Goal: Task Accomplishment & Management: Manage account settings

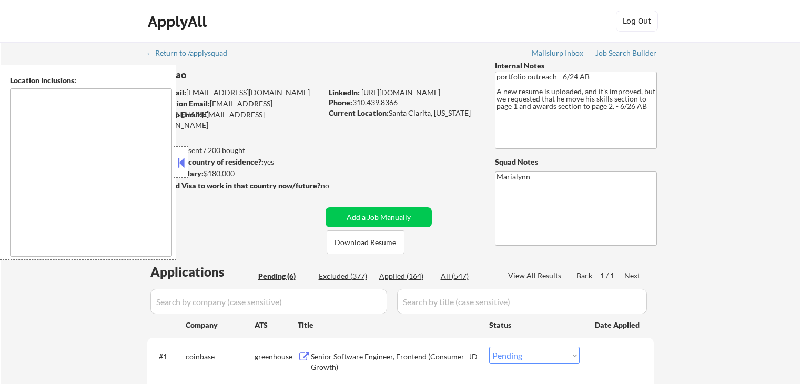
select select ""pending""
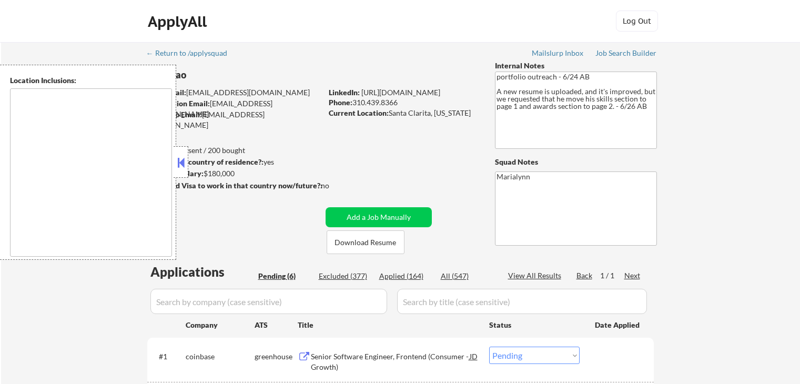
select select ""pending""
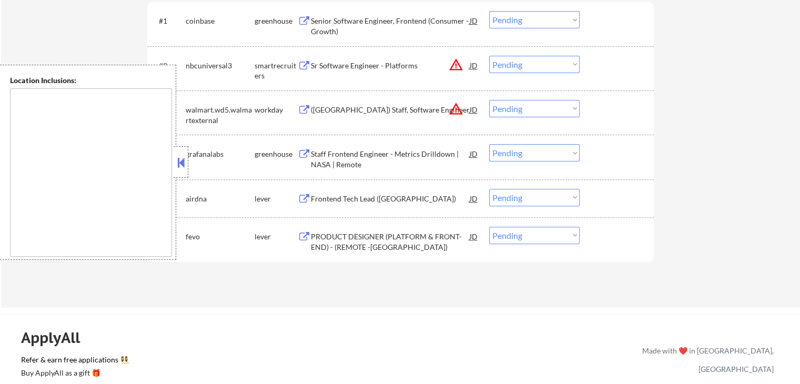
click at [177, 165] on button at bounding box center [181, 163] width 12 height 16
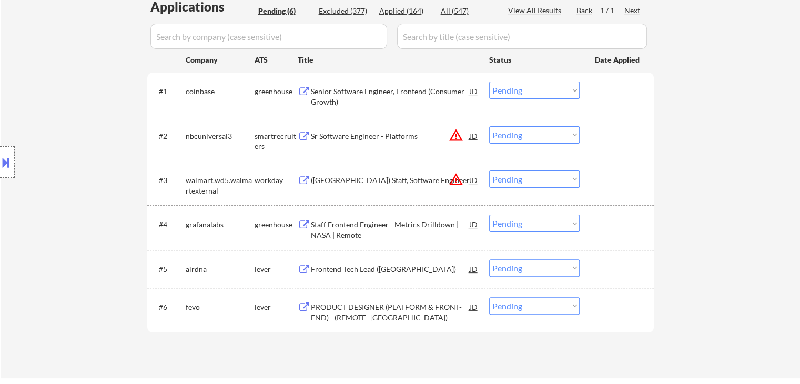
scroll to position [178, 0]
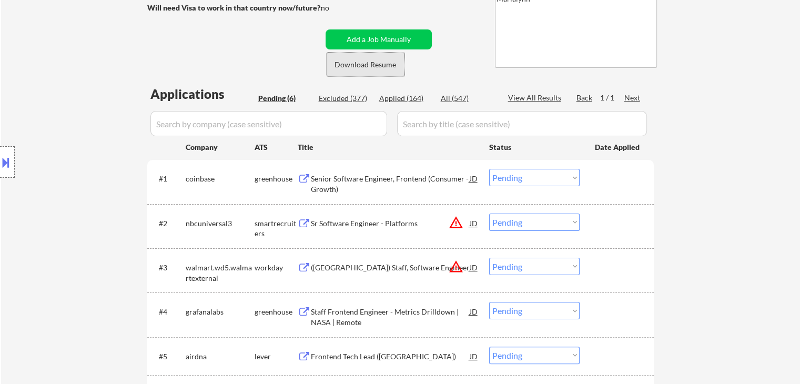
click at [348, 65] on button "Download Resume" at bounding box center [365, 65] width 78 height 24
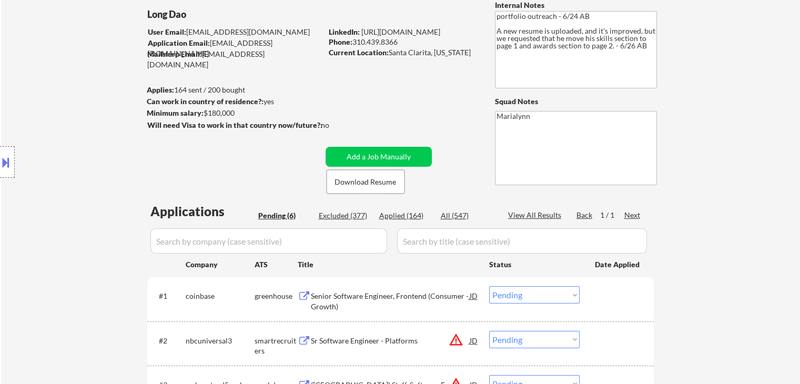
scroll to position [210, 0]
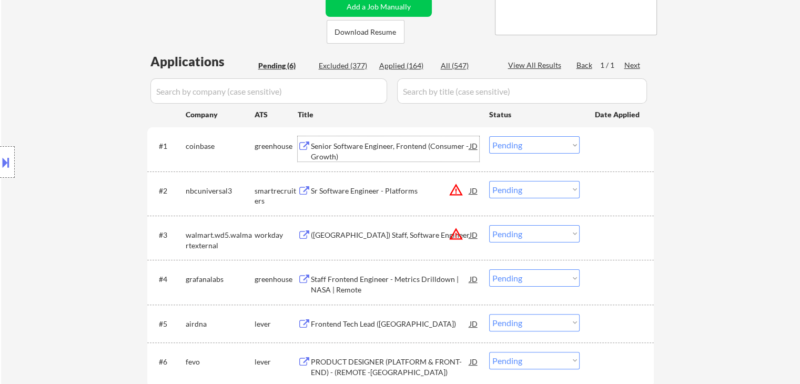
click at [415, 141] on div "Senior Software Engineer, Frontend (Consumer - Growth)" at bounding box center [390, 151] width 159 height 21
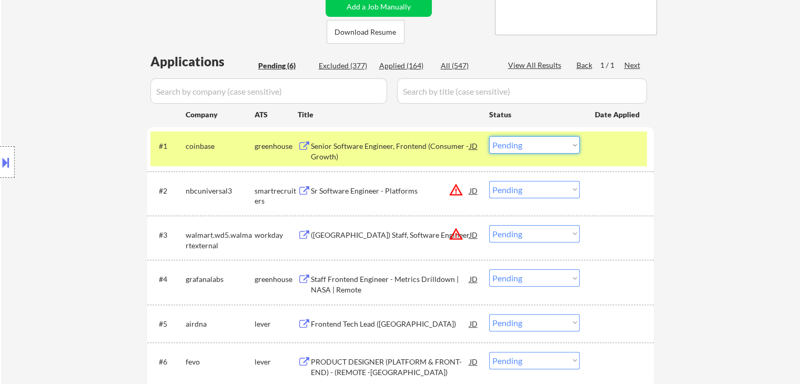
click at [513, 144] on select "Choose an option... Pending Applied Excluded (Questions) Excluded (Expired) Exc…" at bounding box center [534, 144] width 90 height 17
click at [489, 136] on select "Choose an option... Pending Applied Excluded (Questions) Excluded (Expired) Exc…" at bounding box center [534, 144] width 90 height 17
select select ""pending""
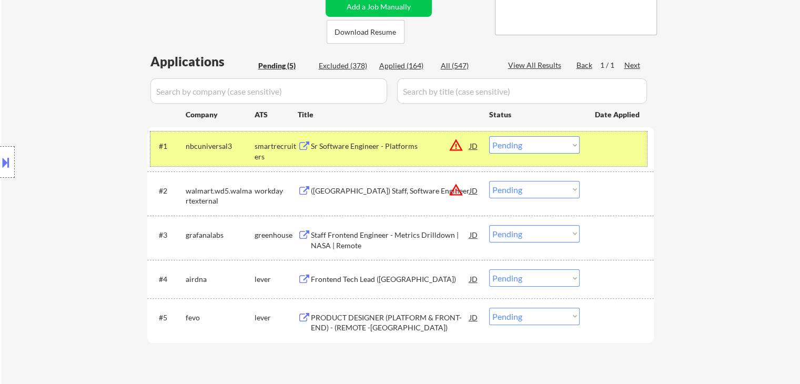
click at [276, 149] on div "smartrecruiters" at bounding box center [275, 151] width 43 height 21
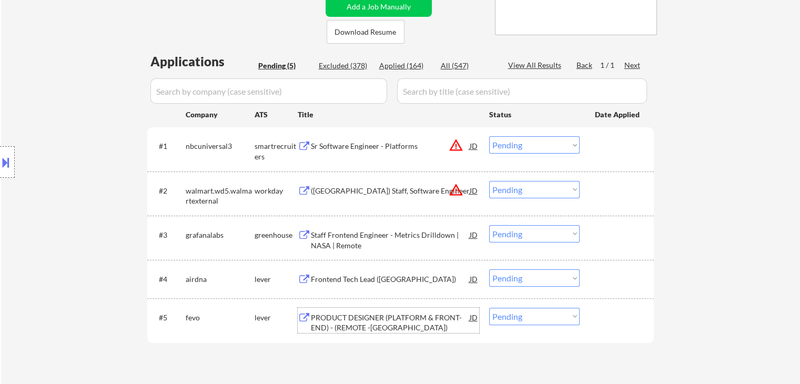
click at [379, 318] on div "PRODUCT DESIGNER (PLATFORM & FRONT-END) - (REMOTE -USA)" at bounding box center [390, 322] width 159 height 21
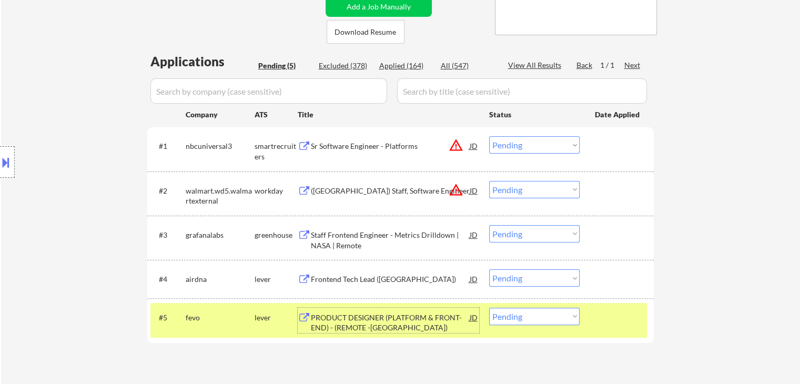
click at [543, 308] on select "Choose an option... Pending Applied Excluded (Questions) Excluded (Expired) Exc…" at bounding box center [534, 316] width 90 height 17
click at [540, 321] on select "Choose an option... Pending Applied Excluded (Questions) Excluded (Expired) Exc…" at bounding box center [534, 316] width 90 height 17
select select ""excluded__bad_match_""
click at [489, 308] on select "Choose an option... Pending Applied Excluded (Questions) Excluded (Expired) Exc…" at bounding box center [534, 316] width 90 height 17
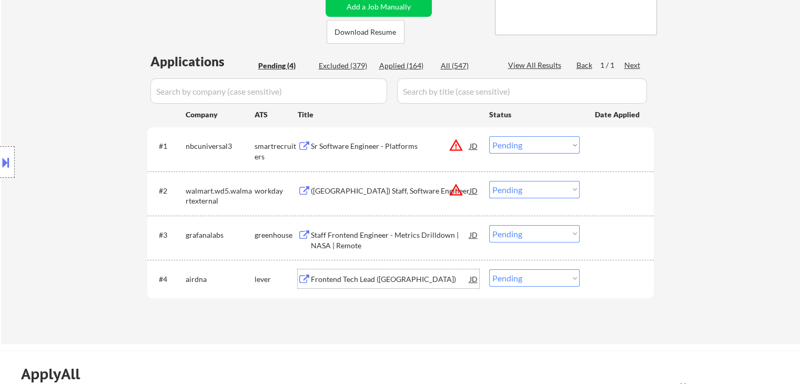
click at [372, 280] on div "Frontend Tech Lead (US)" at bounding box center [390, 279] width 159 height 11
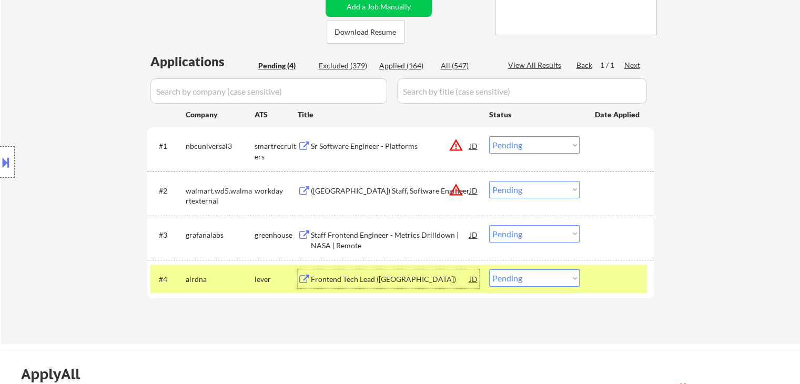
click at [539, 284] on select "Choose an option... Pending Applied Excluded (Questions) Excluded (Expired) Exc…" at bounding box center [534, 277] width 90 height 17
select select ""excluded__salary_""
click at [489, 269] on select "Choose an option... Pending Applied Excluded (Questions) Excluded (Expired) Exc…" at bounding box center [534, 277] width 90 height 17
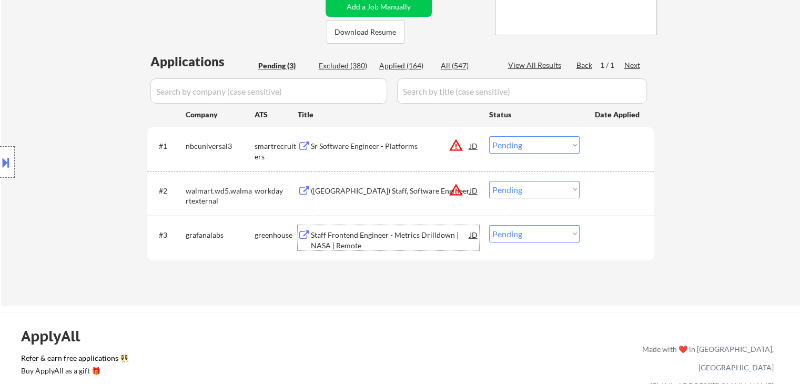
click at [346, 239] on div "Staff Frontend Engineer - Metrics Drilldown | NASA | Remote" at bounding box center [390, 240] width 159 height 21
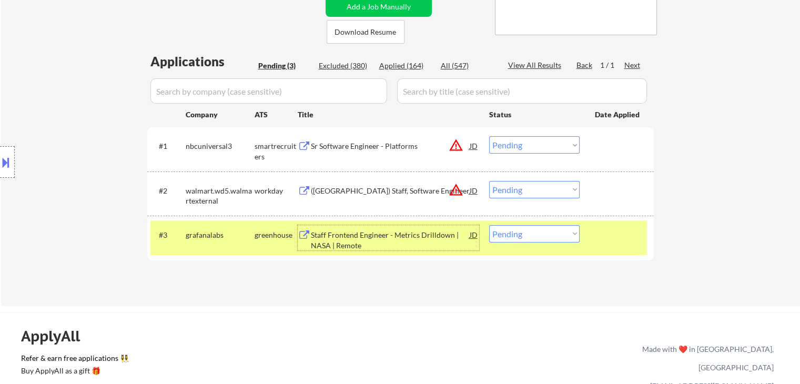
click at [702, 106] on div "← Return to /applysquad Mailslurp Inbox Job Search Builder Long Dao User Email:…" at bounding box center [400, 69] width 799 height 474
click at [509, 239] on select "Choose an option... Pending Applied Excluded (Questions) Excluded (Expired) Exc…" at bounding box center [534, 233] width 90 height 17
select select ""applied""
click at [489, 225] on select "Choose an option... Pending Applied Excluded (Questions) Excluded (Expired) Exc…" at bounding box center [534, 233] width 90 height 17
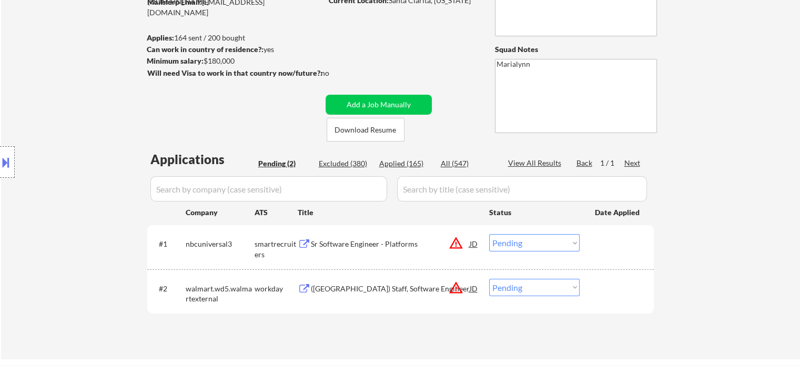
scroll to position [53, 0]
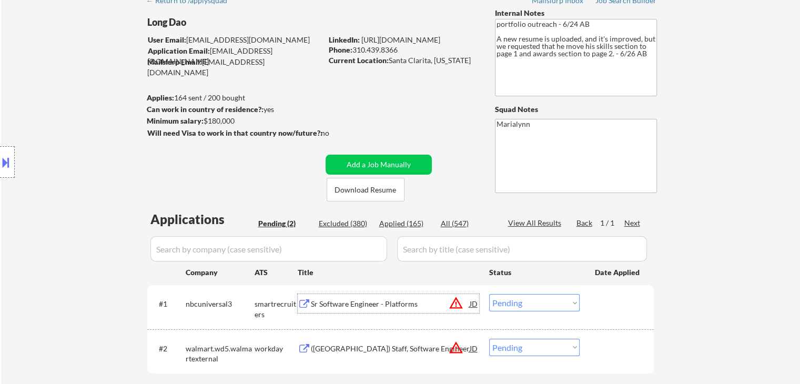
click at [369, 301] on div "Sr Software Engineer - Platforms" at bounding box center [390, 304] width 159 height 11
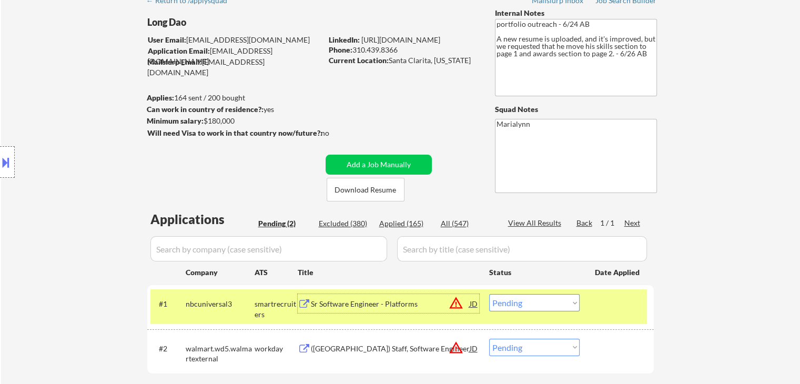
click at [565, 289] on div "#1 nbcuniversal3 smartrecruiters Sr Software Engineer - Platforms JD warning_am…" at bounding box center [400, 307] width 506 height 44
click at [565, 310] on select "Choose an option... Pending Applied Excluded (Questions) Excluded (Expired) Exc…" at bounding box center [534, 302] width 90 height 17
click at [489, 294] on select "Choose an option... Pending Applied Excluded (Questions) Excluded (Expired) Exc…" at bounding box center [534, 302] width 90 height 17
select select ""pending""
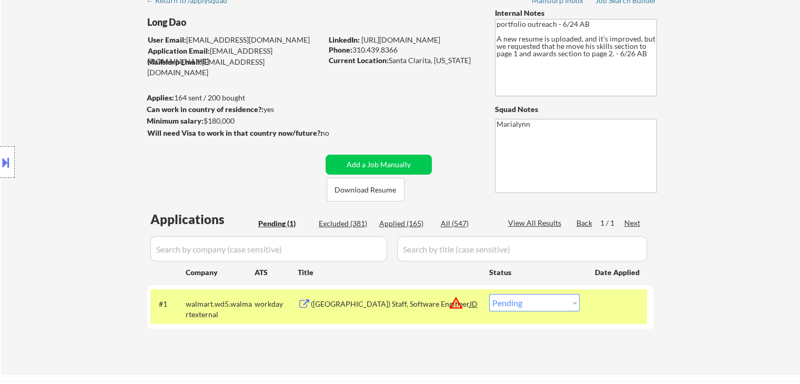
click at [403, 301] on div "(USA) Staff, Software Engineer" at bounding box center [390, 304] width 159 height 11
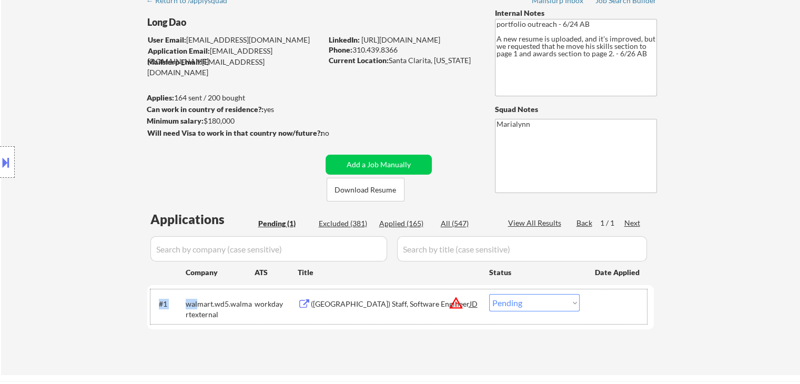
drag, startPoint x: 179, startPoint y: 306, endPoint x: 199, endPoint y: 308, distance: 20.0
click at [199, 308] on div "#1 walmart.wd5.walmartexternal workday (USA) Staff, Software Engineer JD warnin…" at bounding box center [398, 306] width 496 height 35
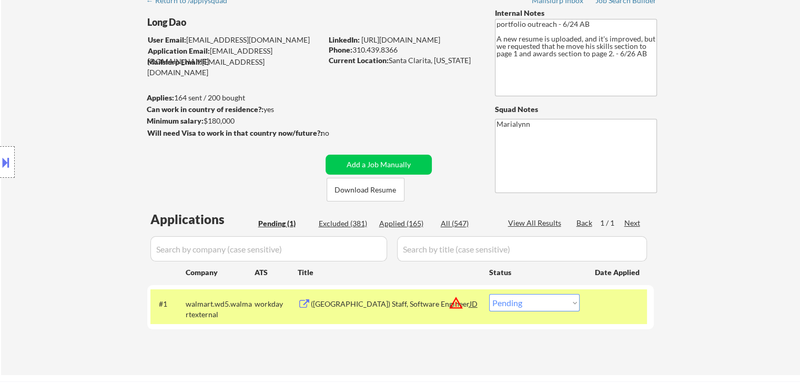
click at [190, 338] on div "Applications Pending (1) Excluded (381) Applied (165) All (547) View All Result…" at bounding box center [400, 282] width 506 height 145
click at [198, 303] on div "walmart.wd5.walmartexternal" at bounding box center [220, 309] width 69 height 21
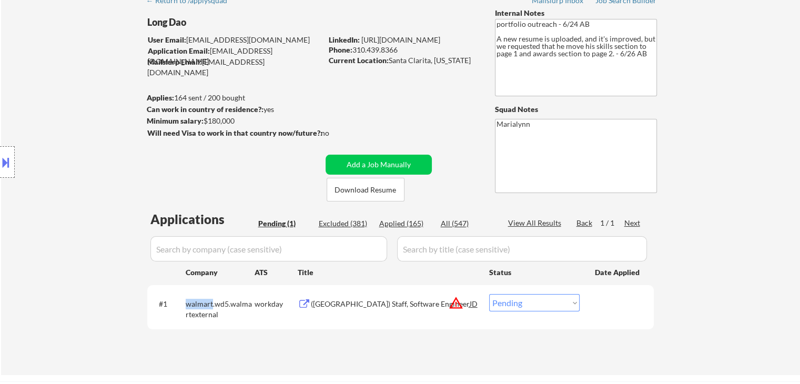
click at [198, 305] on div "walmart.wd5.walmartexternal" at bounding box center [220, 309] width 69 height 21
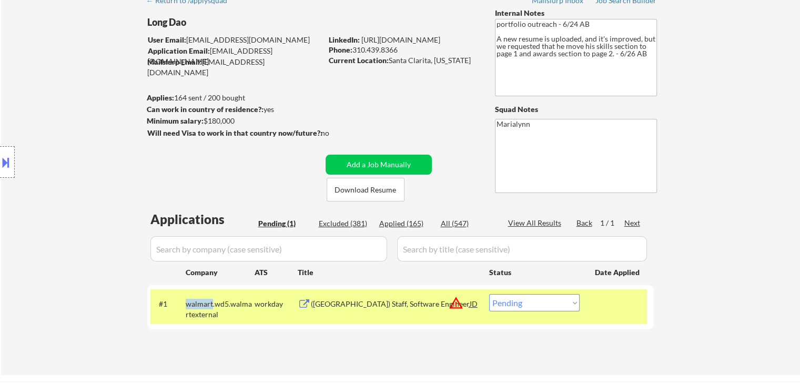
copy div "walmart"
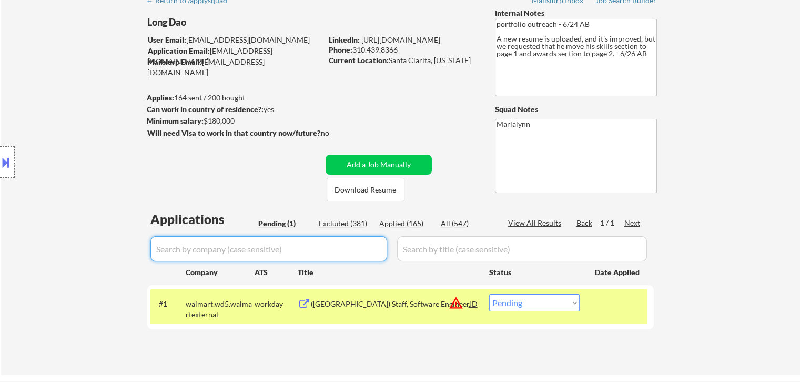
click at [316, 236] on input "input" at bounding box center [268, 248] width 237 height 25
paste input "walmart"
type input "walmart"
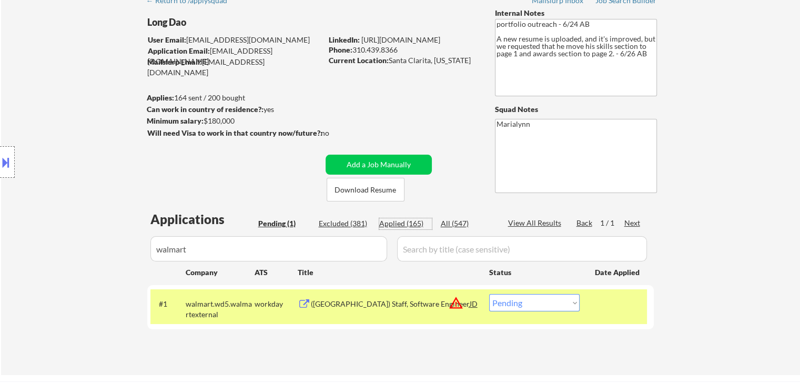
click at [416, 227] on div "Applied (165)" at bounding box center [405, 223] width 53 height 11
select select ""applied""
click at [452, 224] on div "All (547)" at bounding box center [467, 223] width 53 height 11
select select ""excluded__location_""
select select ""pending""
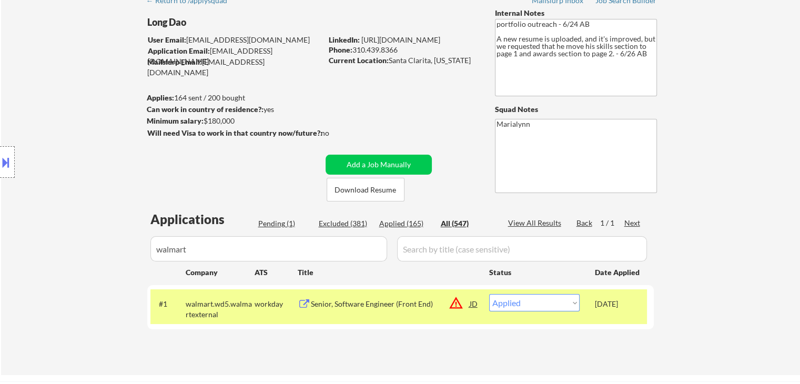
select select ""excluded__location_""
select select ""excluded__expired_""
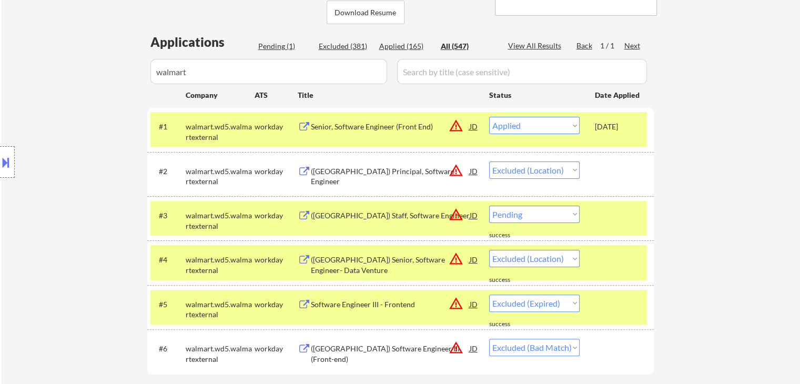
scroll to position [158, 0]
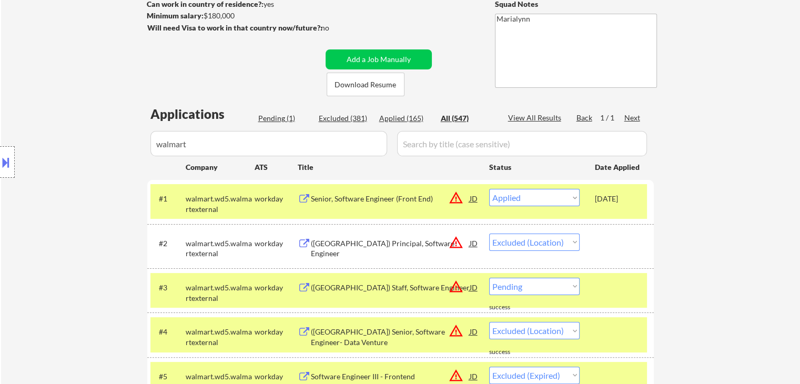
click at [275, 120] on div "Pending (1)" at bounding box center [284, 118] width 53 height 11
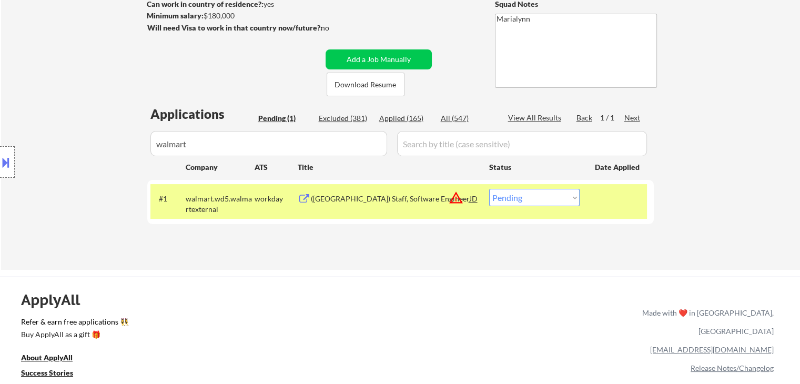
click at [454, 119] on div "All (547)" at bounding box center [467, 118] width 53 height 11
select select ""applied""
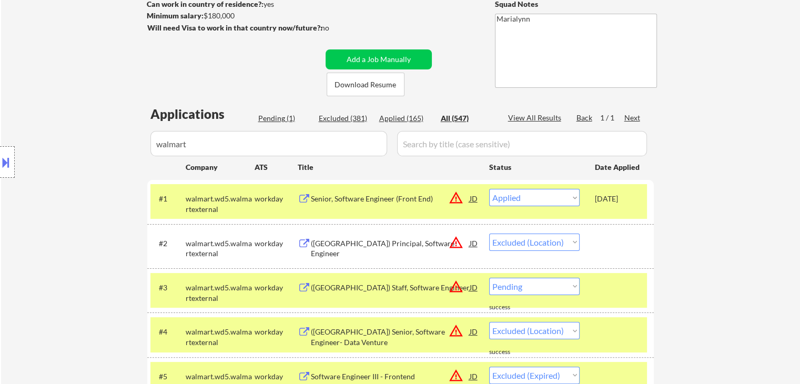
scroll to position [315, 0]
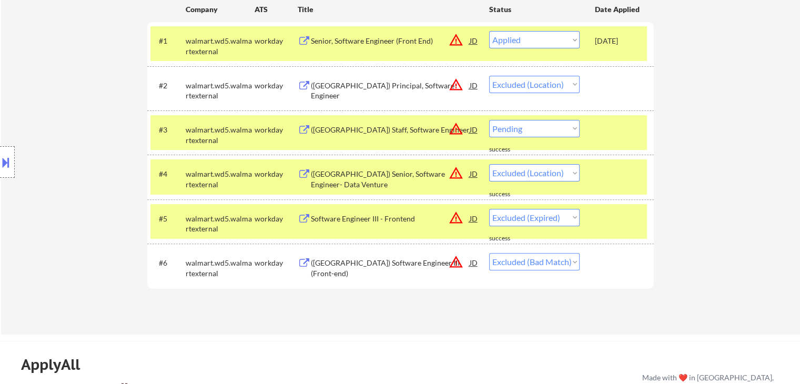
click at [547, 128] on select "Choose an option... Pending Applied Excluded (Questions) Excluded (Expired) Exc…" at bounding box center [534, 128] width 90 height 17
select select ""excluded__other_""
click at [489, 120] on select "Choose an option... Pending Applied Excluded (Questions) Excluded (Expired) Exc…" at bounding box center [534, 128] width 90 height 17
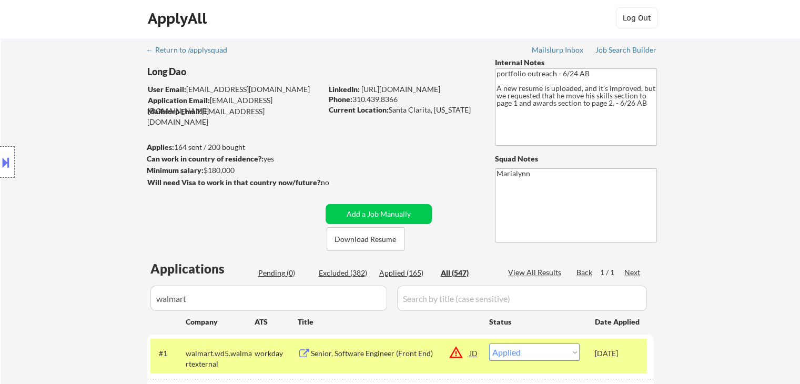
scroll to position [0, 0]
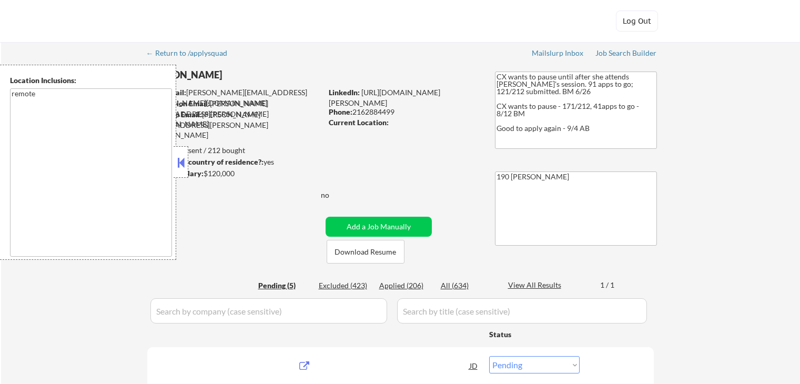
select select ""pending""
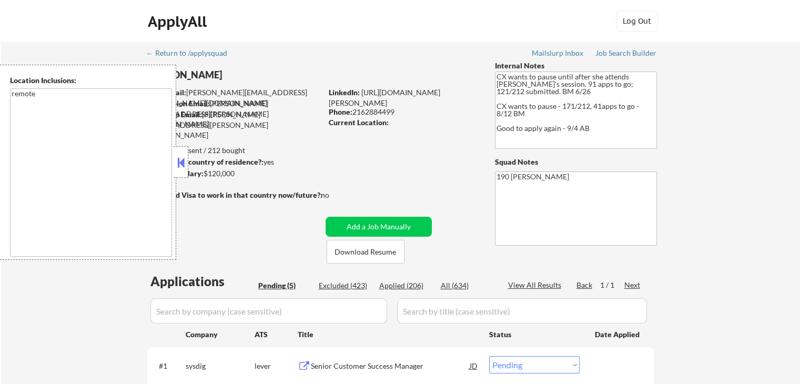
click at [187, 162] on div at bounding box center [180, 162] width 15 height 32
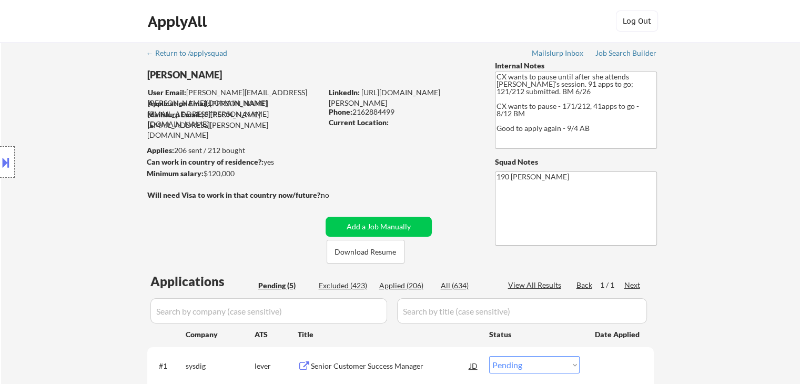
scroll to position [105, 0]
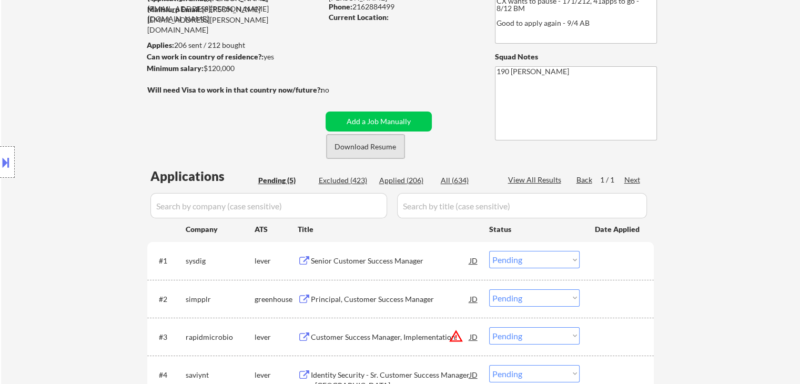
click at [349, 153] on button "Download Resume" at bounding box center [365, 147] width 78 height 24
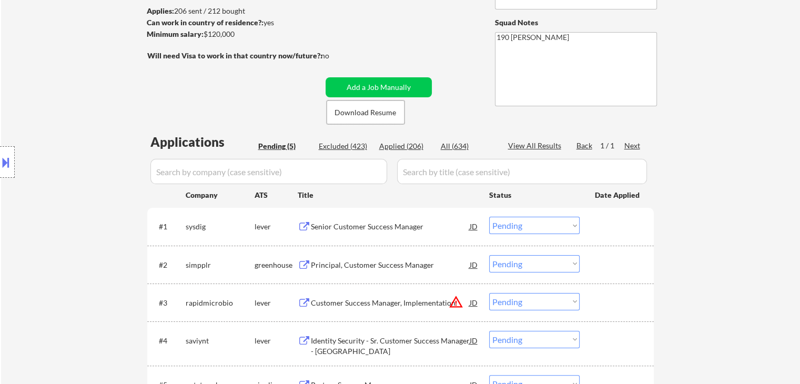
scroll to position [158, 0]
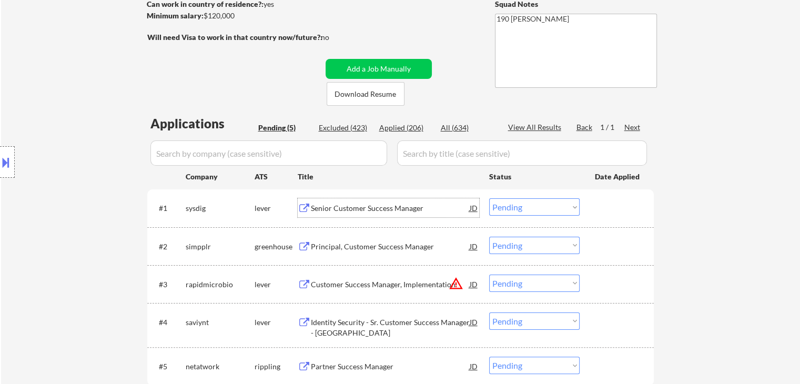
click at [369, 208] on div "Senior Customer Success Manager" at bounding box center [390, 208] width 159 height 11
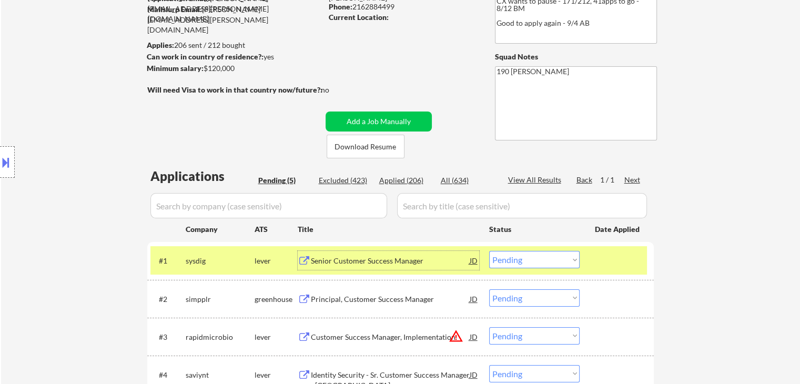
scroll to position [210, 0]
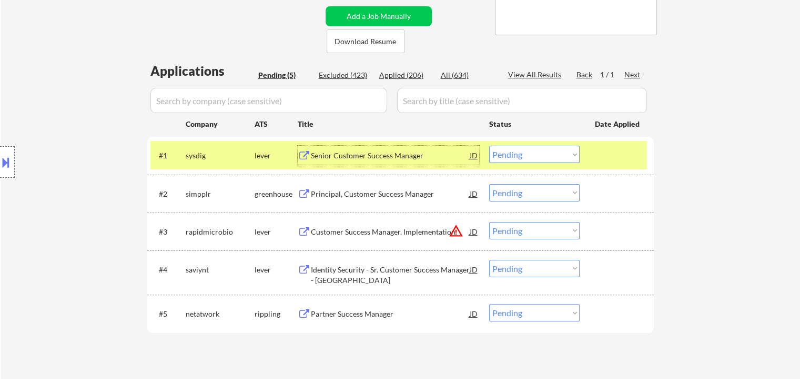
click at [522, 160] on select "Choose an option... Pending Applied Excluded (Questions) Excluded (Expired) Exc…" at bounding box center [534, 154] width 90 height 17
click at [489, 146] on select "Choose an option... Pending Applied Excluded (Questions) Excluded (Expired) Exc…" at bounding box center [534, 154] width 90 height 17
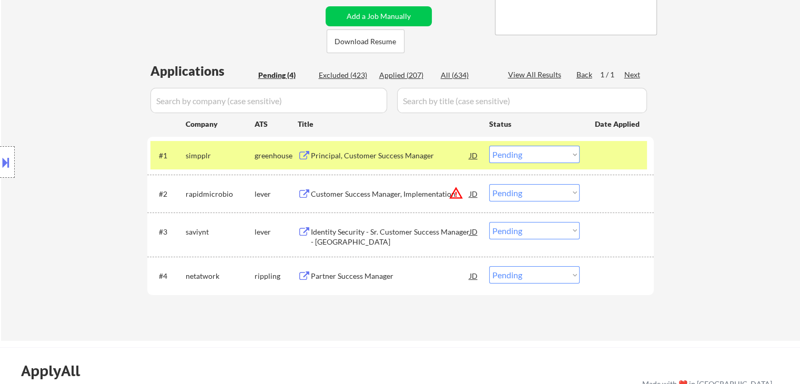
click at [500, 155] on select "Choose an option... Pending Applied Excluded (Questions) Excluded (Expired) Exc…" at bounding box center [534, 154] width 90 height 17
click at [489, 146] on select "Choose an option... Pending Applied Excluded (Questions) Excluded (Expired) Exc…" at bounding box center [534, 154] width 90 height 17
select select ""pending""
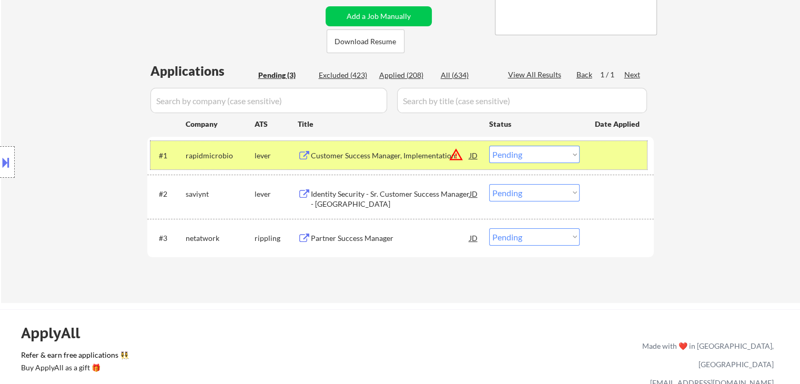
click at [280, 151] on div "lever" at bounding box center [275, 155] width 43 height 11
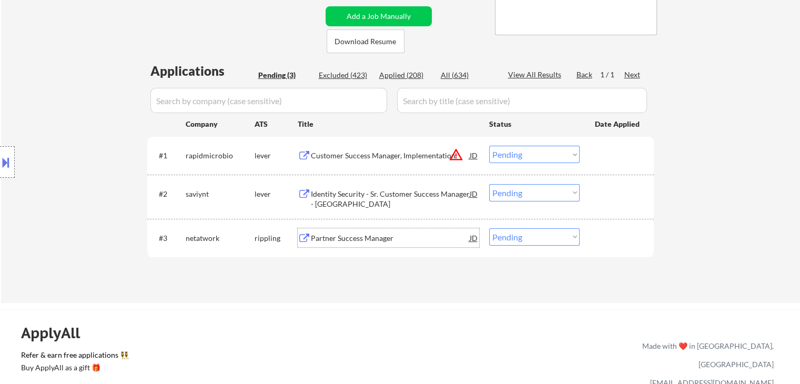
click at [340, 240] on div "Partner Success Manager" at bounding box center [390, 238] width 159 height 11
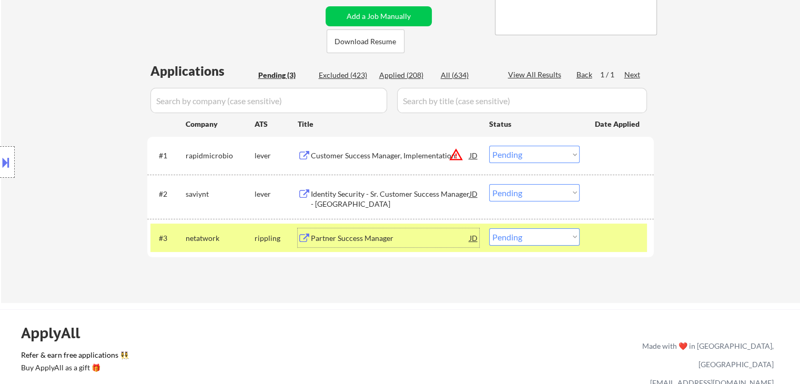
click at [535, 238] on select "Choose an option... Pending Applied Excluded (Questions) Excluded (Expired) Exc…" at bounding box center [534, 236] width 90 height 17
select select ""applied""
click at [489, 228] on select "Choose an option... Pending Applied Excluded (Questions) Excluded (Expired) Exc…" at bounding box center [534, 236] width 90 height 17
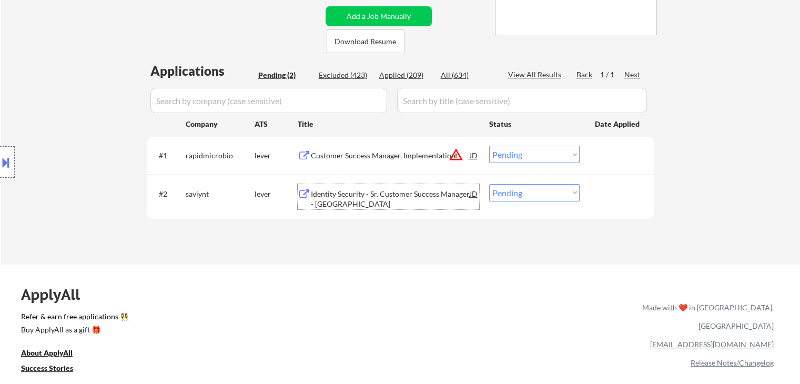
click at [363, 194] on div "Identity Security - Sr. Customer Success Manager - North Central" at bounding box center [390, 199] width 159 height 21
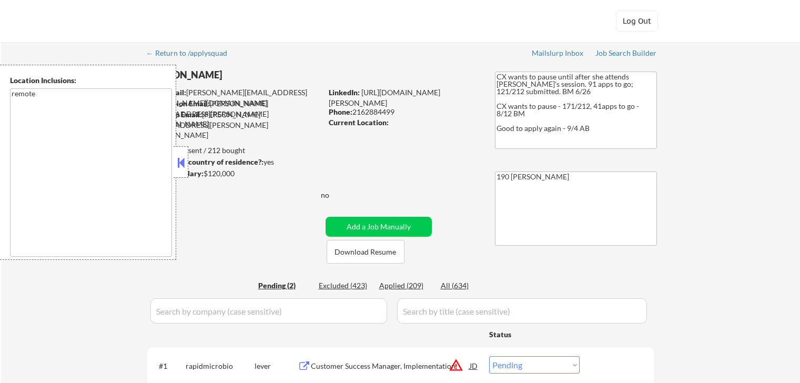
select select ""pending""
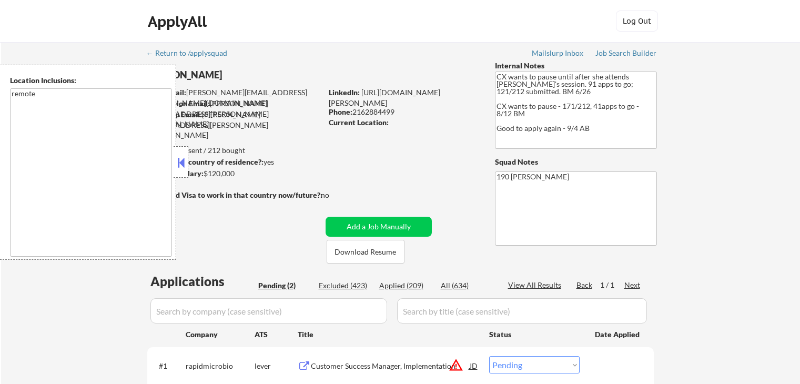
select select ""pending""
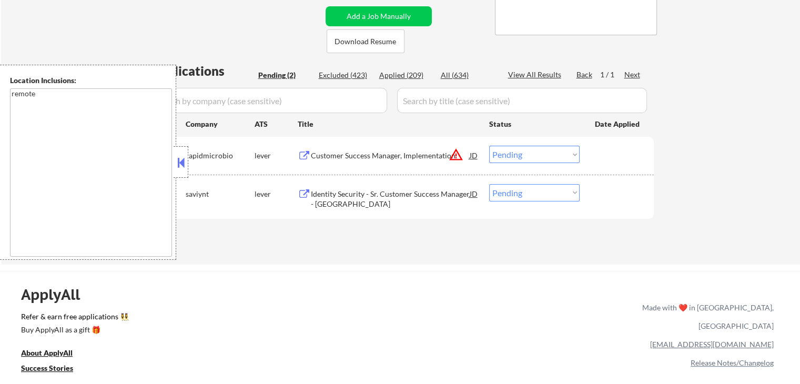
click at [176, 145] on div "Location Inclusions: remote" at bounding box center [94, 162] width 188 height 195
drag, startPoint x: 172, startPoint y: 162, endPoint x: 190, endPoint y: 167, distance: 18.4
click at [173, 162] on div "Location Inclusions: remote" at bounding box center [94, 162] width 188 height 195
click at [180, 162] on button at bounding box center [181, 163] width 12 height 16
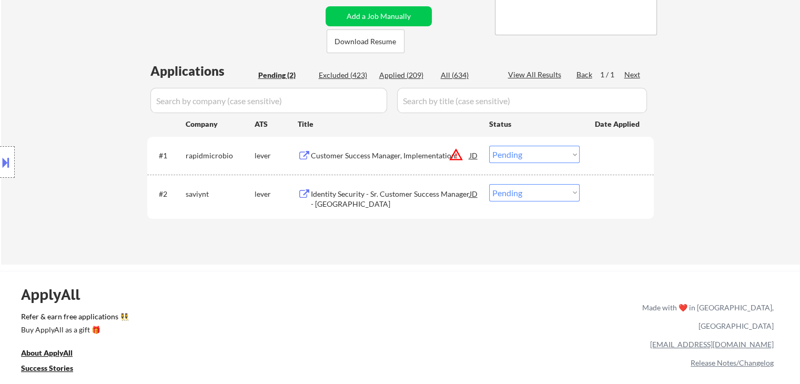
drag, startPoint x: 543, startPoint y: 194, endPoint x: 545, endPoint y: 200, distance: 6.6
click at [543, 194] on select "Choose an option... Pending Applied Excluded (Questions) Excluded (Expired) Exc…" at bounding box center [534, 192] width 90 height 17
select select ""excluded""
click at [489, 184] on select "Choose an option... Pending Applied Excluded (Questions) Excluded (Expired) Exc…" at bounding box center [534, 192] width 90 height 17
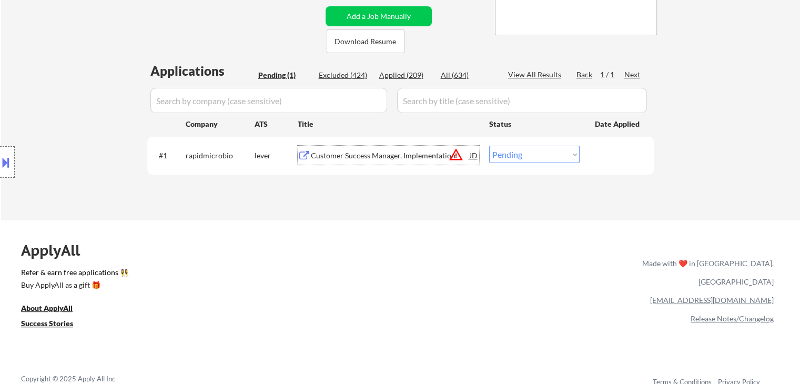
click at [366, 158] on div "Customer Success Manager, Implementation" at bounding box center [390, 155] width 159 height 11
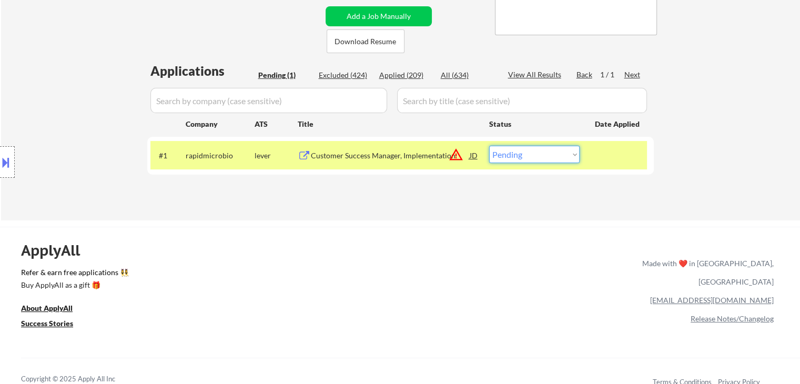
click at [515, 151] on select "Choose an option... Pending Applied Excluded (Questions) Excluded (Expired) Exc…" at bounding box center [534, 154] width 90 height 17
click at [489, 146] on select "Choose an option... Pending Applied Excluded (Questions) Excluded (Expired) Exc…" at bounding box center [534, 154] width 90 height 17
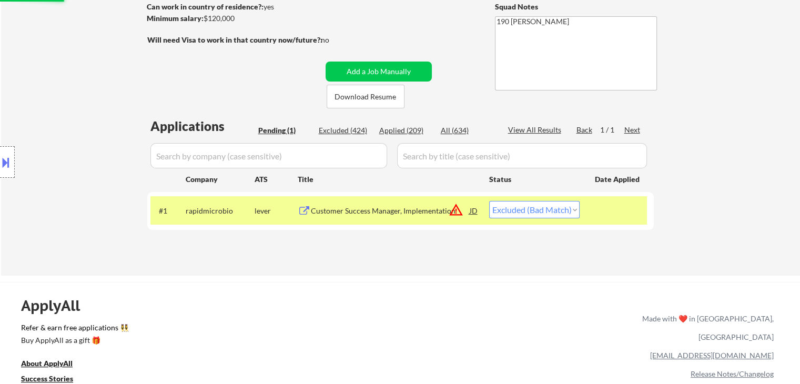
scroll to position [53, 0]
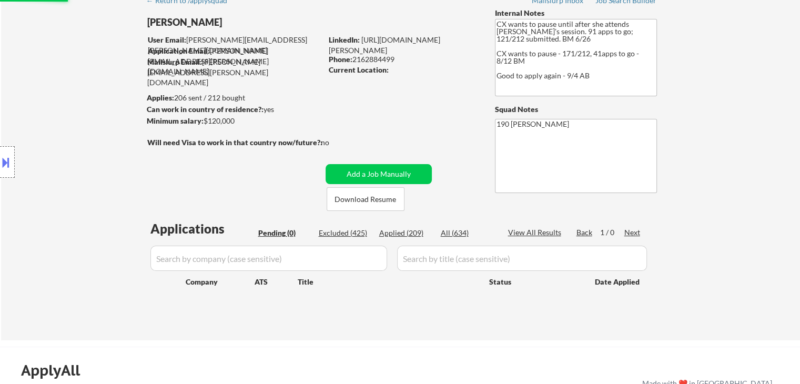
click at [403, 234] on div "Applied (209)" at bounding box center [405, 233] width 53 height 11
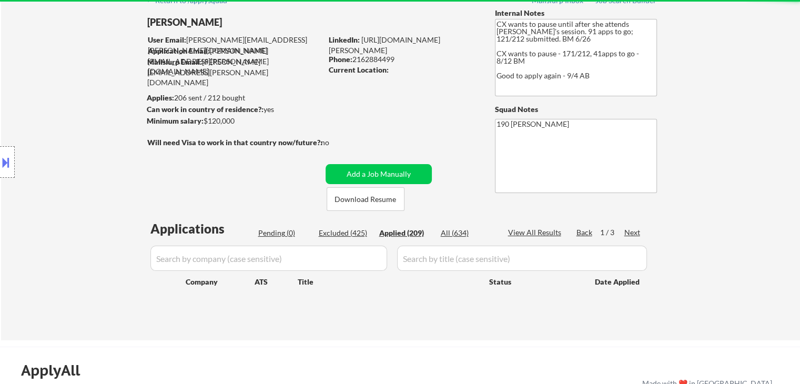
select select ""applied""
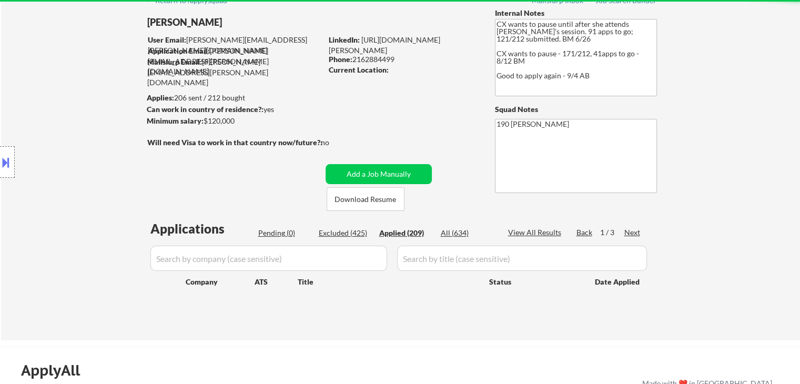
select select ""applied""
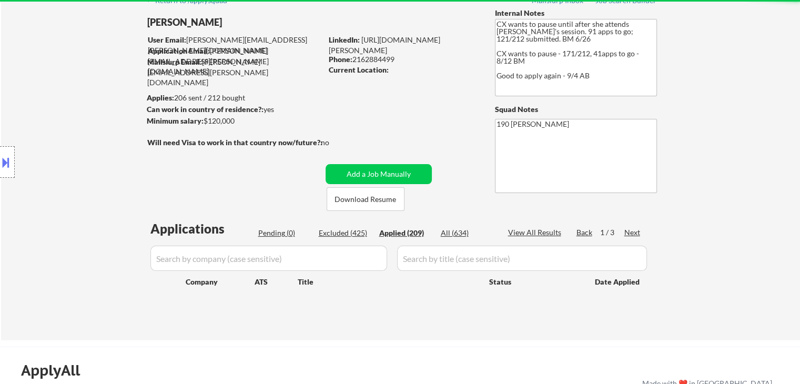
select select ""applied""
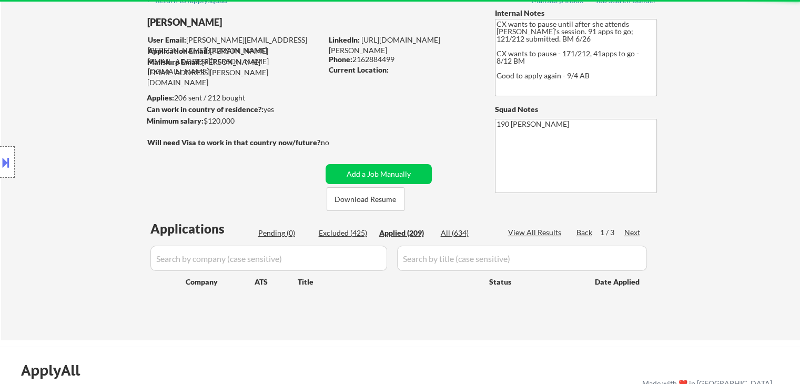
select select ""applied""
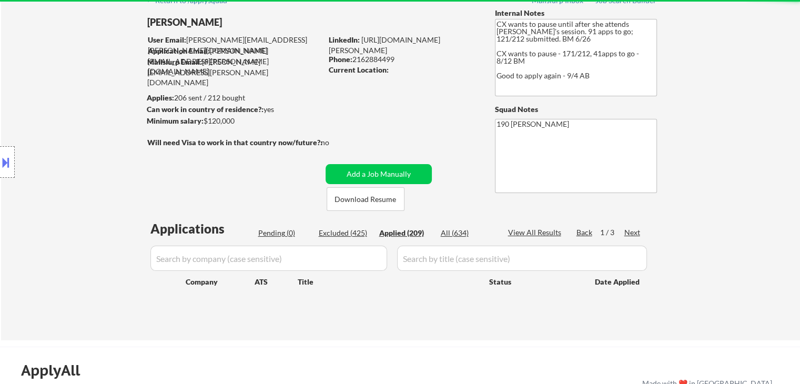
select select ""applied""
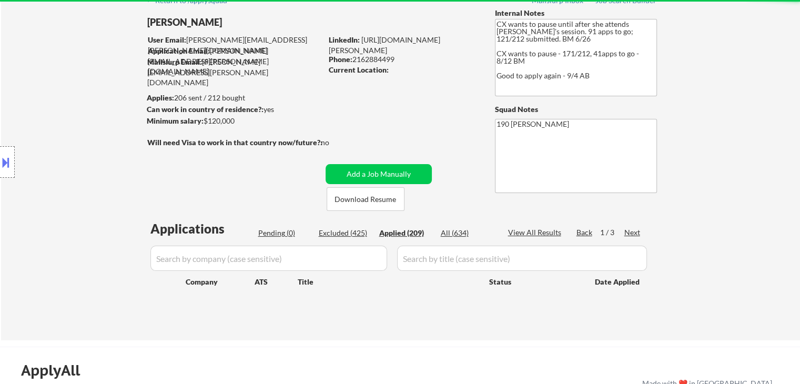
select select ""applied""
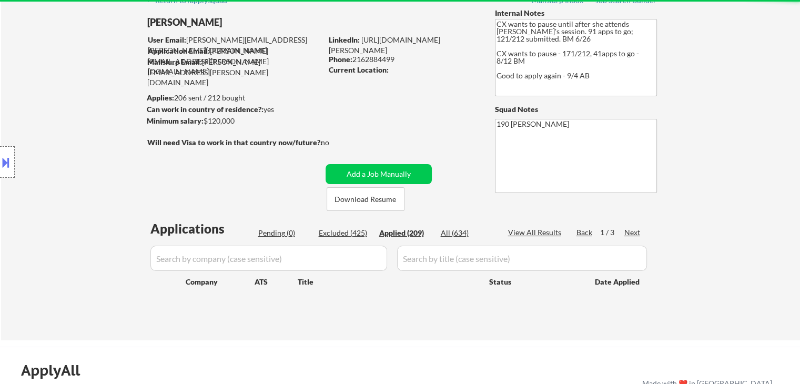
select select ""applied""
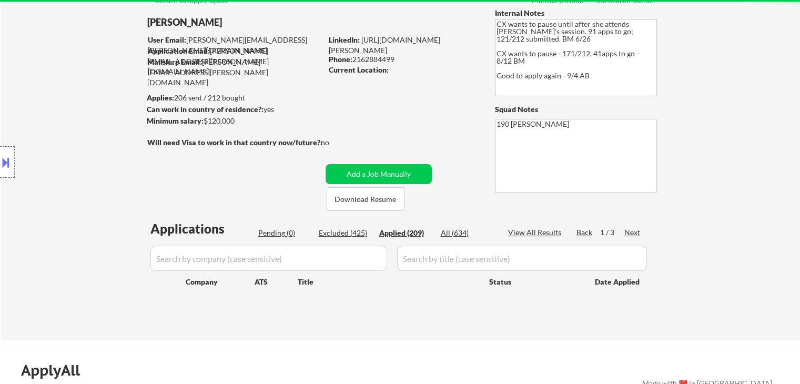
select select ""applied""
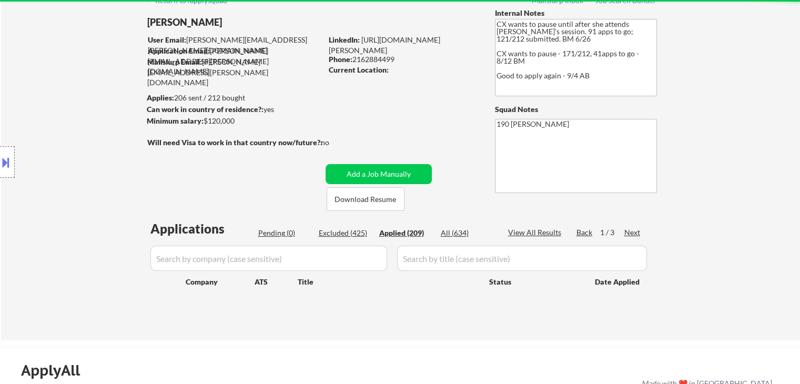
select select ""applied""
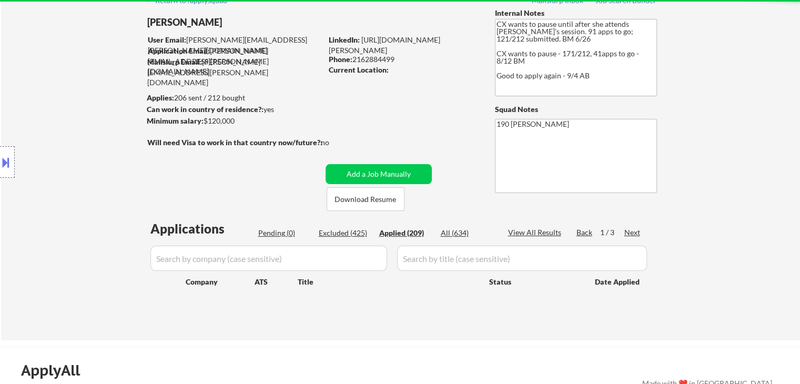
select select ""applied""
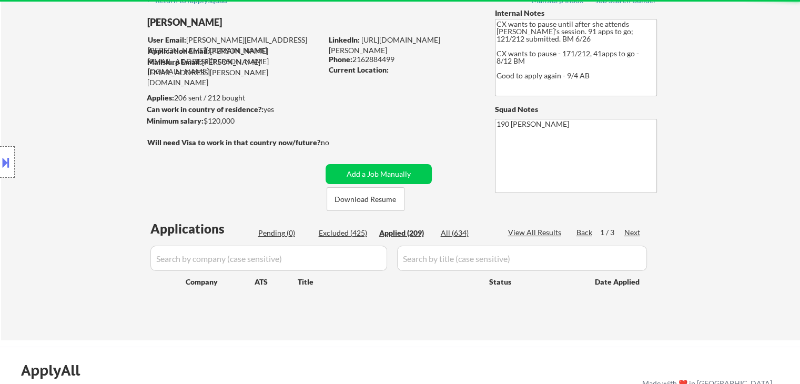
select select ""applied""
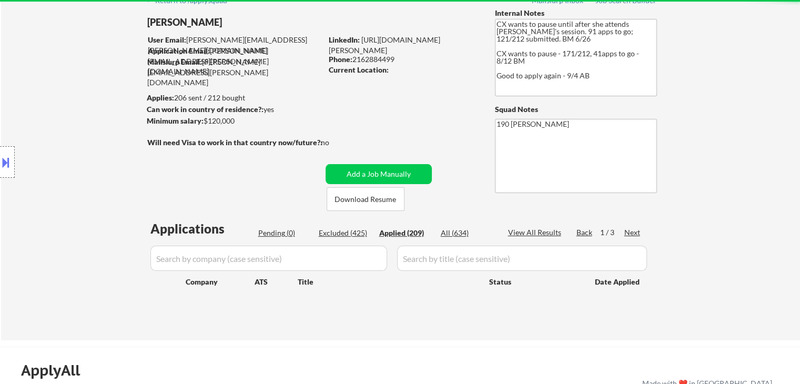
select select ""applied""
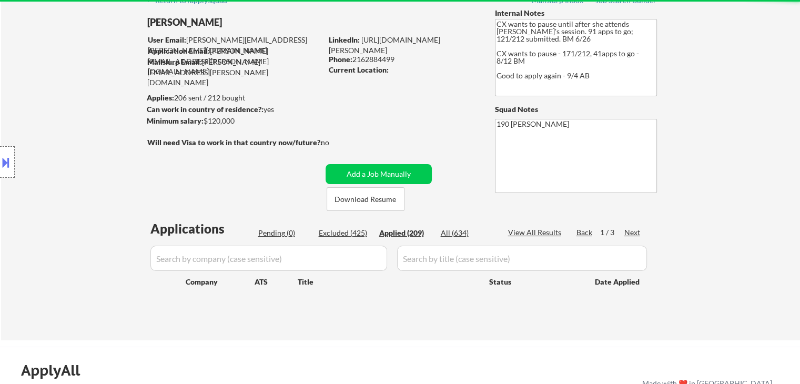
select select ""applied""
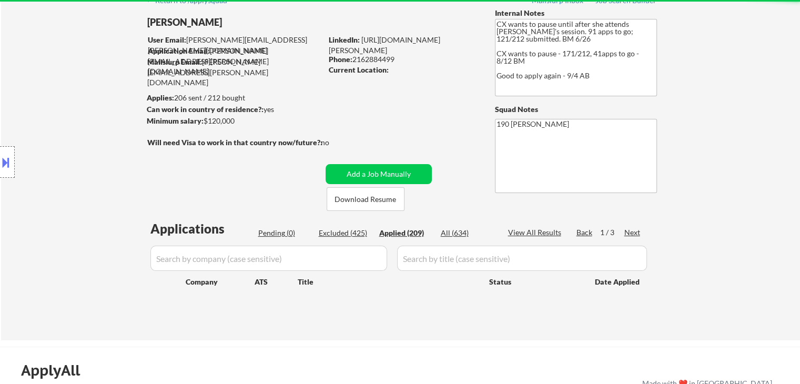
select select ""applied""
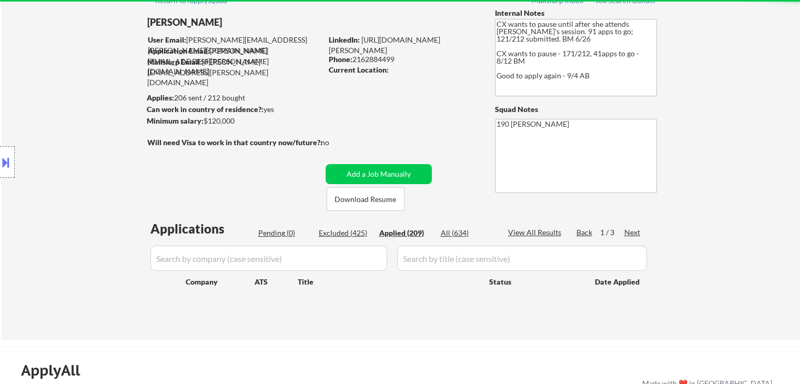
select select ""applied""
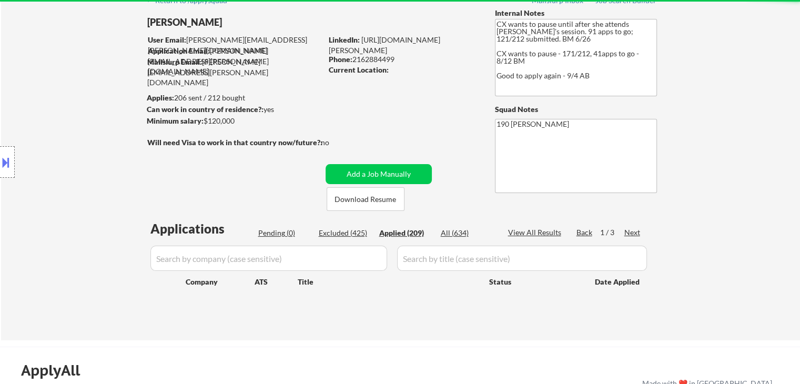
select select ""applied""
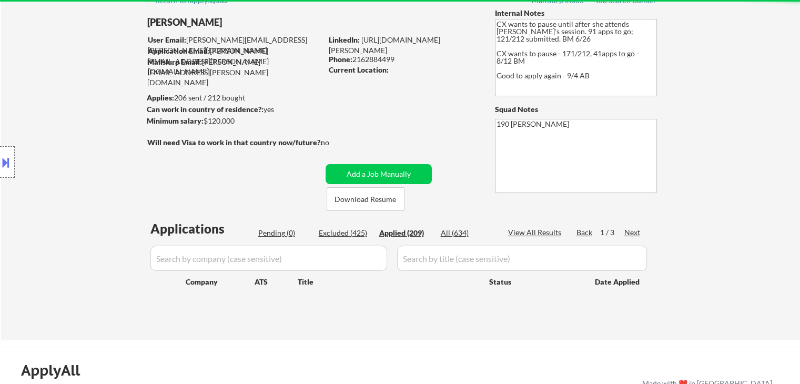
select select ""applied""
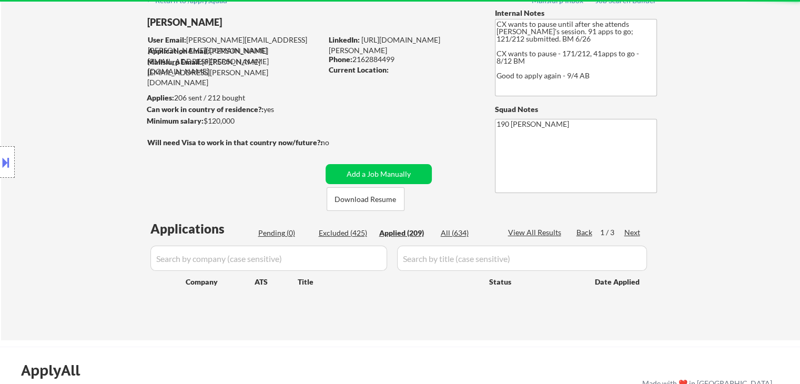
select select ""applied""
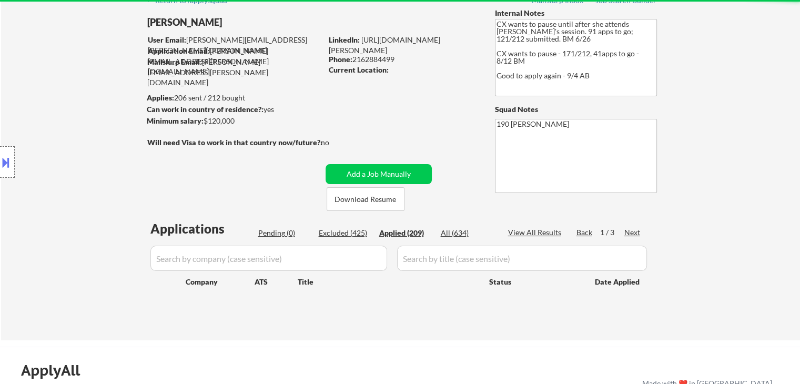
select select ""applied""
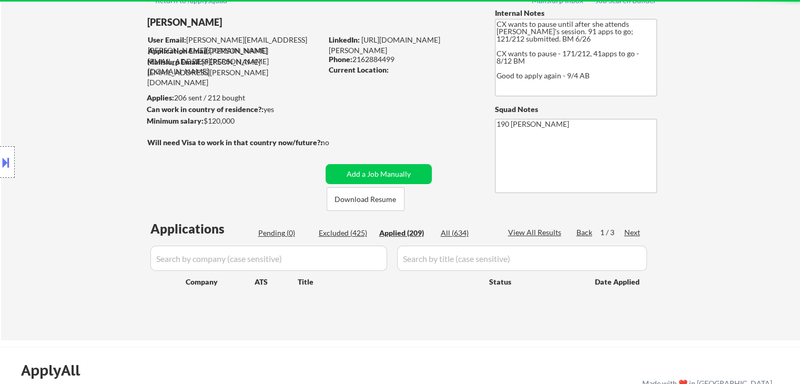
select select ""applied""
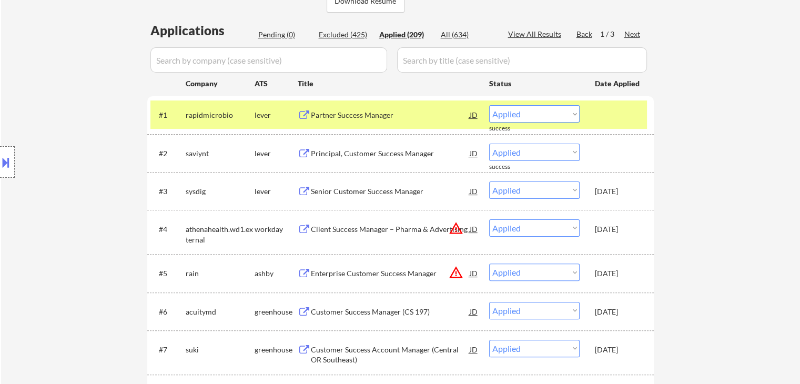
scroll to position [263, 0]
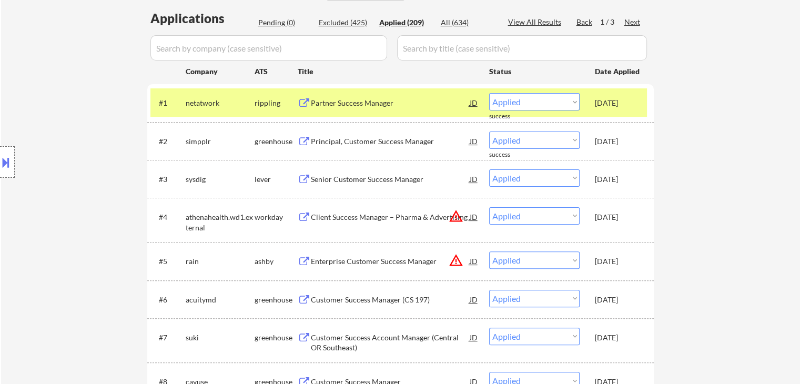
click at [257, 95] on div "rippling" at bounding box center [275, 102] width 43 height 19
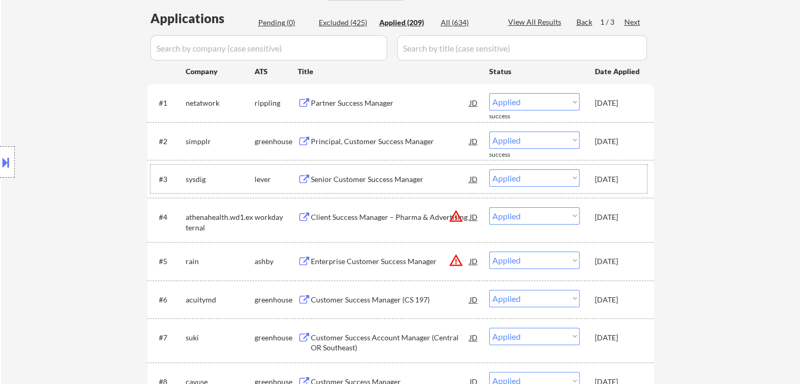
click at [203, 178] on div "sysdig" at bounding box center [220, 179] width 69 height 11
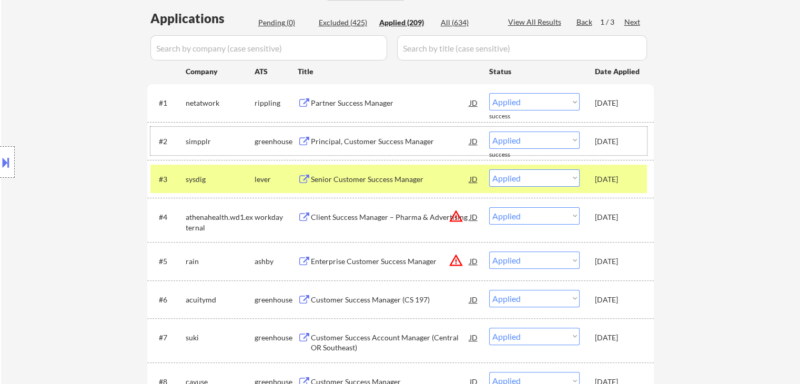
click at [203, 144] on div "simpplr" at bounding box center [220, 141] width 69 height 11
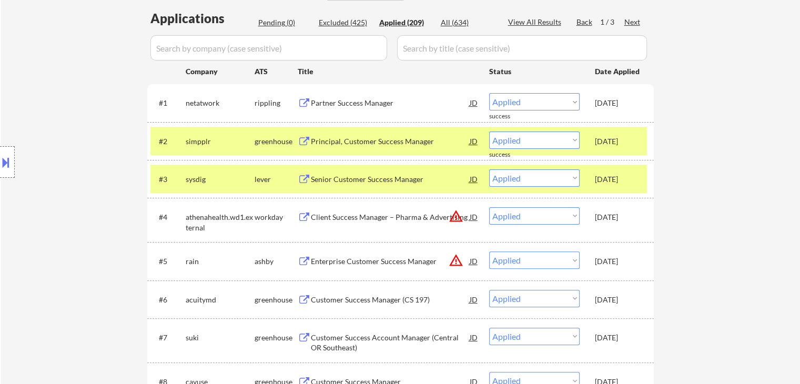
click at [212, 104] on div "netatwork" at bounding box center [220, 103] width 69 height 11
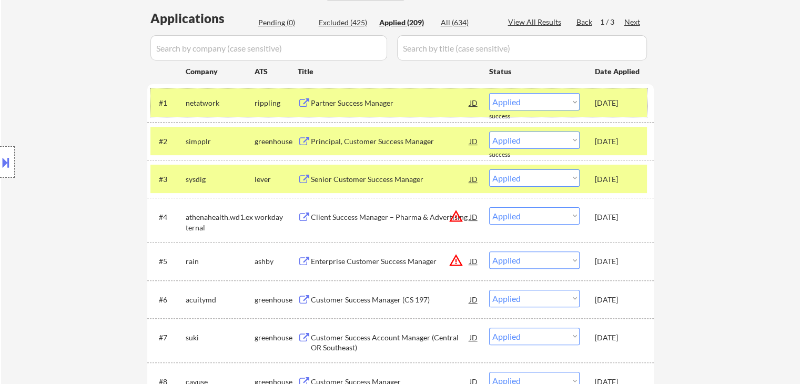
click at [241, 179] on div "sysdig" at bounding box center [220, 179] width 69 height 11
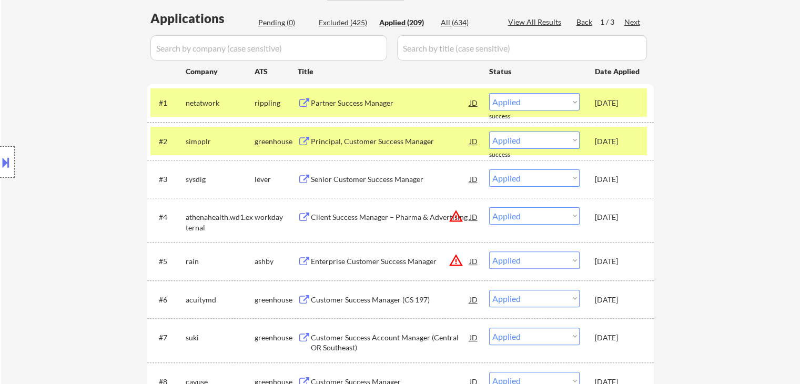
drag, startPoint x: 246, startPoint y: 139, endPoint x: 242, endPoint y: 103, distance: 37.0
click at [246, 136] on div "simpplr" at bounding box center [220, 141] width 69 height 11
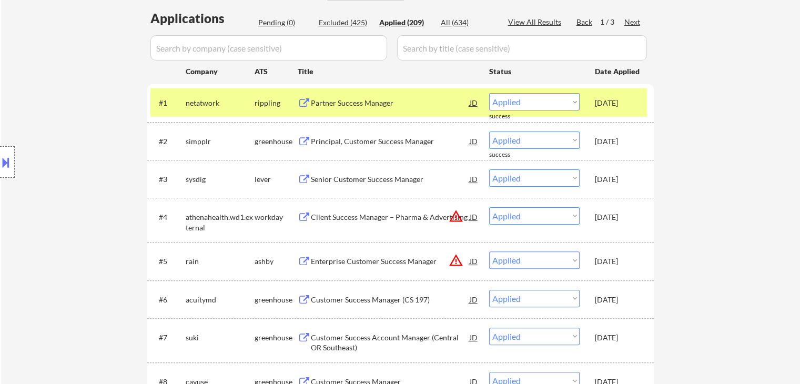
click at [241, 98] on div "netatwork" at bounding box center [220, 103] width 69 height 11
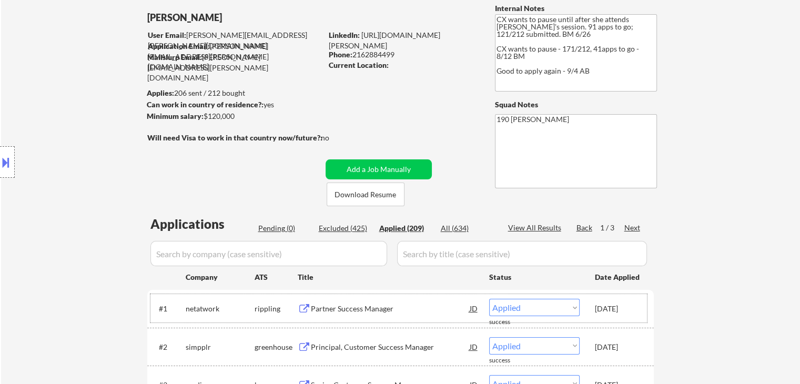
scroll to position [53, 0]
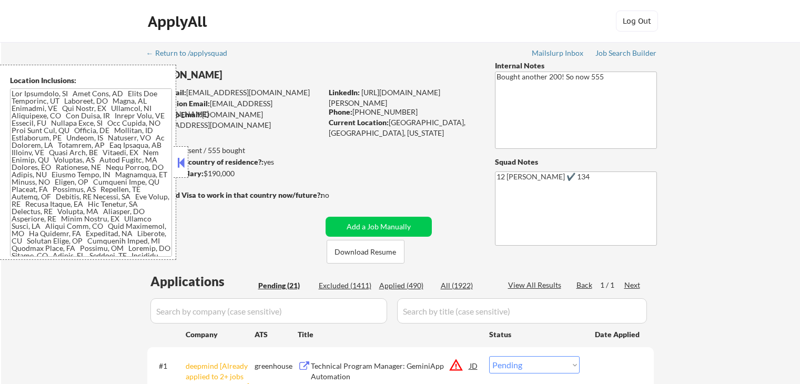
select select ""pending""
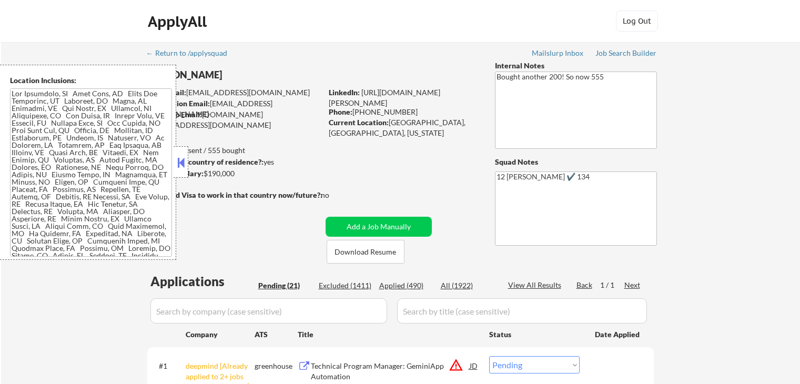
select select ""pending""
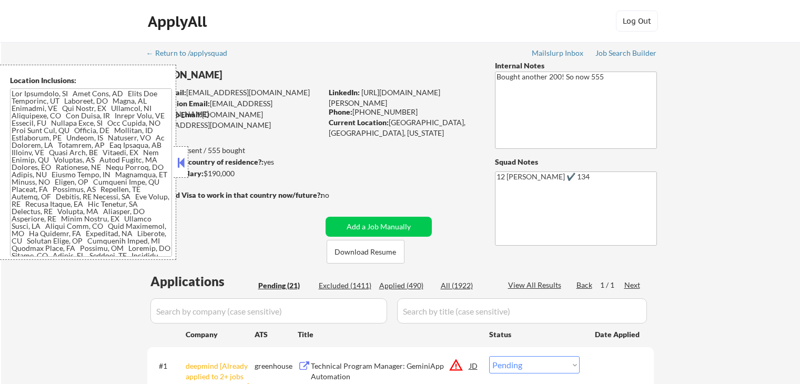
select select ""pending""
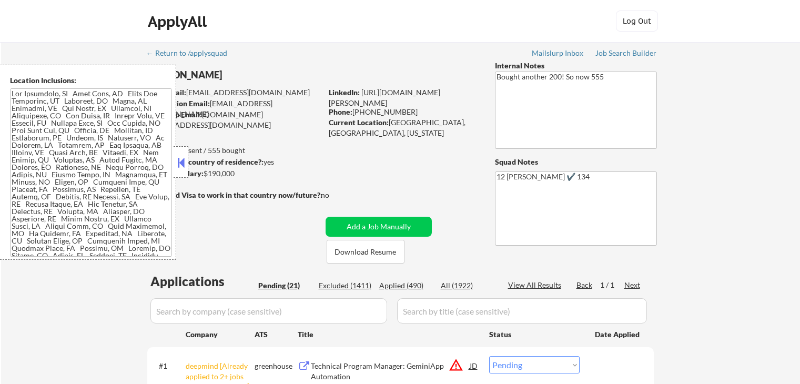
select select ""pending""
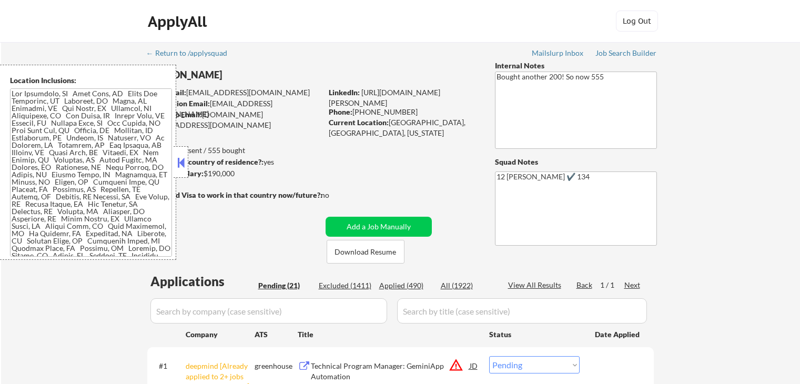
select select ""pending""
click at [182, 157] on button at bounding box center [181, 163] width 12 height 16
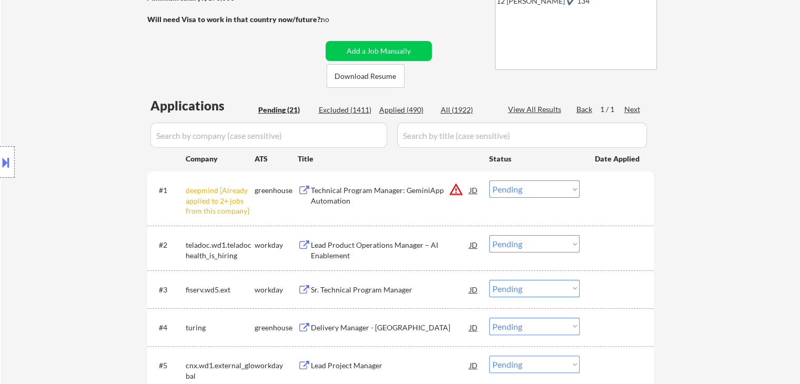
scroll to position [158, 0]
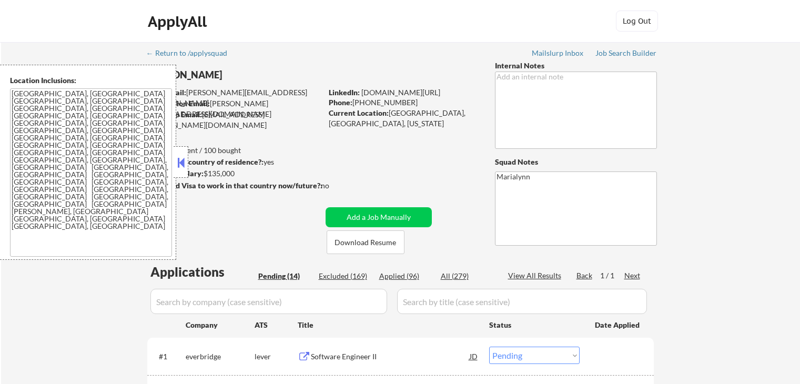
select select ""pending""
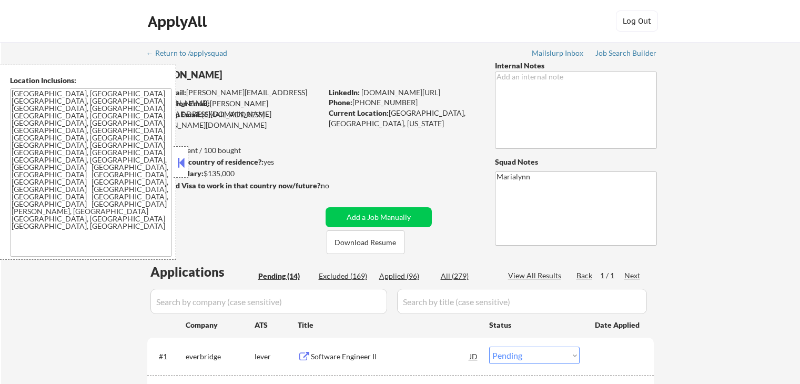
select select ""pending""
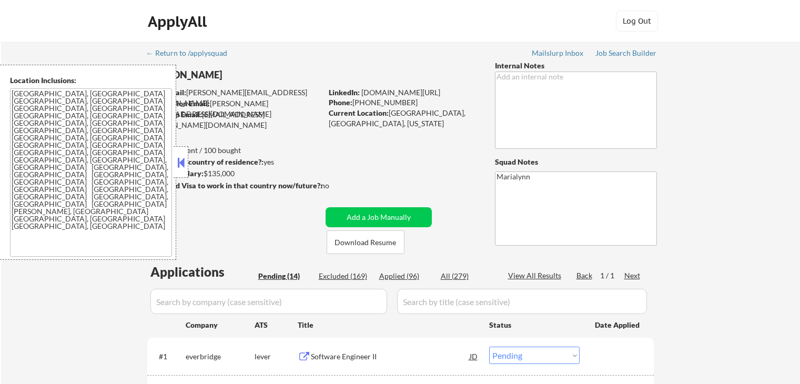
select select ""pending""
click at [183, 162] on button at bounding box center [181, 163] width 12 height 16
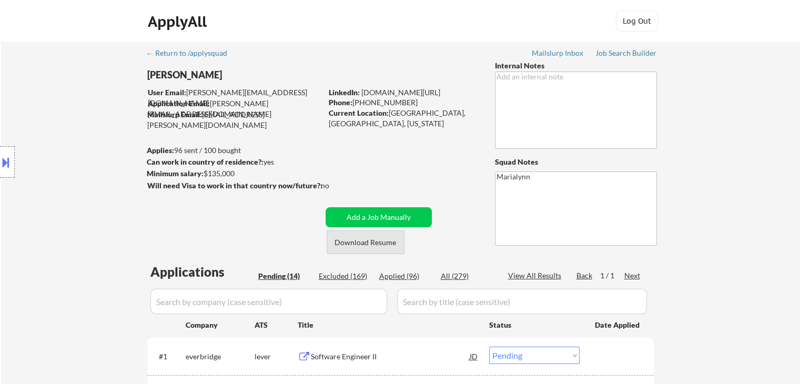
click at [365, 241] on button "Download Resume" at bounding box center [365, 242] width 78 height 24
click at [219, 55] on div "← Return to /applysquad" at bounding box center [191, 52] width 91 height 7
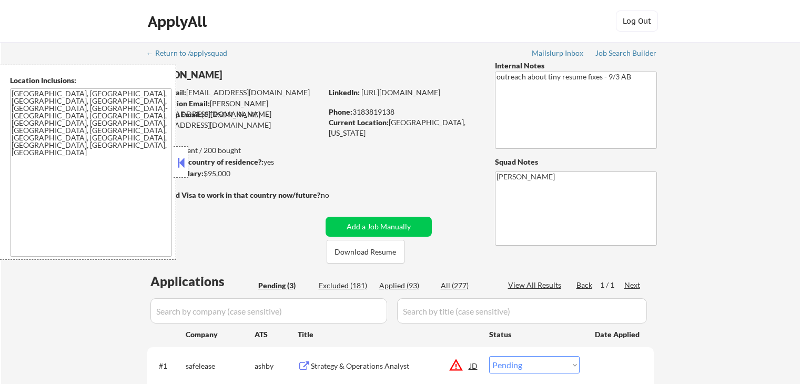
select select ""pending""
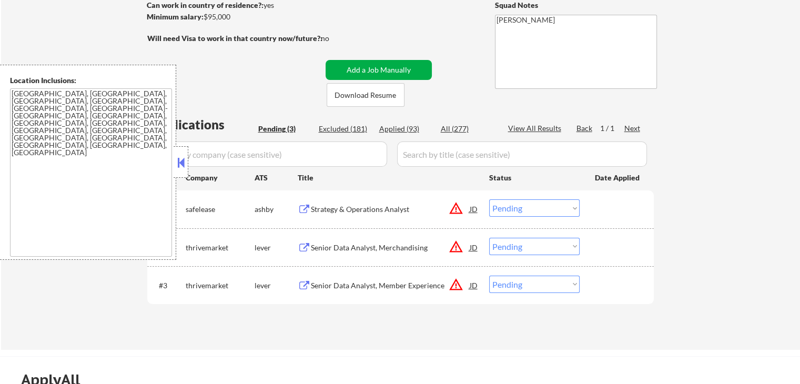
scroll to position [158, 0]
click at [183, 163] on button at bounding box center [181, 163] width 12 height 16
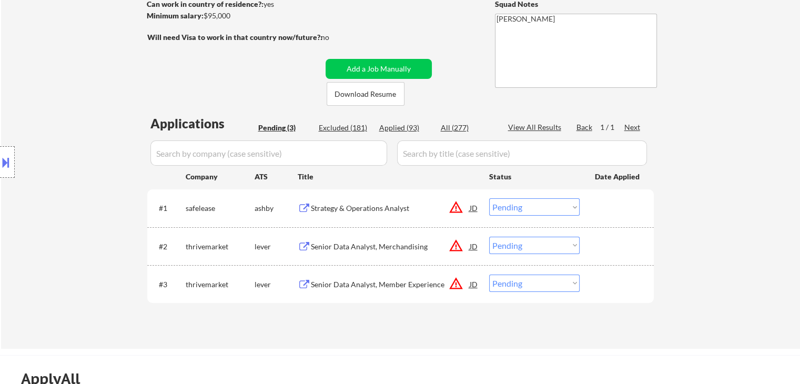
click at [391, 128] on div "Applied (93)" at bounding box center [405, 127] width 53 height 11
select select ""applied""
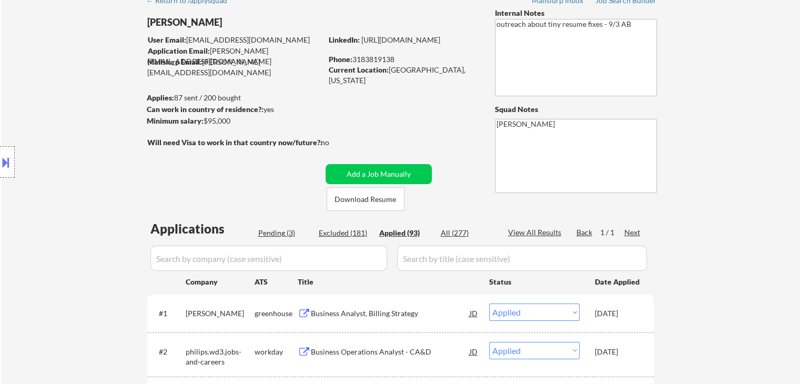
scroll to position [262, 0]
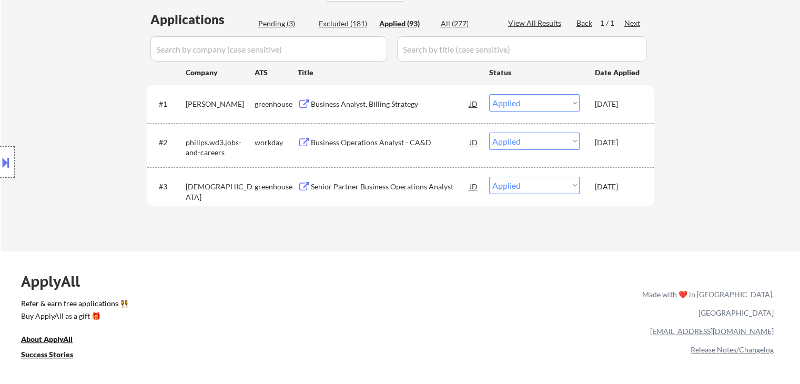
select select ""applied""
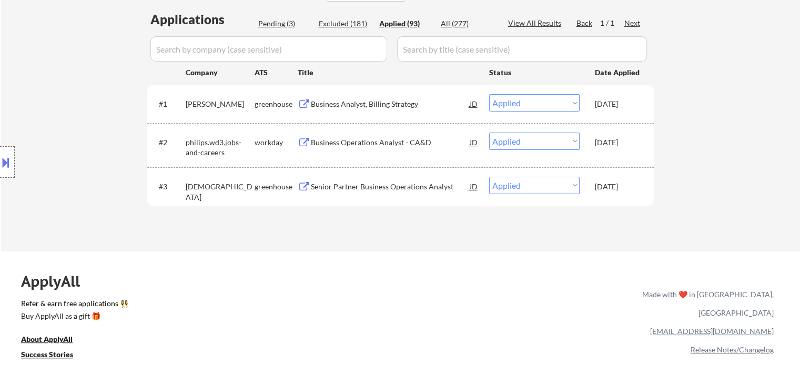
select select ""applied""
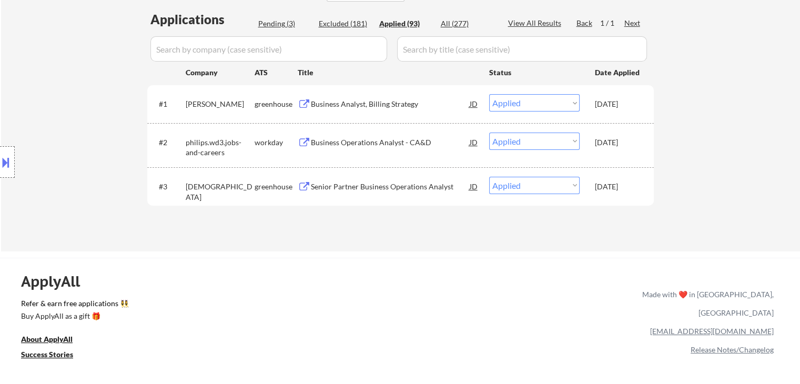
select select ""applied""
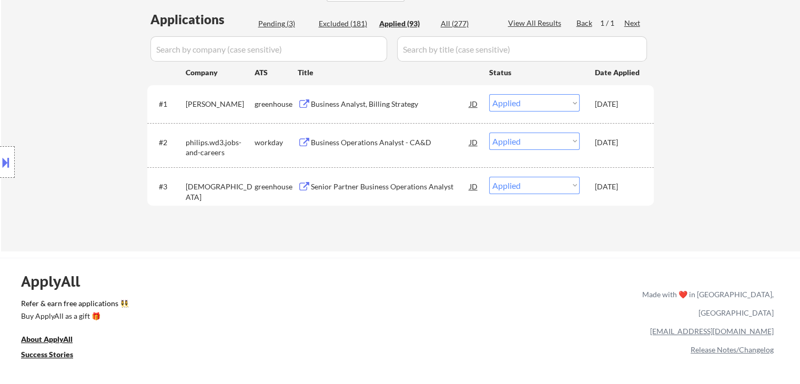
select select ""applied""
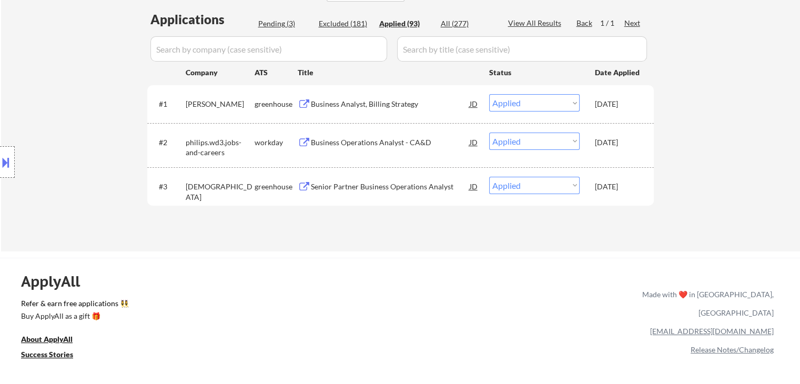
select select ""applied""
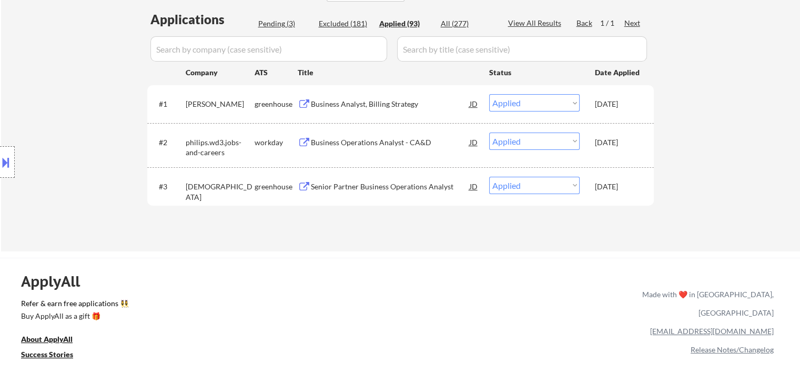
select select ""applied""
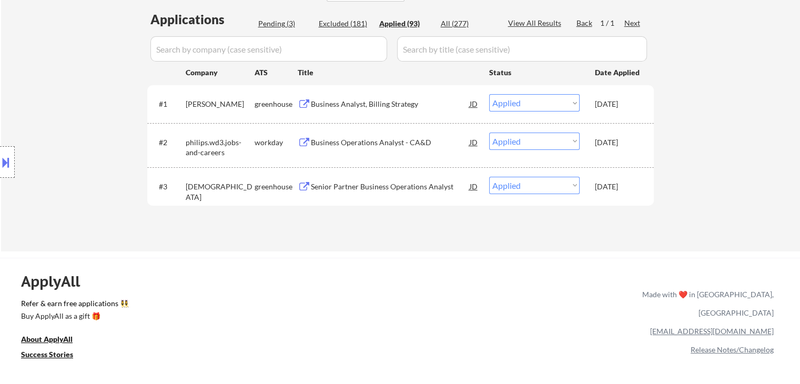
select select ""applied""
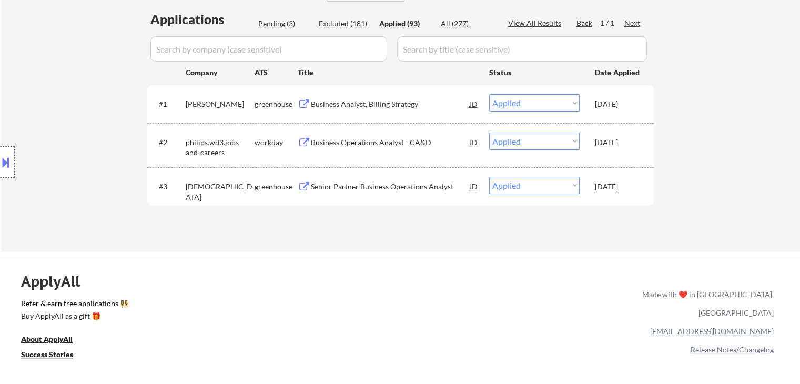
select select ""applied""
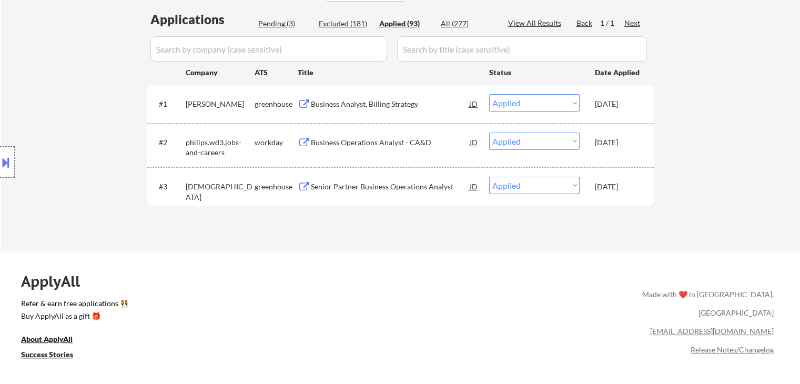
select select ""applied""
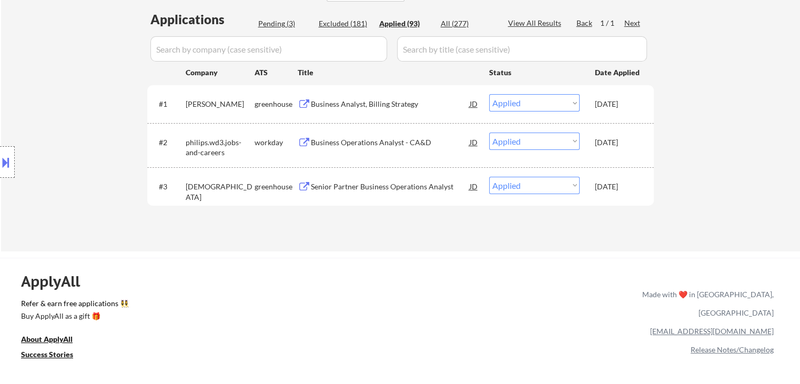
select select ""applied""
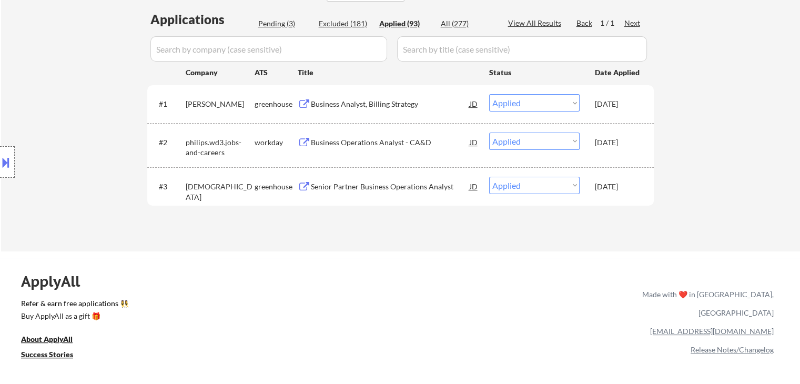
select select ""applied""
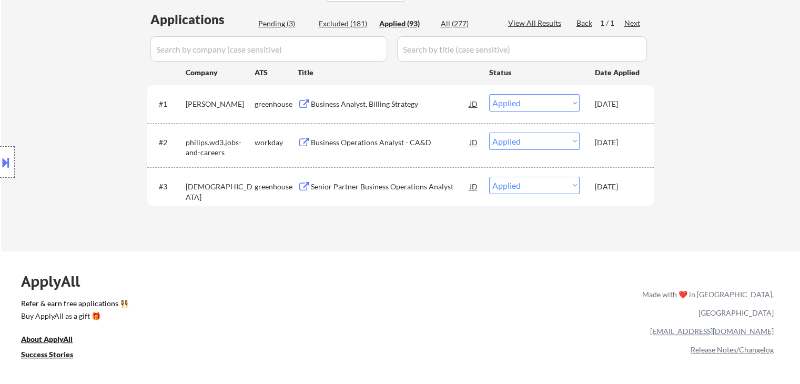
select select ""applied""
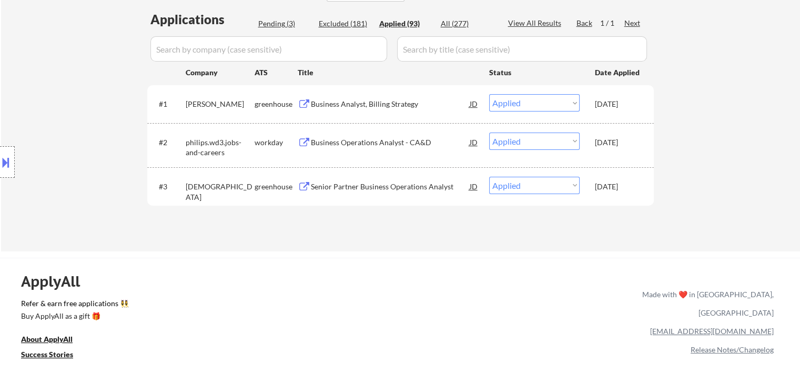
select select ""applied""
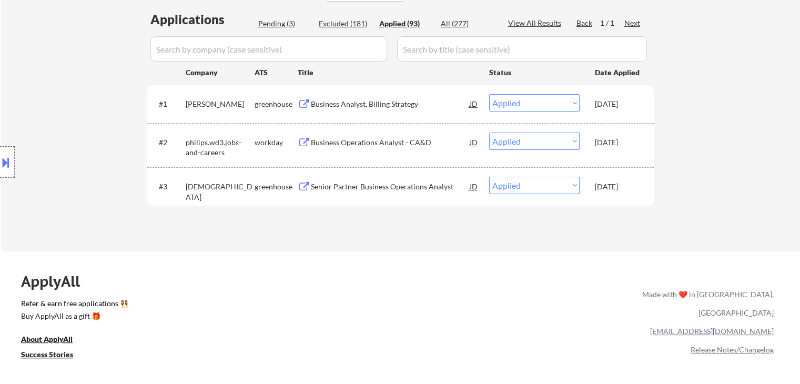
select select ""applied""
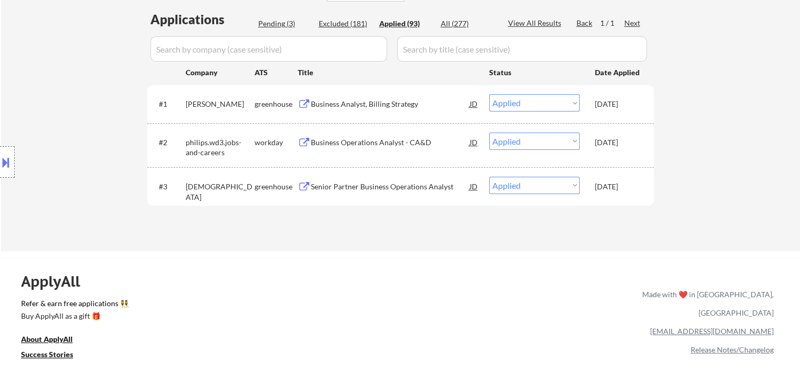
select select ""applied""
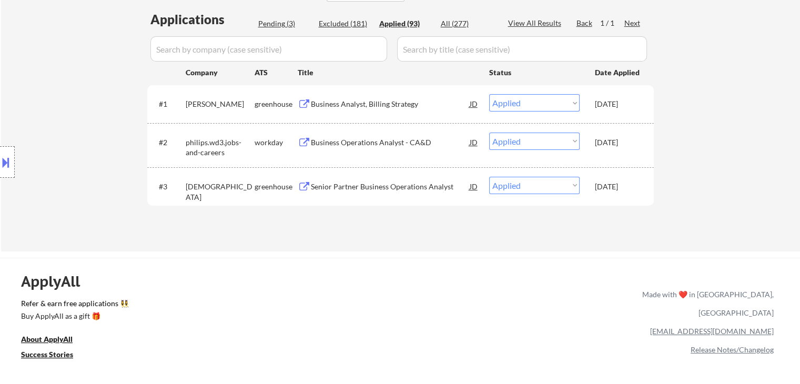
select select ""applied""
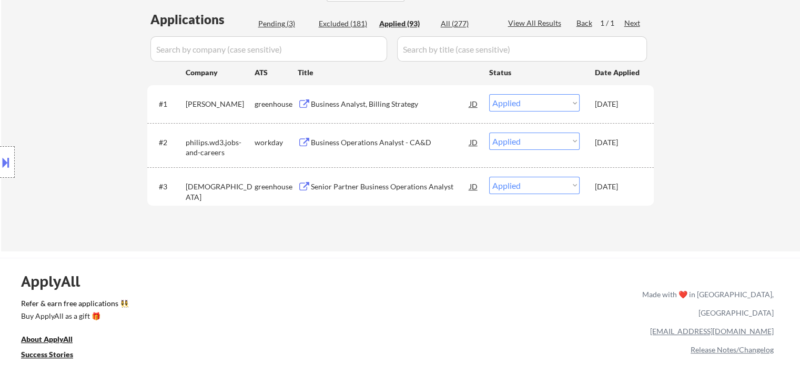
select select ""applied""
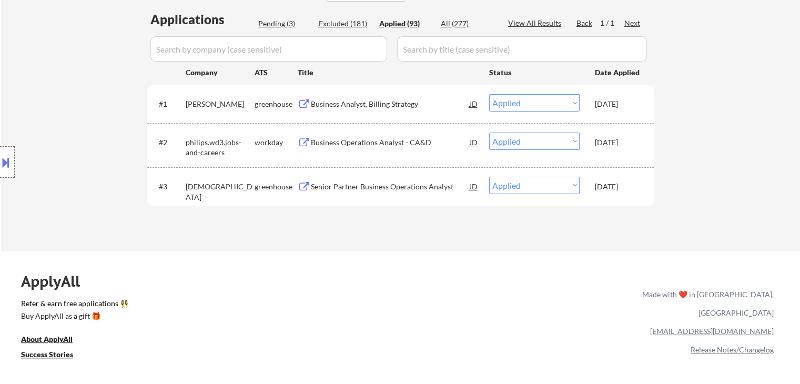
select select ""applied""
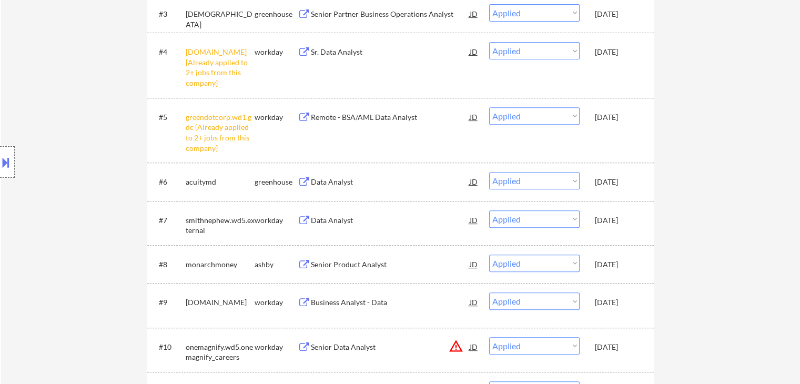
scroll to position [473, 0]
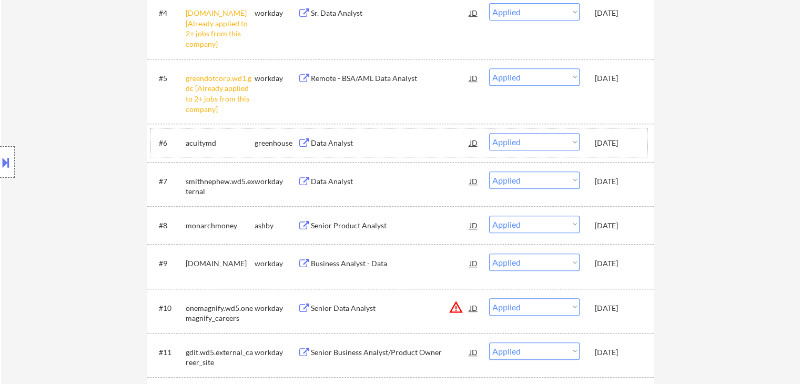
click at [198, 149] on div "acuitymd" at bounding box center [220, 142] width 69 height 19
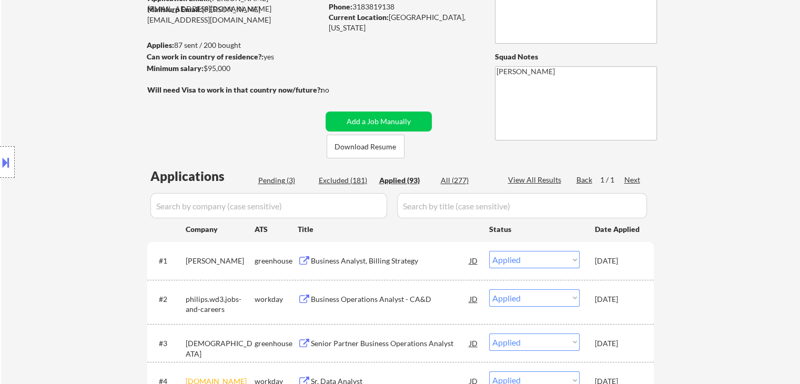
scroll to position [0, 0]
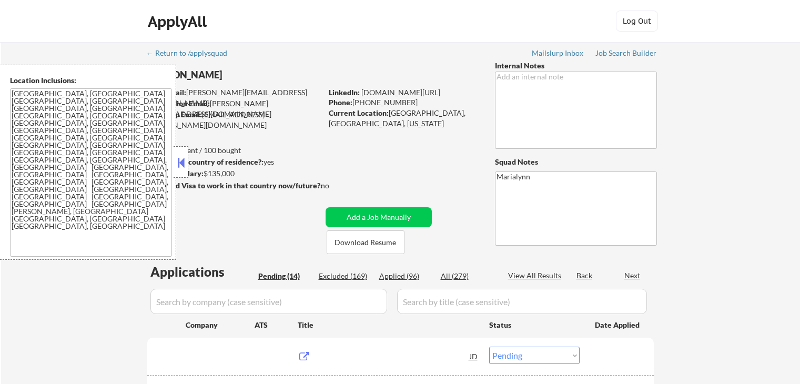
select select ""pending""
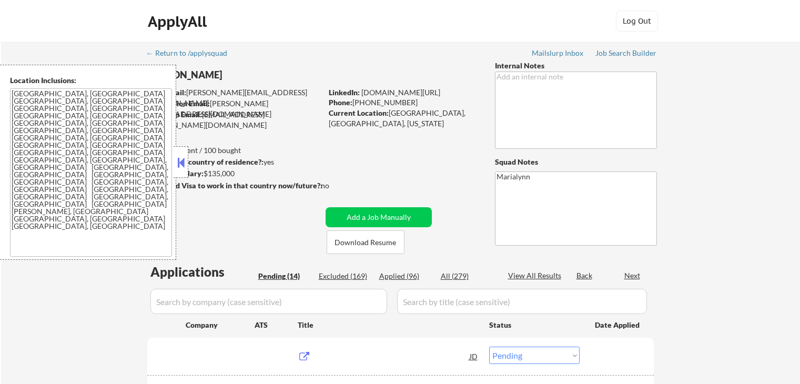
select select ""pending""
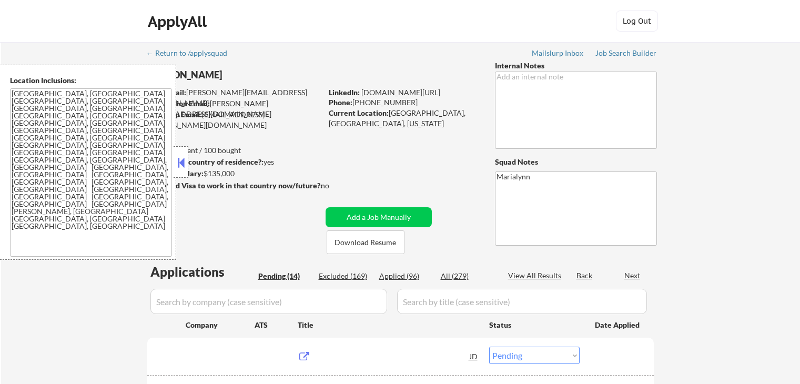
select select ""pending""
click at [174, 164] on div at bounding box center [180, 162] width 15 height 32
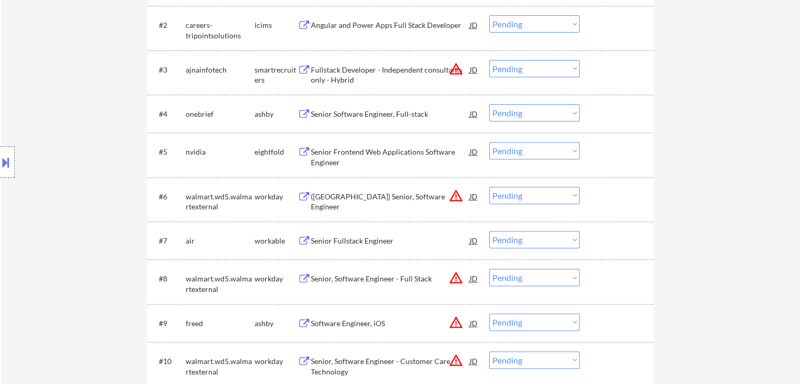
scroll to position [368, 0]
click at [362, 245] on div "Senior Fullstack Engineer" at bounding box center [390, 242] width 159 height 11
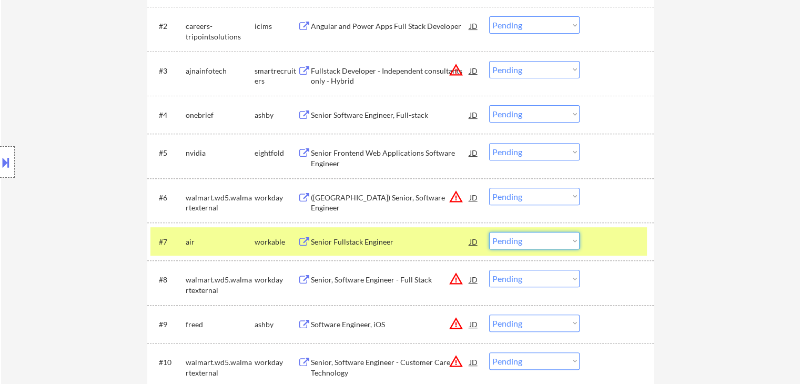
click at [514, 243] on select "Choose an option... Pending Applied Excluded (Questions) Excluded (Expired) Exc…" at bounding box center [534, 240] width 90 height 17
click at [489, 232] on select "Choose an option... Pending Applied Excluded (Questions) Excluded (Expired) Exc…" at bounding box center [534, 240] width 90 height 17
select select ""pending""
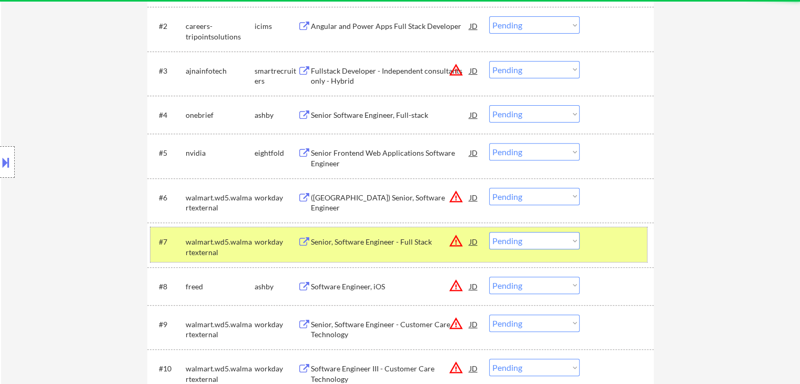
click at [225, 240] on div "walmart.wd5.walmartexternal" at bounding box center [220, 247] width 69 height 21
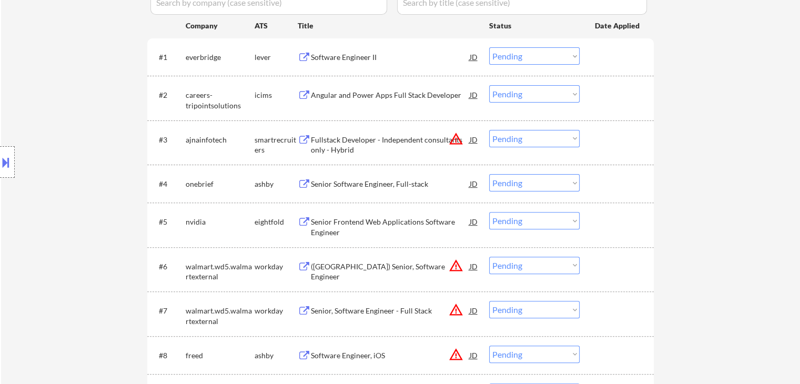
scroll to position [158, 0]
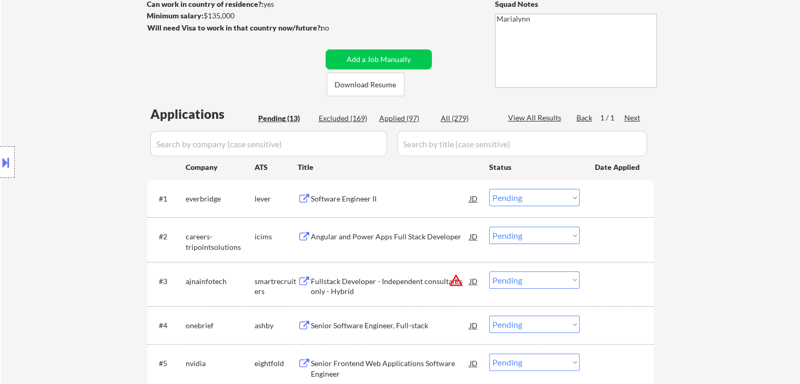
click at [333, 198] on div "Software Engineer II" at bounding box center [390, 198] width 159 height 11
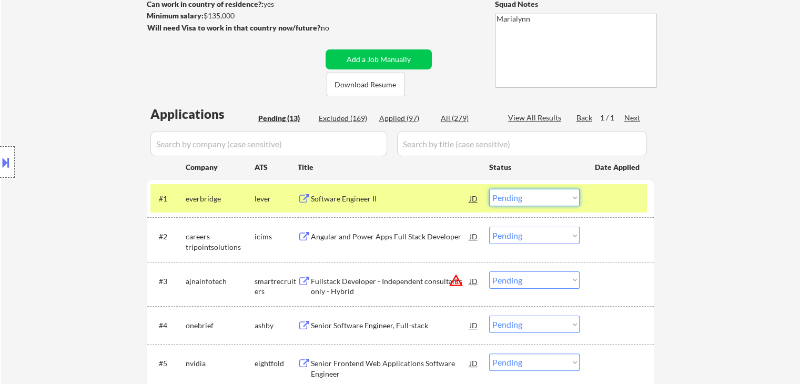
click at [512, 193] on select "Choose an option... Pending Applied Excluded (Questions) Excluded (Expired) Exc…" at bounding box center [534, 197] width 90 height 17
click at [489, 189] on select "Choose an option... Pending Applied Excluded (Questions) Excluded (Expired) Exc…" at bounding box center [534, 197] width 90 height 17
select select ""pending""
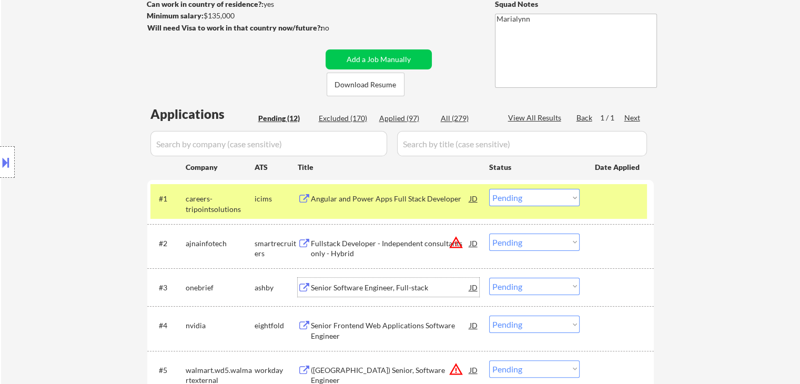
click at [351, 288] on div "Senior Software Engineer, Full-stack" at bounding box center [390, 287] width 159 height 11
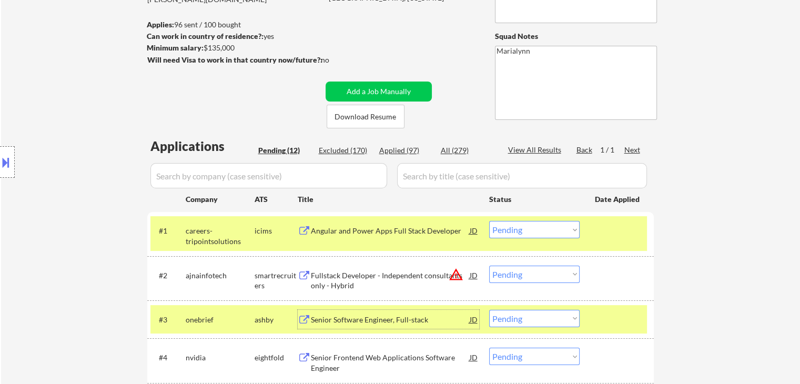
scroll to position [210, 0]
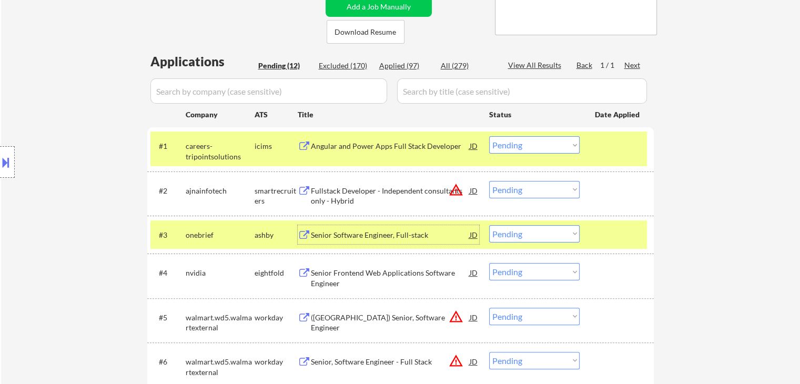
click at [516, 234] on select "Choose an option... Pending Applied Excluded (Questions) Excluded (Expired) Exc…" at bounding box center [534, 233] width 90 height 17
click at [489, 225] on select "Choose an option... Pending Applied Excluded (Questions) Excluded (Expired) Exc…" at bounding box center [534, 233] width 90 height 17
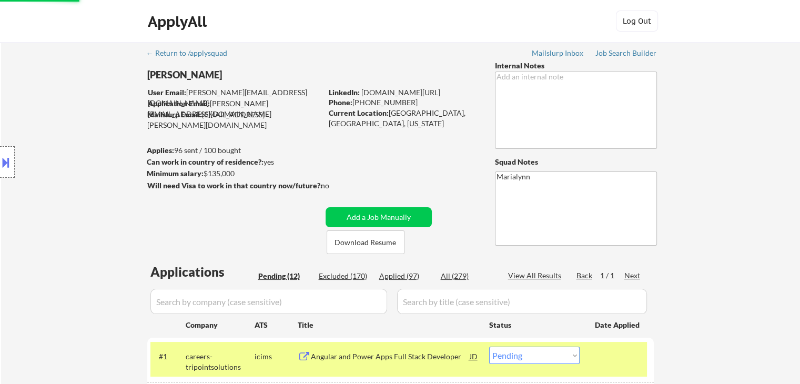
scroll to position [158, 0]
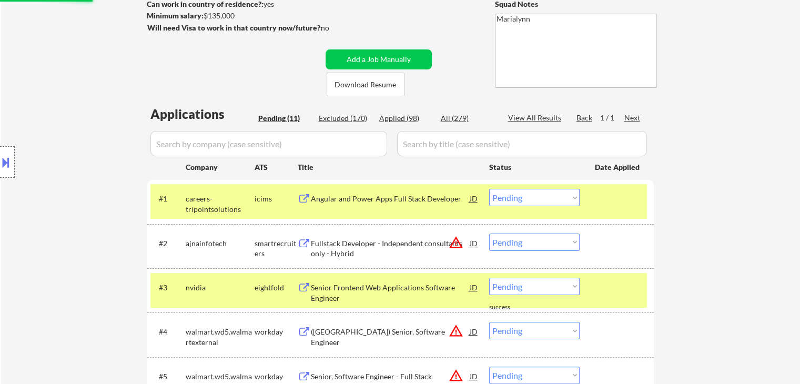
click at [271, 195] on div "icims" at bounding box center [275, 198] width 43 height 11
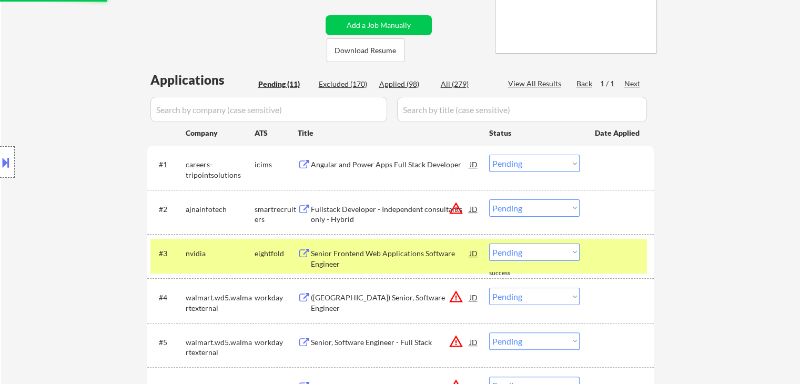
scroll to position [315, 0]
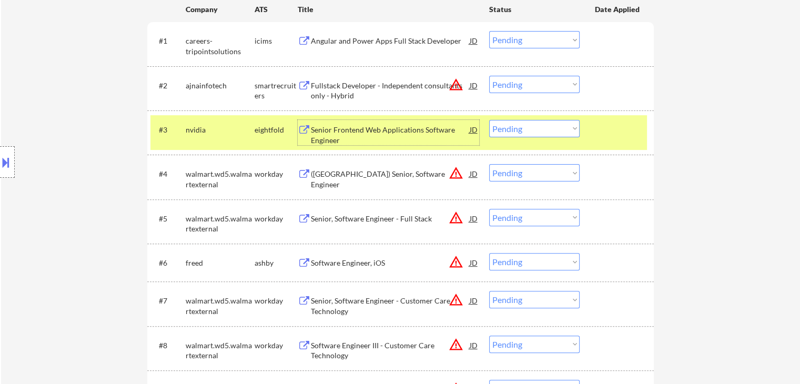
click at [343, 141] on div "Senior Frontend Web Applications Software Engineer" at bounding box center [390, 135] width 159 height 21
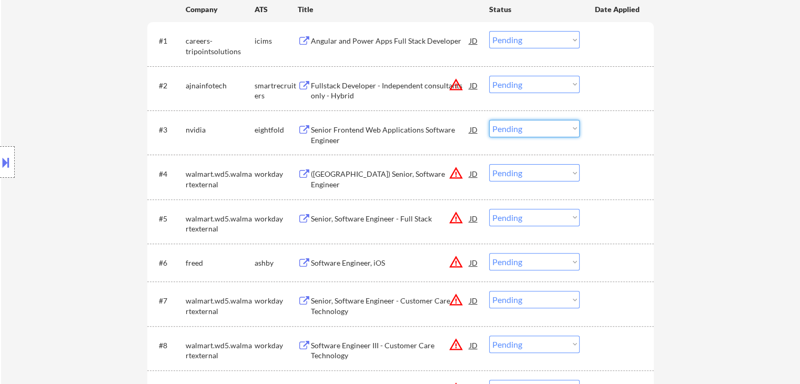
click at [553, 127] on select "Choose an option... Pending Applied Excluded (Questions) Excluded (Expired) Exc…" at bounding box center [534, 128] width 90 height 17
click at [489, 120] on select "Choose an option... Pending Applied Excluded (Questions) Excluded (Expired) Exc…" at bounding box center [534, 128] width 90 height 17
select select ""pending""
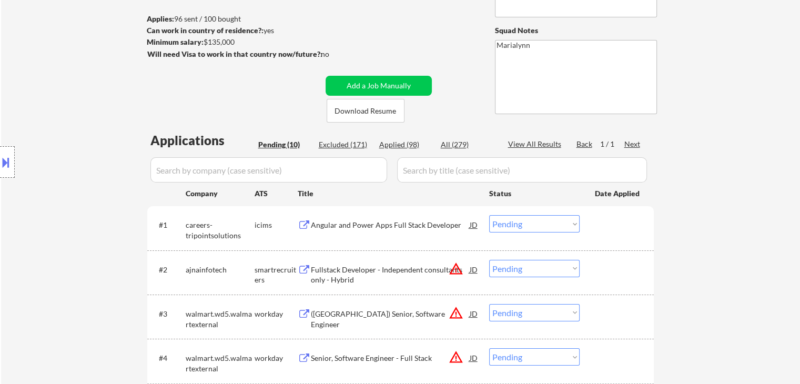
scroll to position [129, 0]
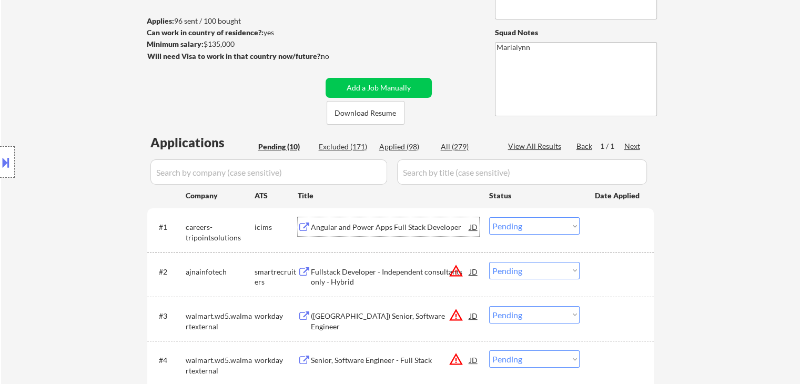
click at [357, 226] on div "Angular and Power Apps Full Stack Developer" at bounding box center [390, 227] width 159 height 11
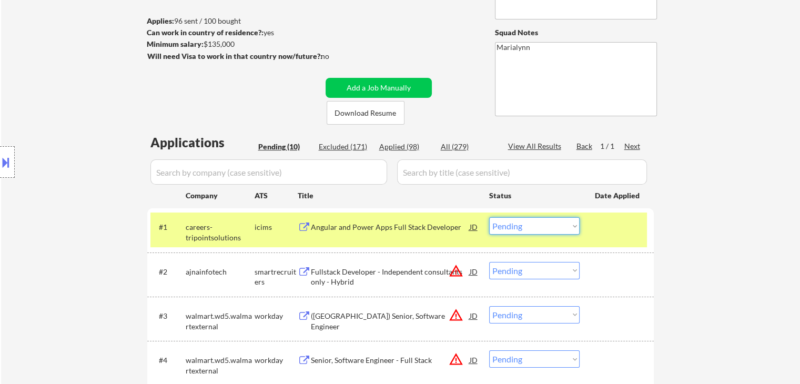
click at [545, 227] on select "Choose an option... Pending Applied Excluded (Questions) Excluded (Expired) Exc…" at bounding box center [534, 225] width 90 height 17
click at [489, 217] on select "Choose an option... Pending Applied Excluded (Questions) Excluded (Expired) Exc…" at bounding box center [534, 225] width 90 height 17
click at [335, 218] on div "Angular and Power Apps Full Stack Developer" at bounding box center [390, 226] width 159 height 19
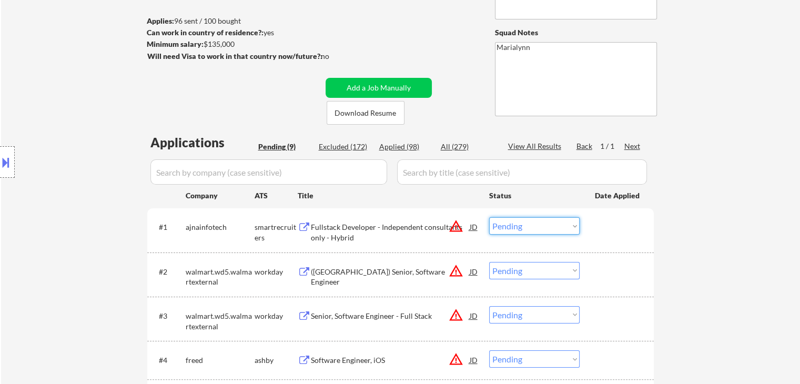
click at [510, 223] on select "Choose an option... Pending Applied Excluded (Questions) Excluded (Expired) Exc…" at bounding box center [534, 225] width 90 height 17
click at [530, 226] on select "Choose an option... Pending Applied Excluded (Questions) Excluded (Expired) Exc…" at bounding box center [534, 225] width 90 height 17
click at [489, 217] on select "Choose an option... Pending Applied Excluded (Questions) Excluded (Expired) Exc…" at bounding box center [534, 225] width 90 height 17
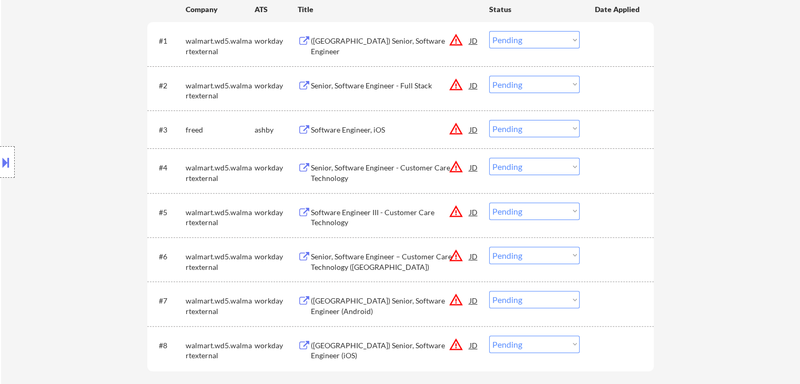
scroll to position [320, 0]
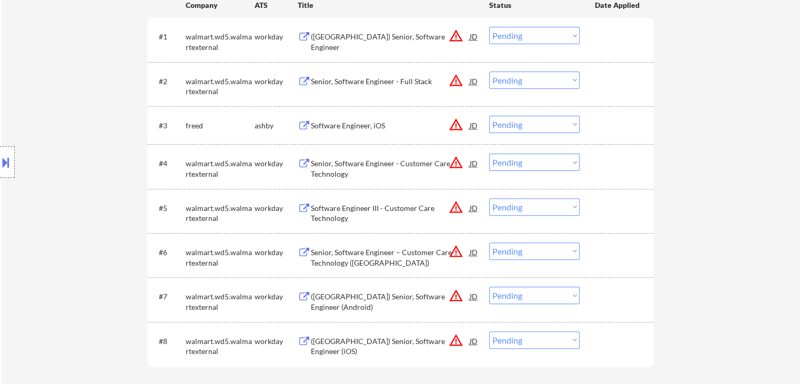
click at [745, 105] on div "← Return to /applysquad Mailslurp Inbox Job Search Builder Saras Paudel User Em…" at bounding box center [400, 67] width 799 height 690
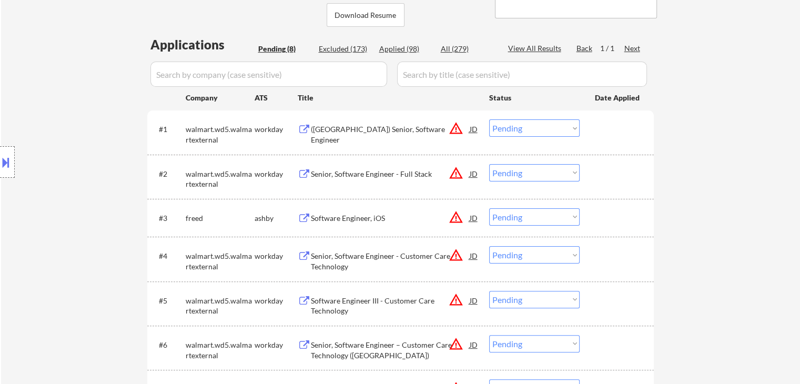
scroll to position [209, 0]
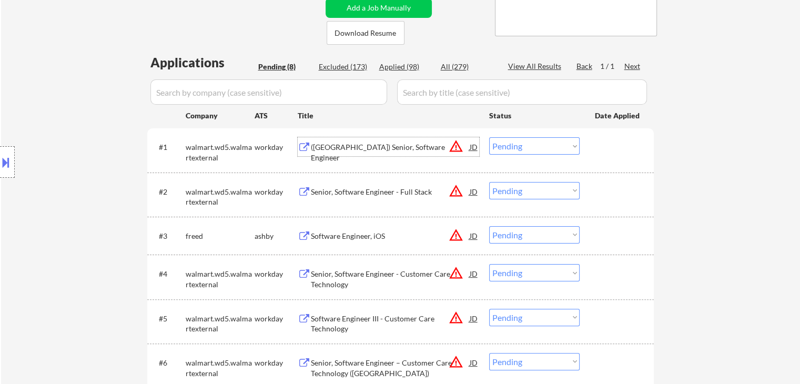
click at [345, 142] on div "(USA) Senior, Software Engineer" at bounding box center [390, 152] width 159 height 21
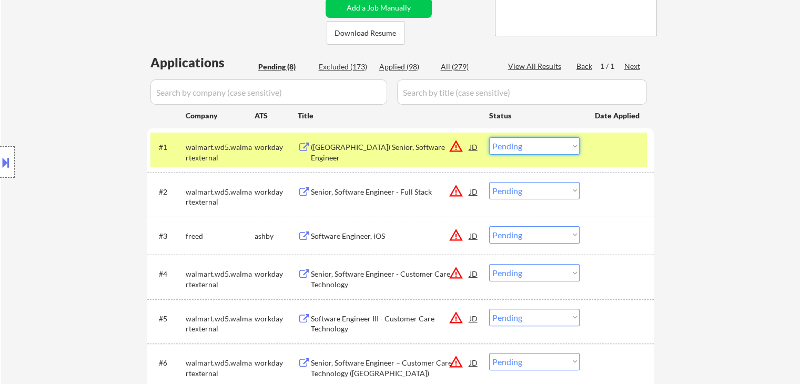
click at [550, 140] on select "Choose an option... Pending Applied Excluded (Questions) Excluded (Expired) Exc…" at bounding box center [534, 145] width 90 height 17
click at [489, 137] on select "Choose an option... Pending Applied Excluded (Questions) Excluded (Expired) Exc…" at bounding box center [534, 145] width 90 height 17
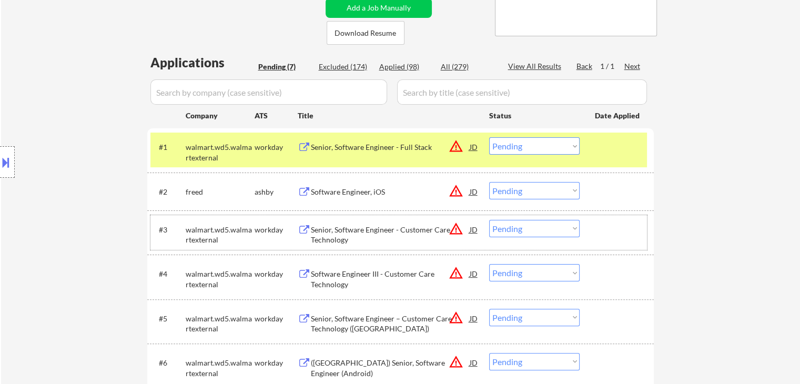
click at [564, 219] on div "#3 walmart.wd5.walmartexternal workday Senior, Software Engineer - Customer Car…" at bounding box center [398, 232] width 496 height 35
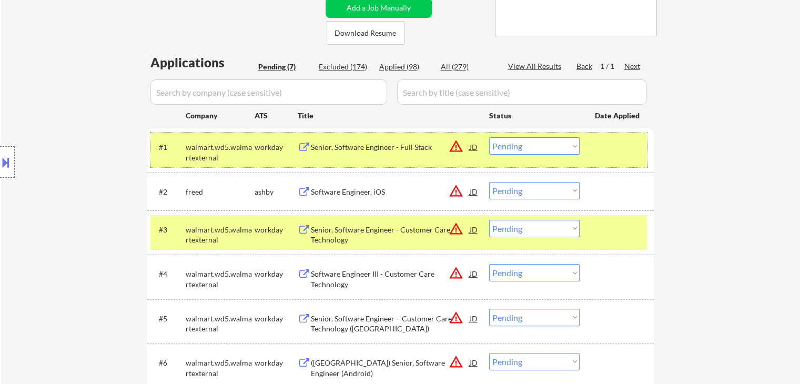
click at [244, 133] on div "#1 walmart.wd5.walmartexternal workday Senior, Software Engineer - Full Stack J…" at bounding box center [398, 149] width 496 height 35
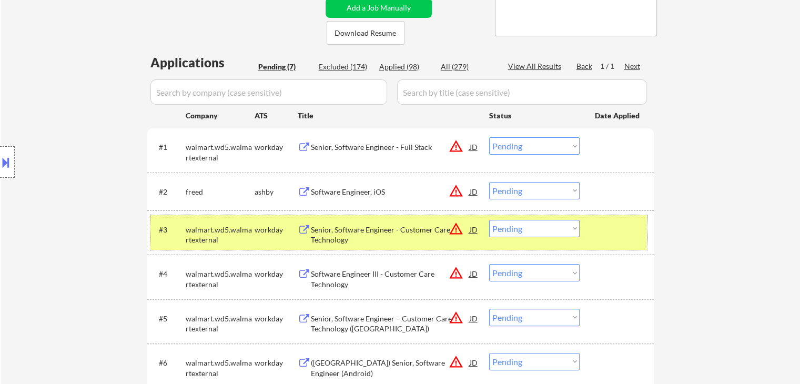
click at [256, 226] on div "workday" at bounding box center [275, 229] width 43 height 11
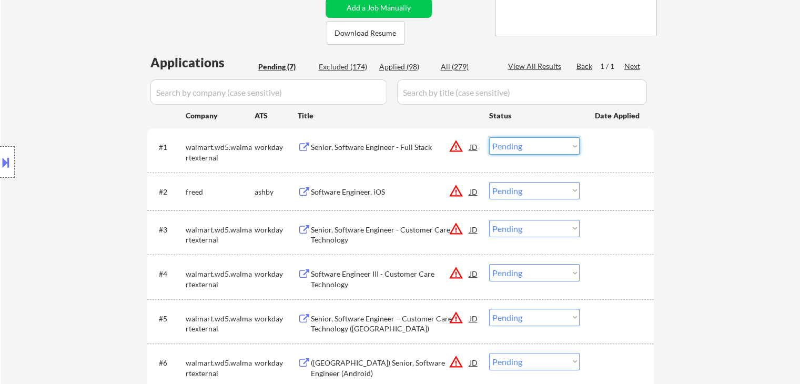
click at [549, 143] on select "Choose an option... Pending Applied Excluded (Questions) Excluded (Expired) Exc…" at bounding box center [534, 145] width 90 height 17
click at [489, 137] on select "Choose an option... Pending Applied Excluded (Questions) Excluded (Expired) Exc…" at bounding box center [534, 145] width 90 height 17
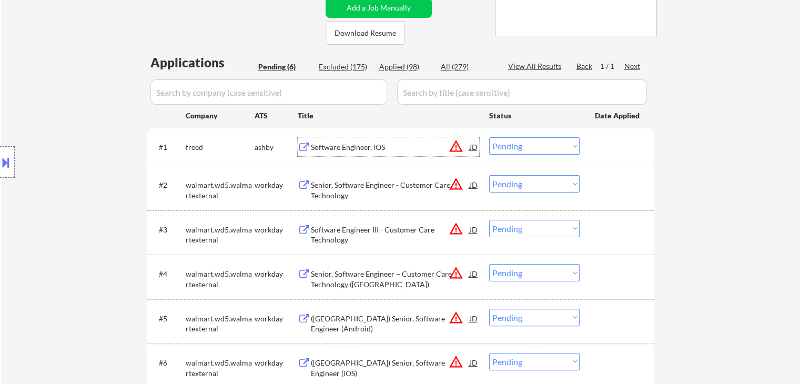
click at [337, 146] on div "Software Engineer, iOS" at bounding box center [390, 147] width 159 height 11
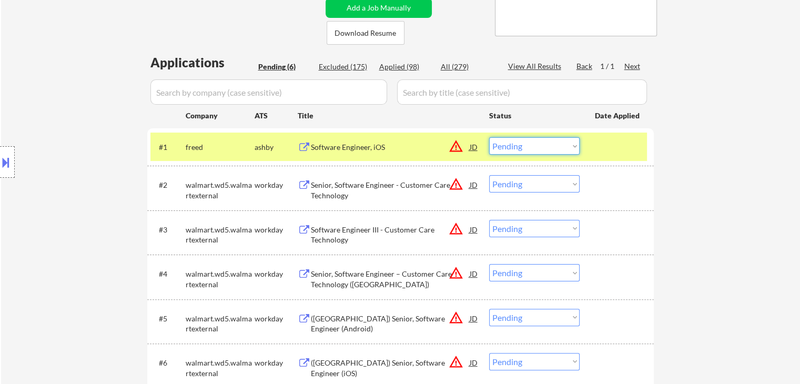
click at [557, 150] on select "Choose an option... Pending Applied Excluded (Questions) Excluded (Expired) Exc…" at bounding box center [534, 145] width 90 height 17
click at [489, 137] on select "Choose an option... Pending Applied Excluded (Questions) Excluded (Expired) Exc…" at bounding box center [534, 145] width 90 height 17
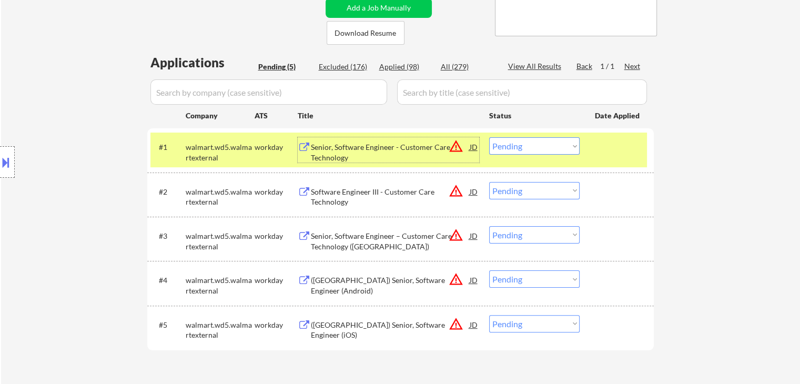
click at [373, 153] on div "Senior, Software Engineer - Customer Care Technology" at bounding box center [390, 152] width 159 height 21
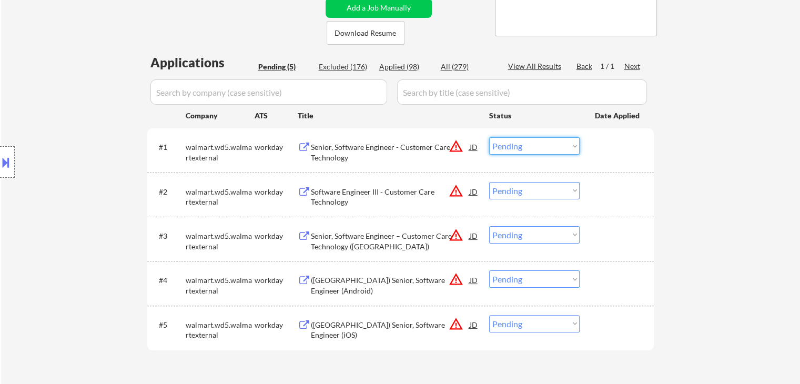
click at [512, 151] on select "Choose an option... Pending Applied Excluded (Questions) Excluded (Expired) Exc…" at bounding box center [534, 145] width 90 height 17
click at [489, 137] on select "Choose an option... Pending Applied Excluded (Questions) Excluded (Expired) Exc…" at bounding box center [534, 145] width 90 height 17
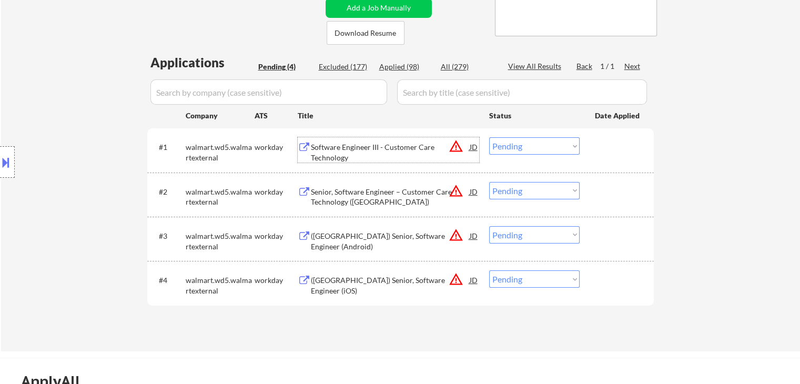
click at [363, 148] on div "Software Engineer III - Customer Care Technology" at bounding box center [390, 152] width 159 height 21
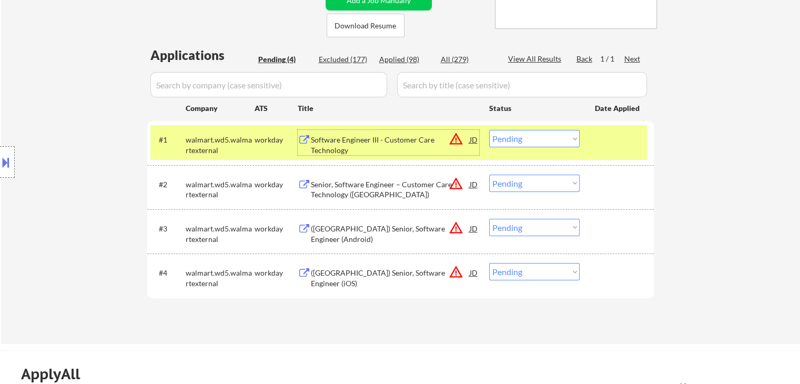
scroll to position [221, 0]
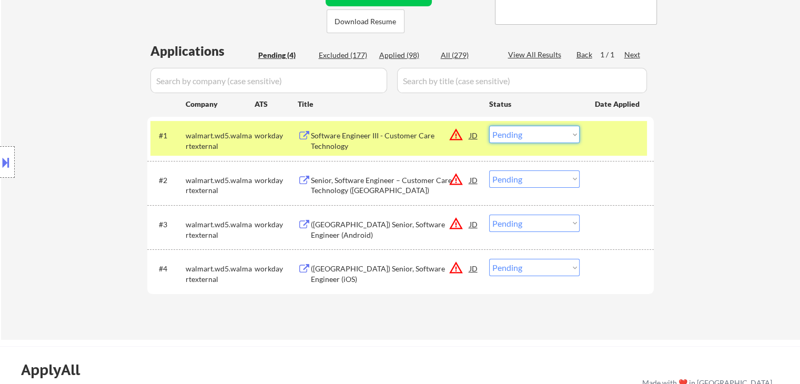
click at [530, 136] on select "Choose an option... Pending Applied Excluded (Questions) Excluded (Expired) Exc…" at bounding box center [534, 134] width 90 height 17
click at [489, 126] on select "Choose an option... Pending Applied Excluded (Questions) Excluded (Expired) Exc…" at bounding box center [534, 134] width 90 height 17
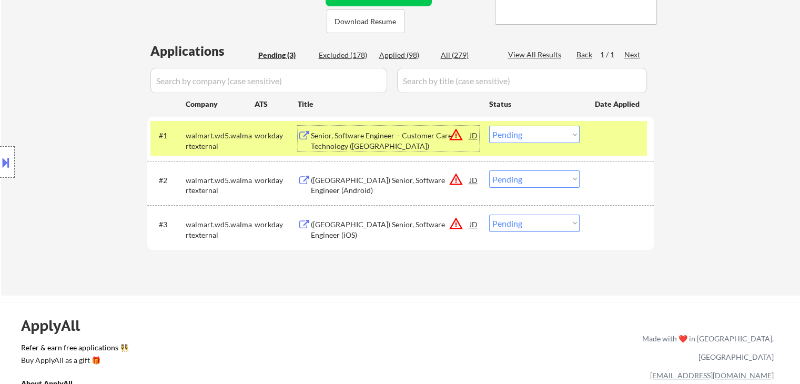
click at [342, 132] on div "Senior, Software Engineer – Customer Care Technology (Bellevue)" at bounding box center [390, 140] width 159 height 21
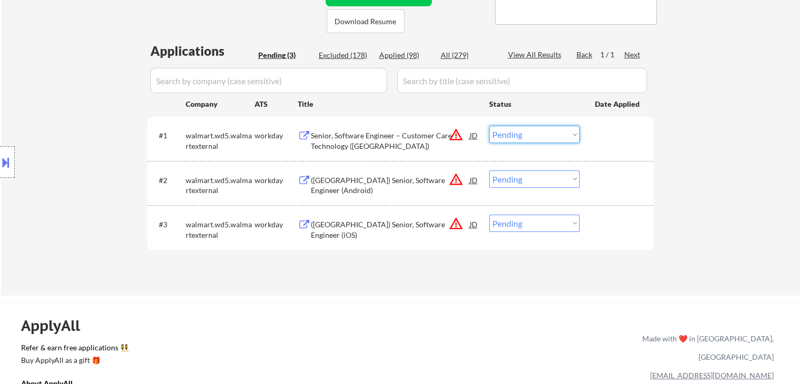
click at [513, 133] on select "Choose an option... Pending Applied Excluded (Questions) Excluded (Expired) Exc…" at bounding box center [534, 134] width 90 height 17
click at [489, 126] on select "Choose an option... Pending Applied Excluded (Questions) Excluded (Expired) Exc…" at bounding box center [534, 134] width 90 height 17
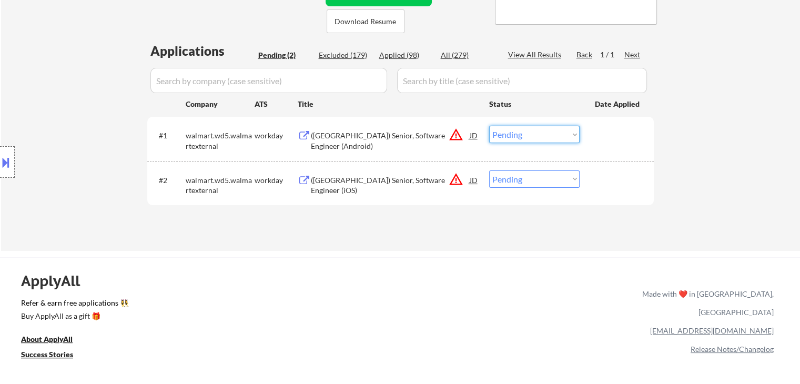
click at [512, 135] on select "Choose an option... Pending Applied Excluded (Questions) Excluded (Expired) Exc…" at bounding box center [534, 134] width 90 height 17
click at [489, 126] on select "Choose an option... Pending Applied Excluded (Questions) Excluded (Expired) Exc…" at bounding box center [534, 134] width 90 height 17
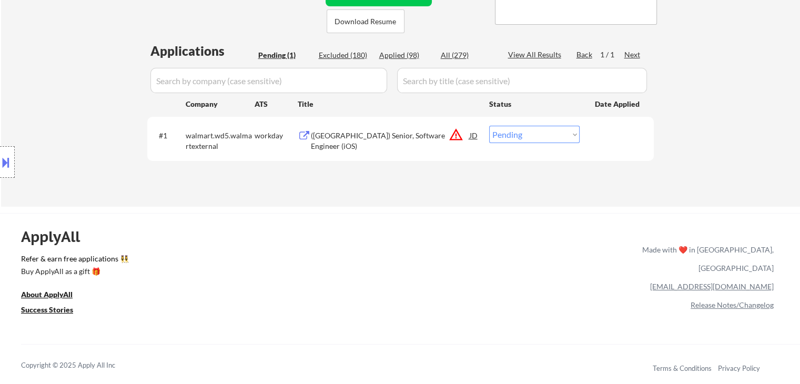
click at [512, 141] on select "Choose an option... Pending Applied Excluded (Questions) Excluded (Expired) Exc…" at bounding box center [534, 134] width 90 height 17
click at [489, 126] on select "Choose an option... Pending Applied Excluded (Questions) Excluded (Expired) Exc…" at bounding box center [534, 134] width 90 height 17
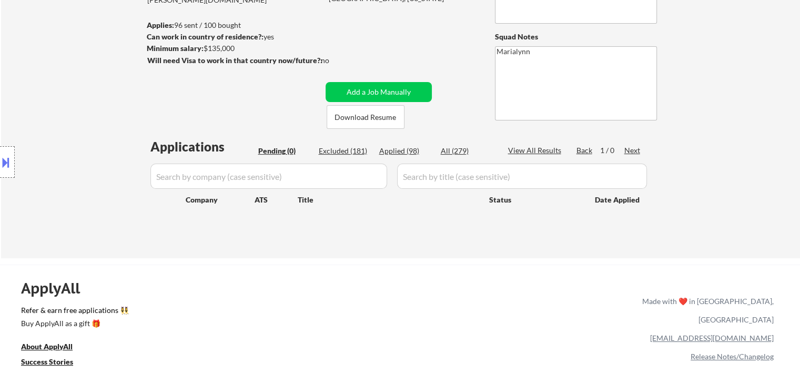
scroll to position [118, 0]
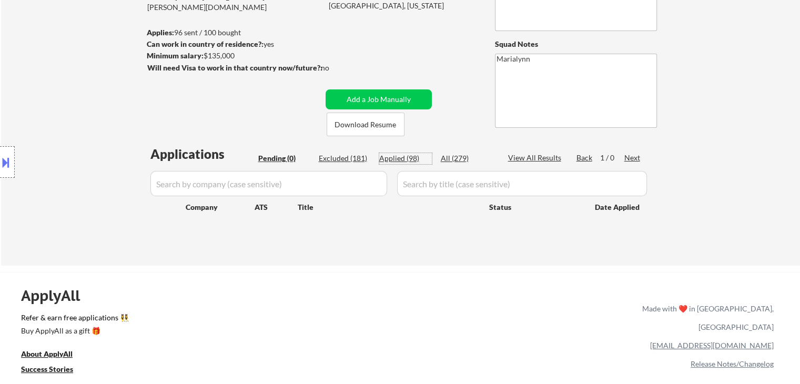
click at [387, 157] on div "Applied (98)" at bounding box center [405, 158] width 53 height 11
click at [399, 157] on div "Applied (98)" at bounding box center [405, 158] width 53 height 11
select select ""applied""
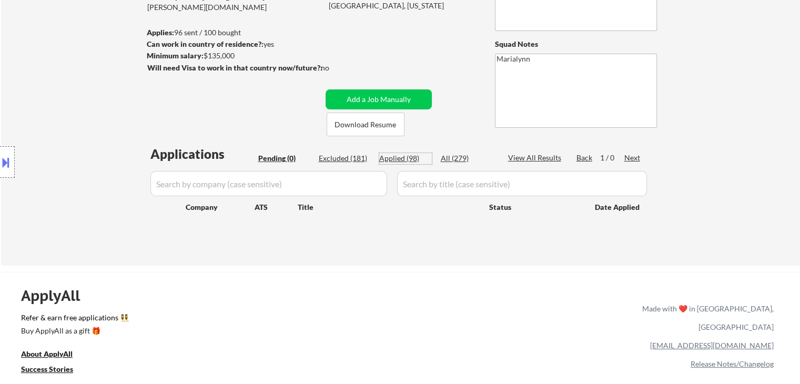
select select ""applied""
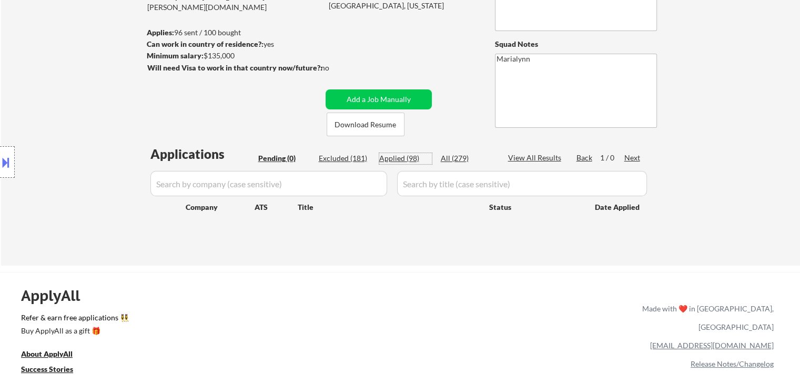
select select ""applied""
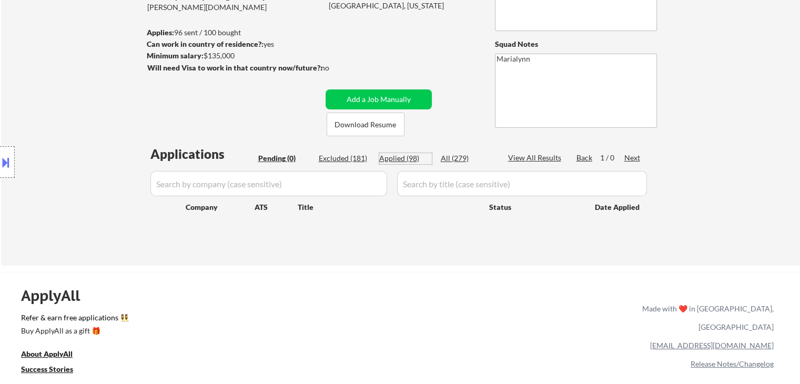
select select ""applied""
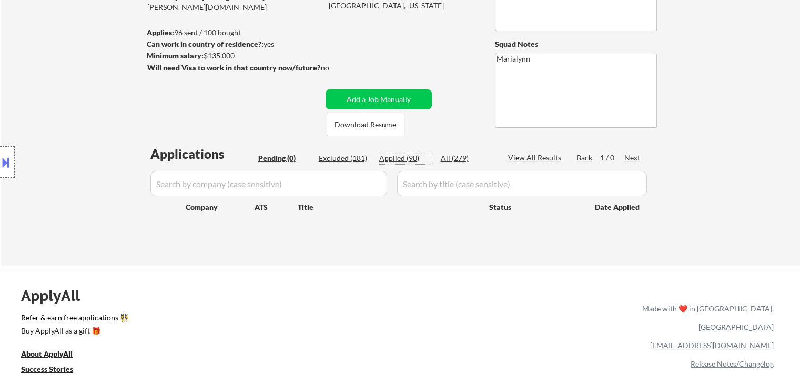
select select ""applied""
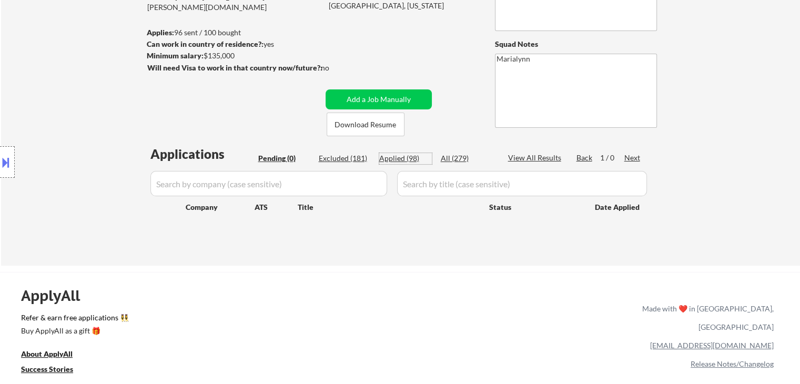
select select ""applied""
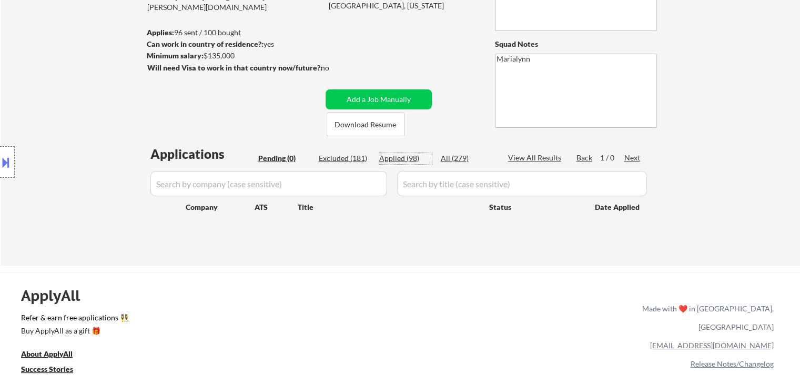
select select ""applied""
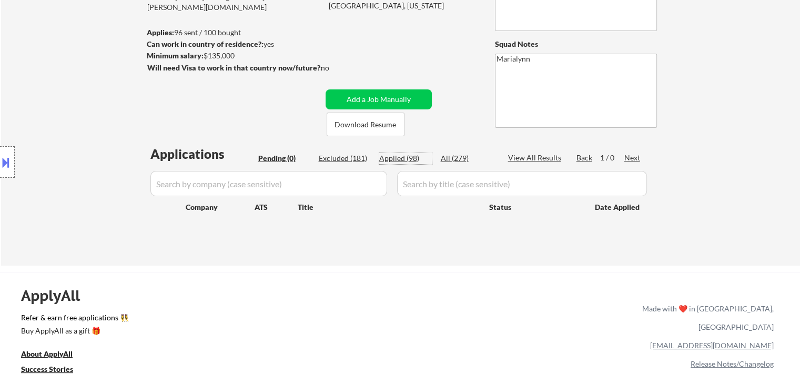
select select ""applied""
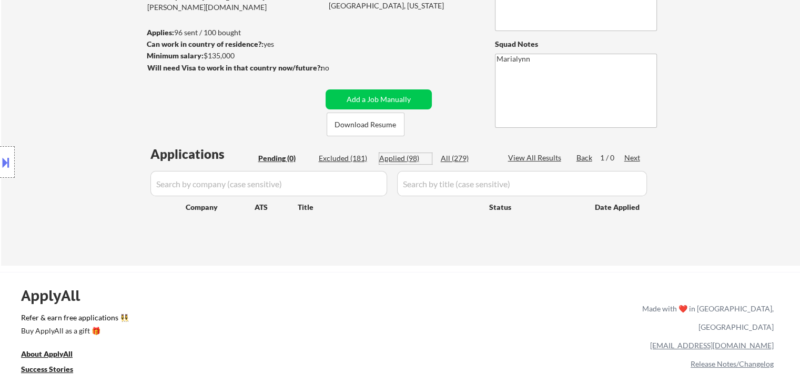
select select ""applied""
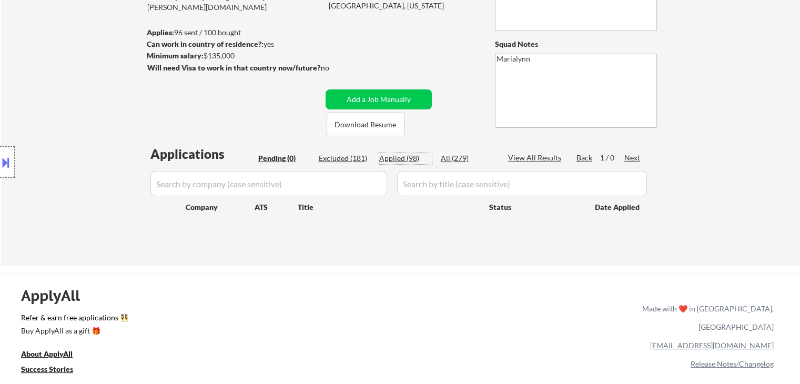
select select ""applied""
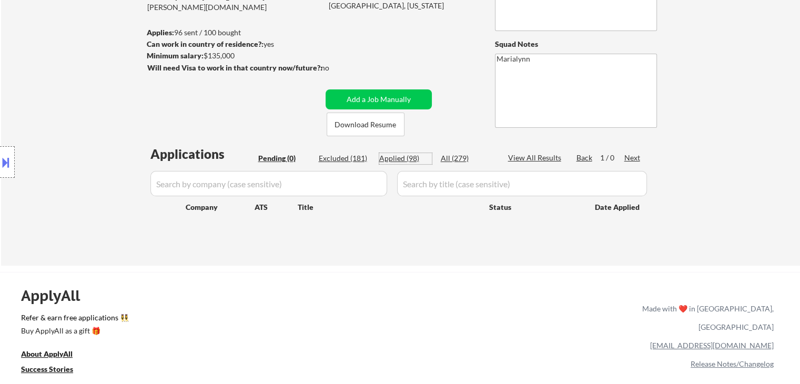
select select ""applied""
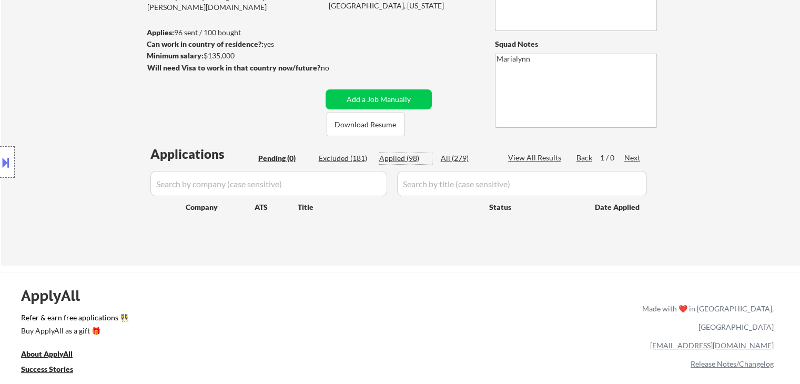
select select ""applied""
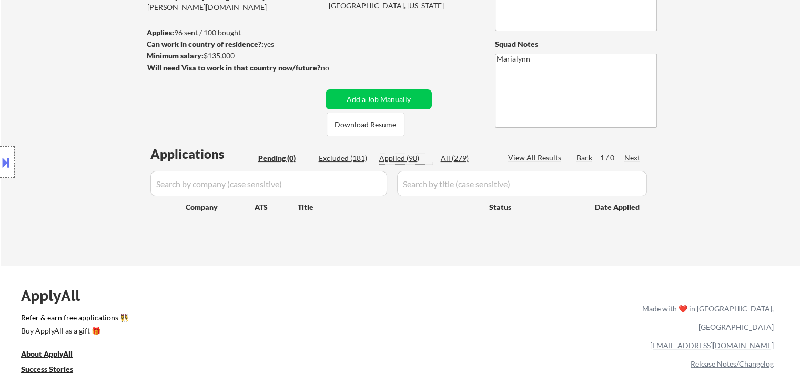
select select ""applied""
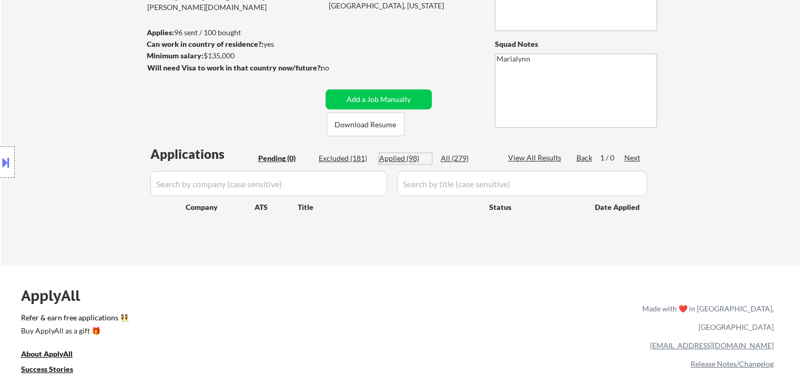
select select ""applied""
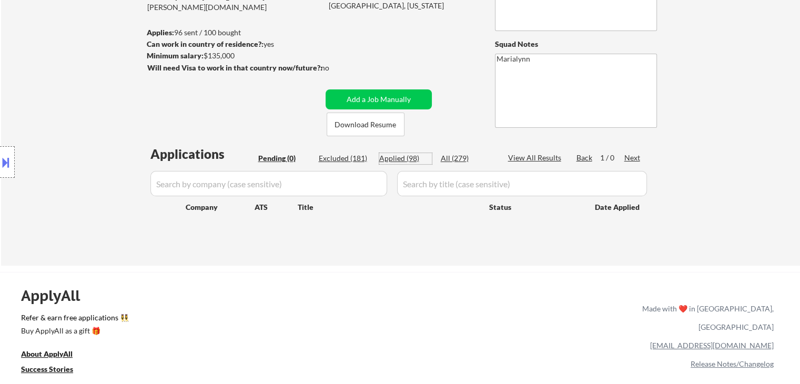
select select ""applied""
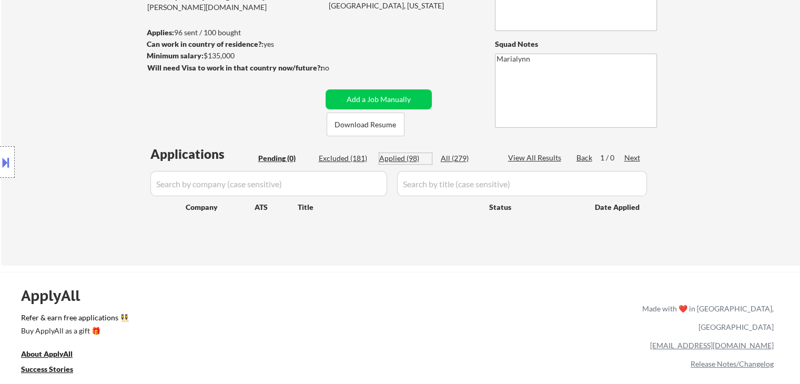
select select ""applied""
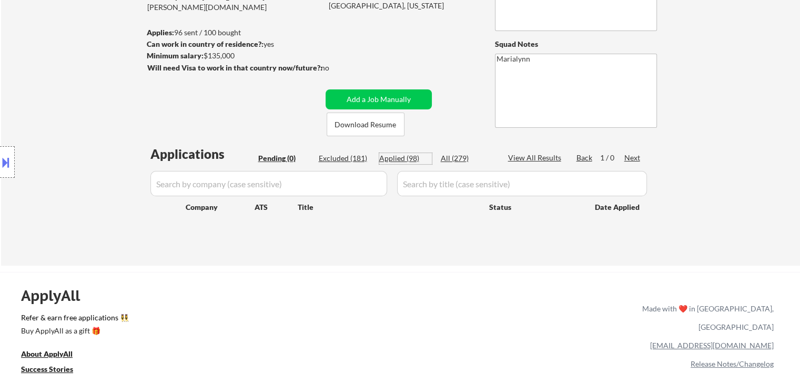
select select ""applied""
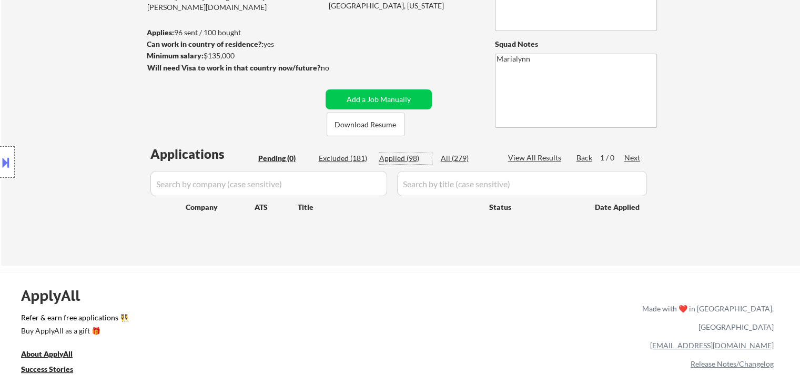
select select ""applied""
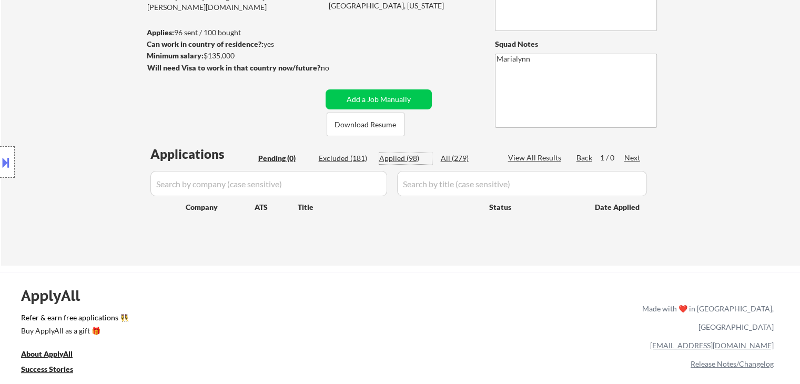
select select ""applied""
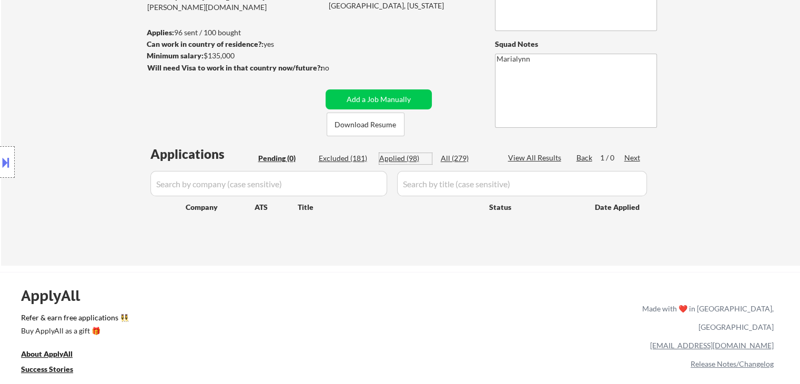
select select ""applied""
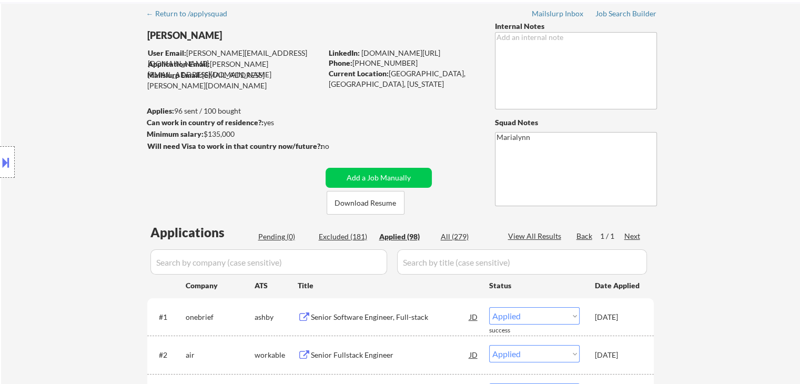
scroll to position [36, 0]
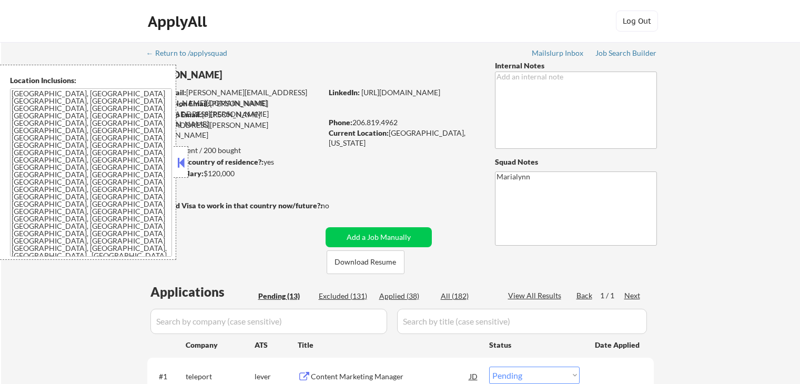
select select ""pending""
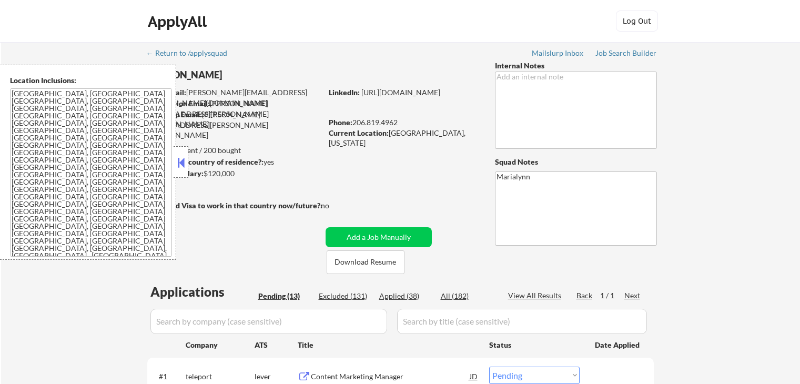
select select ""pending""
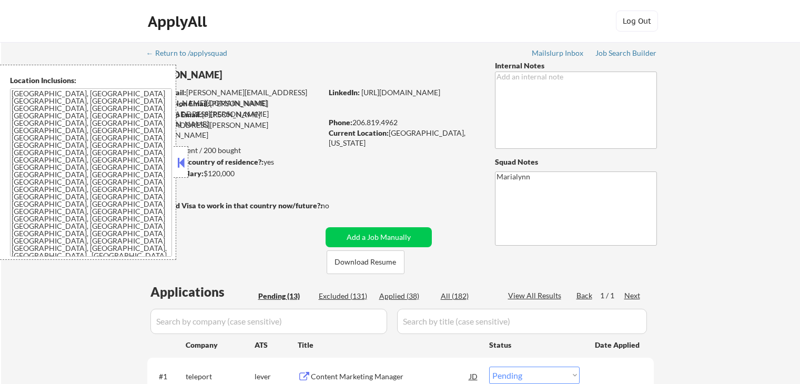
select select ""pending""
click at [178, 157] on button at bounding box center [181, 163] width 12 height 16
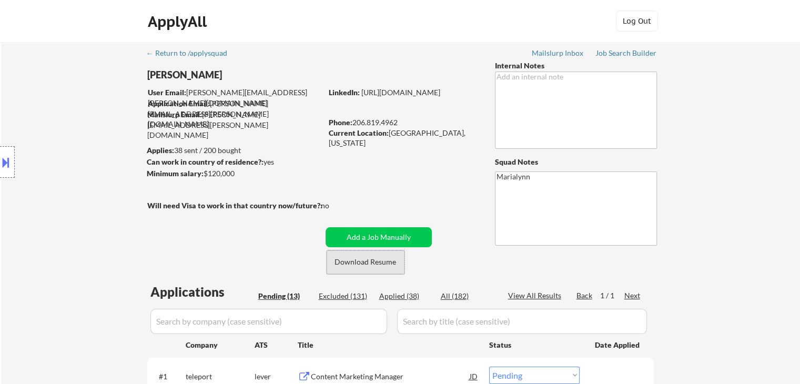
click at [369, 268] on button "Download Resume" at bounding box center [365, 262] width 78 height 24
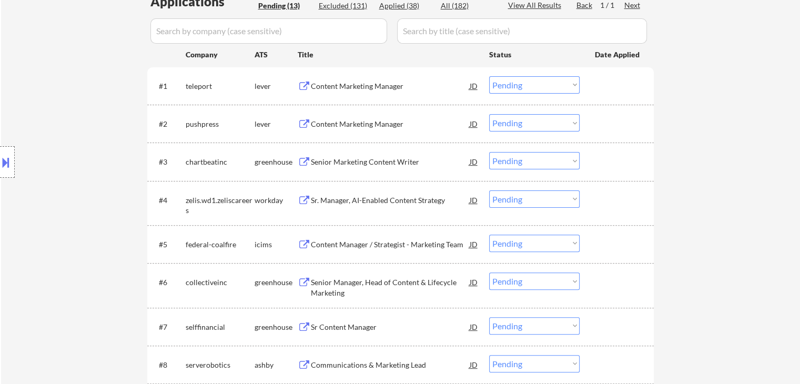
scroll to position [290, 0]
click at [349, 88] on div "Content Marketing Manager" at bounding box center [390, 86] width 159 height 11
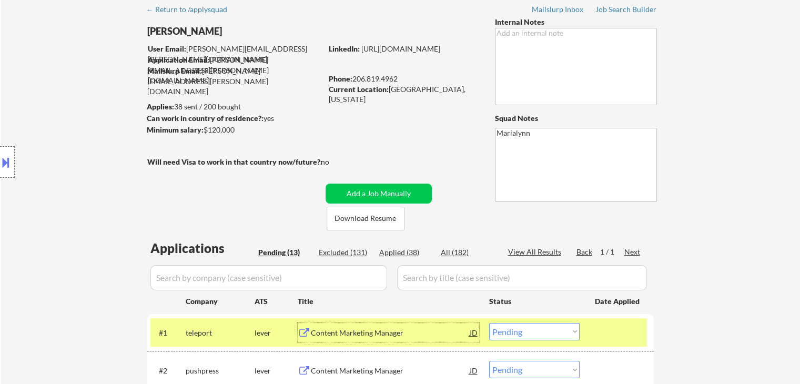
scroll to position [44, 0]
drag, startPoint x: 389, startPoint y: 90, endPoint x: 475, endPoint y: 85, distance: 86.9
click at [475, 85] on div "Current Location: [GEOGRAPHIC_DATA], [US_STATE]" at bounding box center [403, 94] width 149 height 21
copy div "[GEOGRAPHIC_DATA], [US_STATE]"
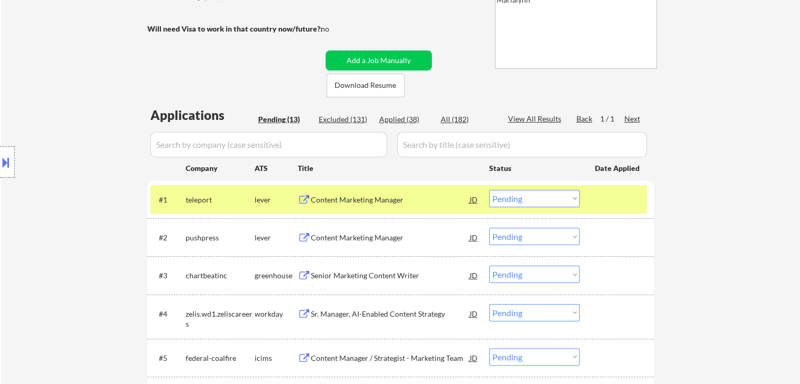
scroll to position [248, 0]
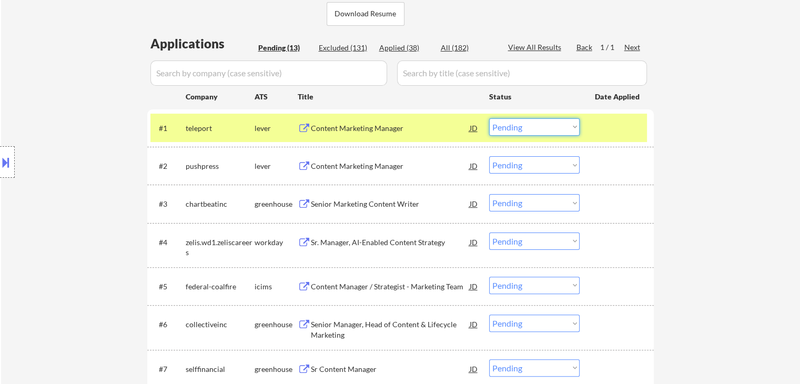
click at [562, 133] on select "Choose an option... Pending Applied Excluded (Questions) Excluded (Expired) Exc…" at bounding box center [534, 126] width 90 height 17
click at [489, 118] on select "Choose an option... Pending Applied Excluded (Questions) Excluded (Expired) Exc…" at bounding box center [534, 126] width 90 height 17
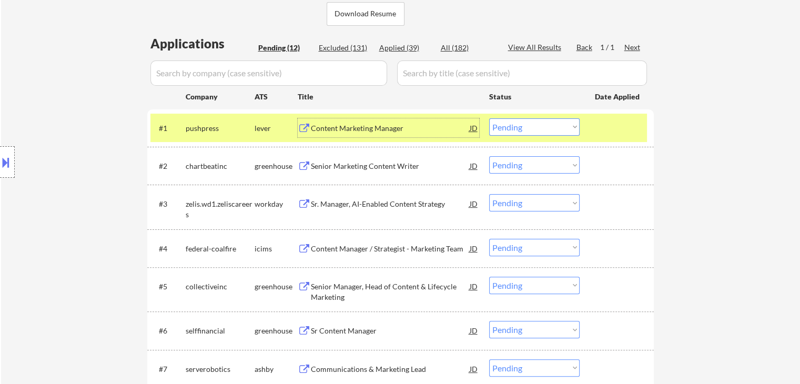
click at [378, 121] on div "Content Marketing Manager" at bounding box center [390, 127] width 159 height 19
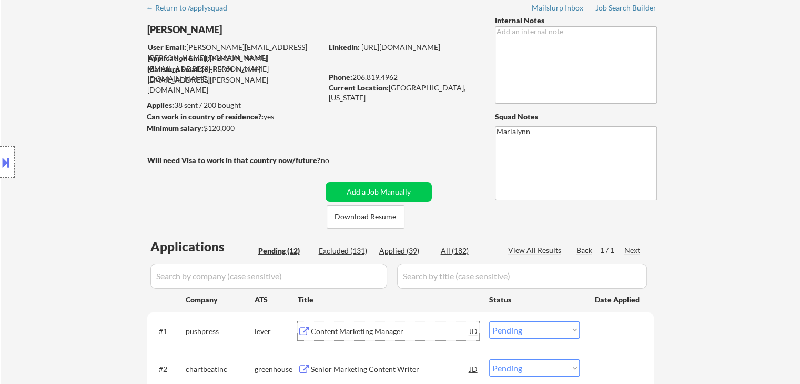
scroll to position [121, 0]
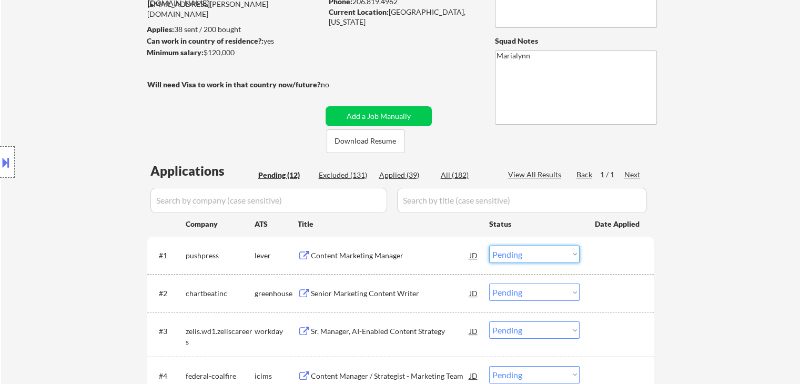
click at [545, 253] on select "Choose an option... Pending Applied Excluded (Questions) Excluded (Expired) Exc…" at bounding box center [534, 254] width 90 height 17
click at [489, 246] on select "Choose an option... Pending Applied Excluded (Questions) Excluded (Expired) Exc…" at bounding box center [534, 254] width 90 height 17
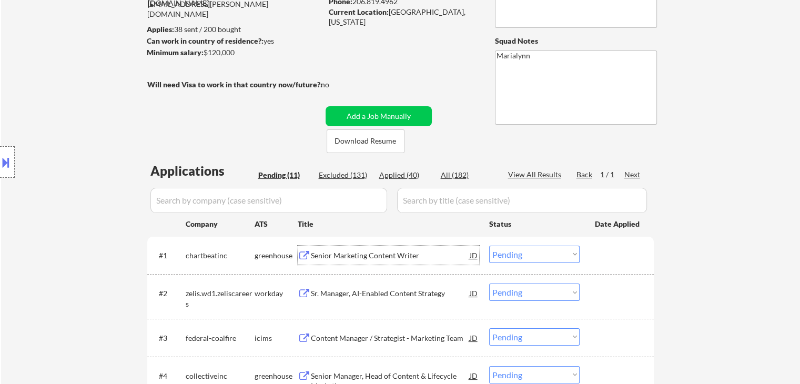
click at [355, 255] on div "Senior Marketing Content Writer" at bounding box center [390, 255] width 159 height 11
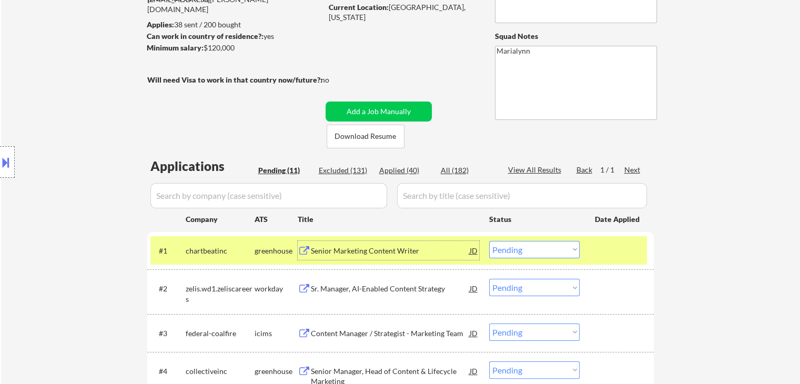
scroll to position [147, 0]
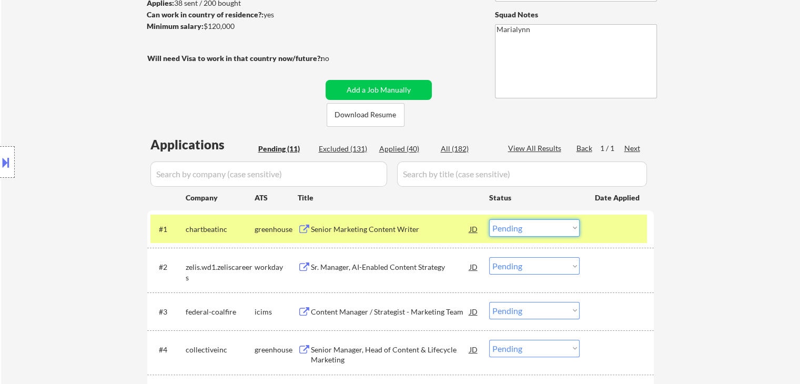
click at [555, 227] on select "Choose an option... Pending Applied Excluded (Questions) Excluded (Expired) Exc…" at bounding box center [534, 227] width 90 height 17
click at [489, 219] on select "Choose an option... Pending Applied Excluded (Questions) Excluded (Expired) Exc…" at bounding box center [534, 227] width 90 height 17
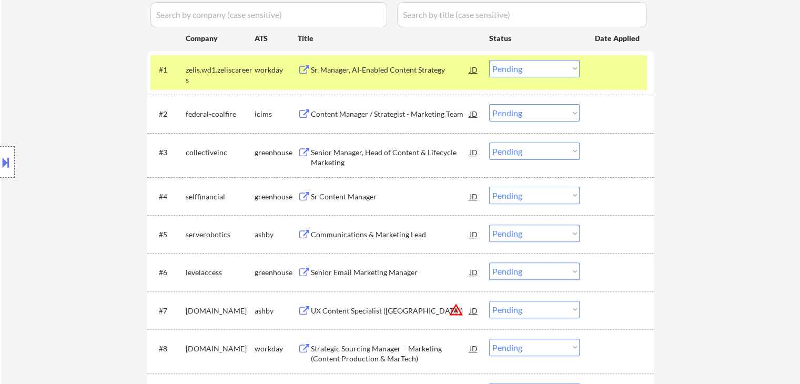
scroll to position [311, 0]
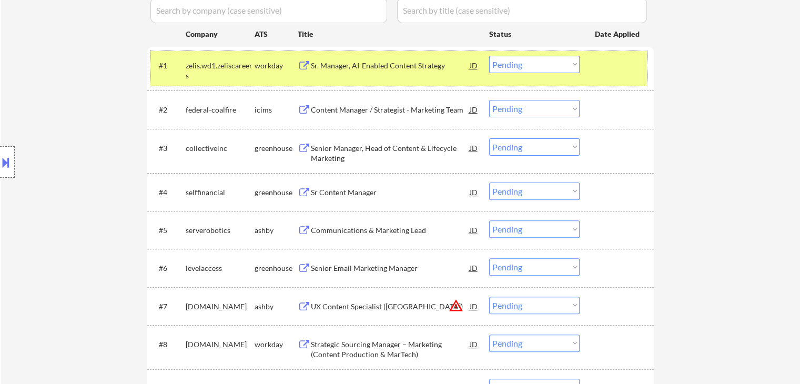
click at [429, 75] on div "#1 zelis.wd1.zeliscareers workday Sr. Manager, AI-Enabled Content Strategy JD C…" at bounding box center [398, 68] width 496 height 35
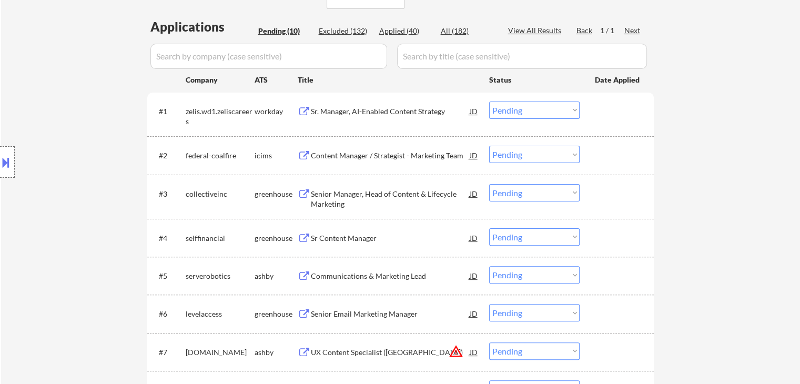
scroll to position [265, 0]
click at [394, 110] on div "Sr. Manager, AI-Enabled Content Strategy" at bounding box center [390, 111] width 159 height 11
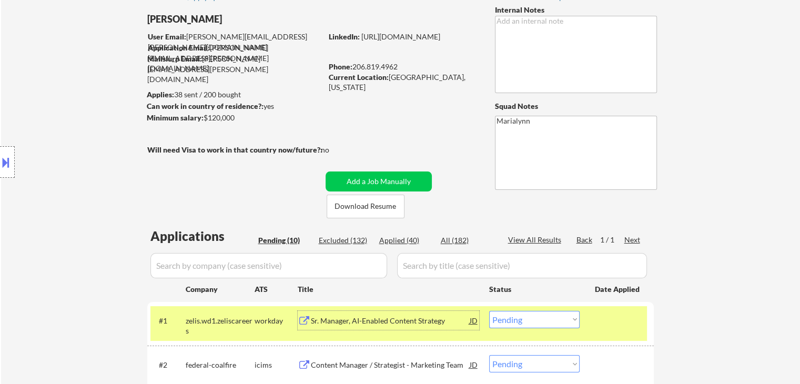
scroll to position [56, 0]
click at [398, 40] on link "[URL][DOMAIN_NAME]" at bounding box center [400, 36] width 79 height 9
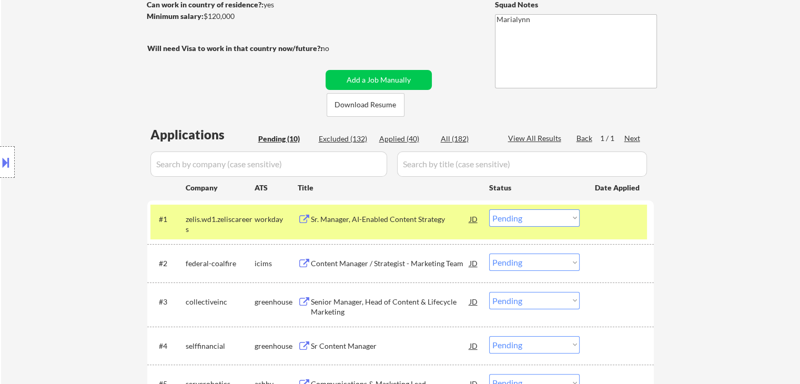
scroll to position [170, 0]
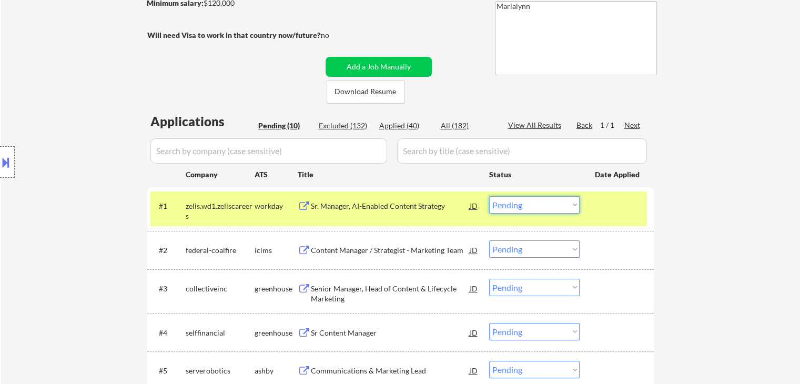
click at [547, 202] on select "Choose an option... Pending Applied Excluded (Questions) Excluded (Expired) Exc…" at bounding box center [534, 204] width 90 height 17
click at [489, 196] on select "Choose an option... Pending Applied Excluded (Questions) Excluded (Expired) Exc…" at bounding box center [534, 204] width 90 height 17
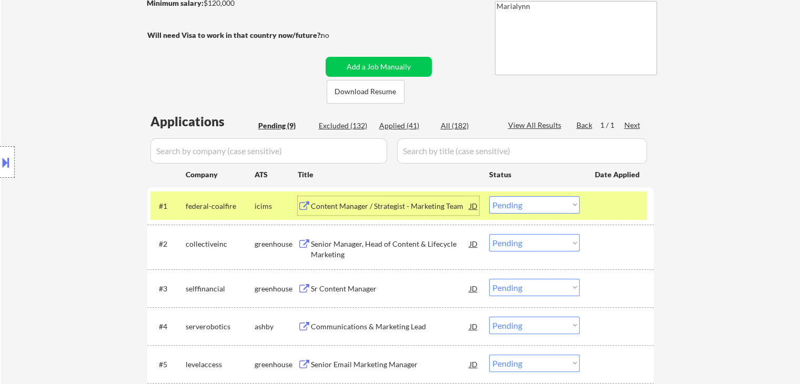
click at [358, 211] on div "Content Manager / Strategist - Marketing Team" at bounding box center [390, 206] width 159 height 11
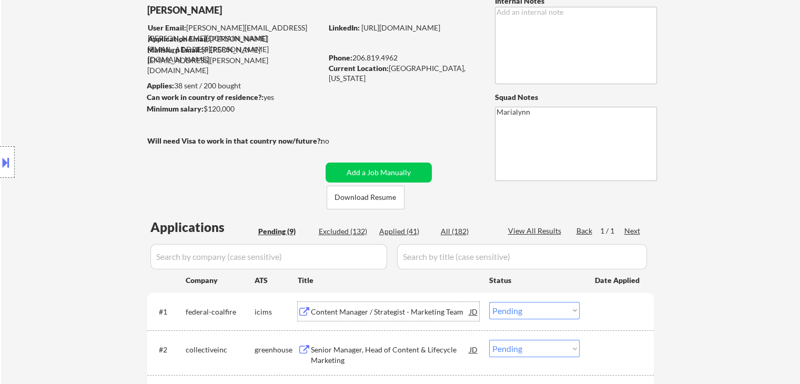
scroll to position [65, 0]
click at [536, 311] on select "Choose an option... Pending Applied Excluded (Questions) Excluded (Expired) Exc…" at bounding box center [534, 309] width 90 height 17
click at [489, 301] on select "Choose an option... Pending Applied Excluded (Questions) Excluded (Expired) Exc…" at bounding box center [534, 309] width 90 height 17
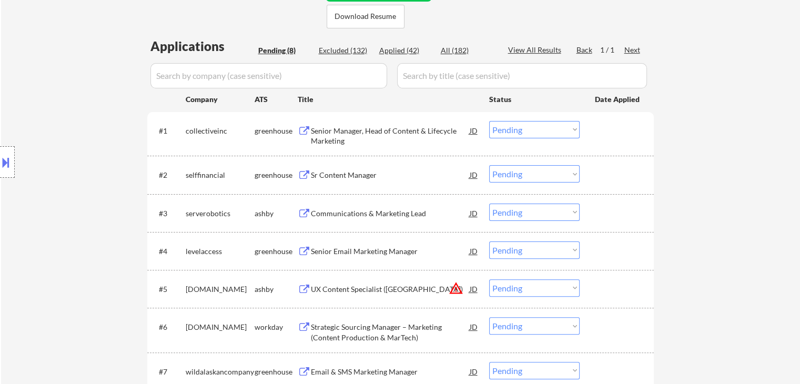
scroll to position [277, 0]
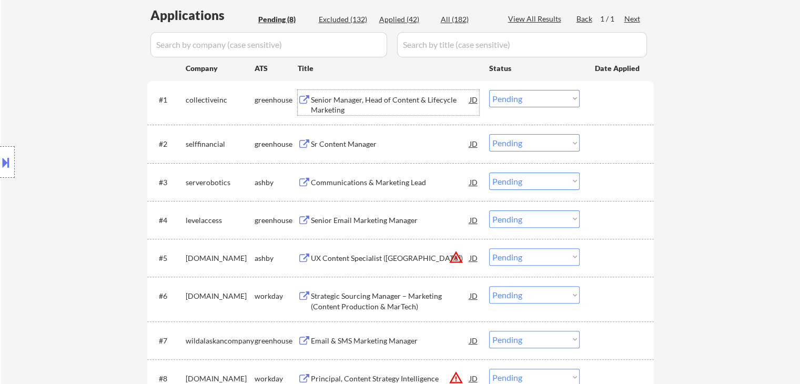
click at [335, 101] on div "Senior Manager, Head of Content & Lifecycle Marketing" at bounding box center [390, 105] width 159 height 21
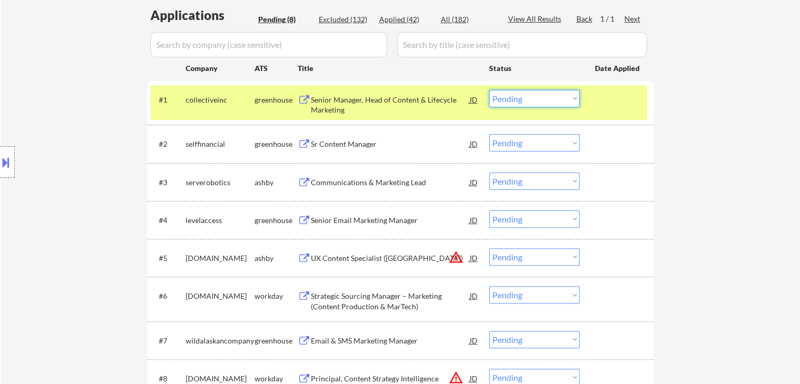
click at [531, 95] on select "Choose an option... Pending Applied Excluded (Questions) Excluded (Expired) Exc…" at bounding box center [534, 98] width 90 height 17
click at [489, 90] on select "Choose an option... Pending Applied Excluded (Questions) Excluded (Expired) Exc…" at bounding box center [534, 98] width 90 height 17
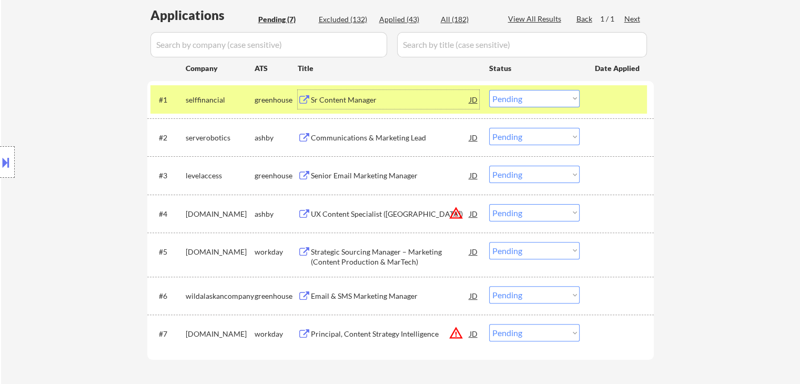
click at [339, 93] on div "Sr Content Manager" at bounding box center [390, 99] width 159 height 19
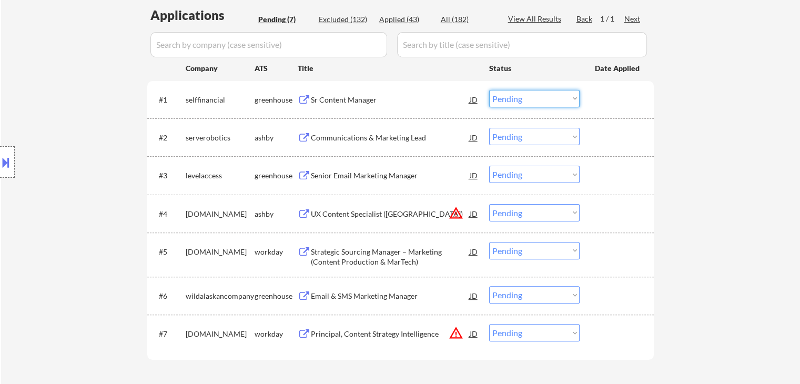
drag, startPoint x: 516, startPoint y: 95, endPoint x: 523, endPoint y: 128, distance: 33.2
click at [523, 128] on div "#1 selffinancial greenhouse Sr Content Manager JD Choose an option... Pending A…" at bounding box center [400, 220] width 506 height 278
click at [489, 90] on select "Choose an option... Pending Applied Excluded (Questions) Excluded (Expired) Exc…" at bounding box center [534, 98] width 90 height 17
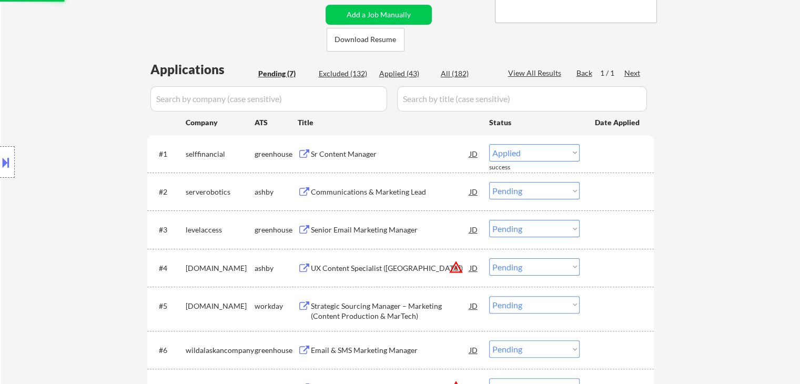
scroll to position [222, 0]
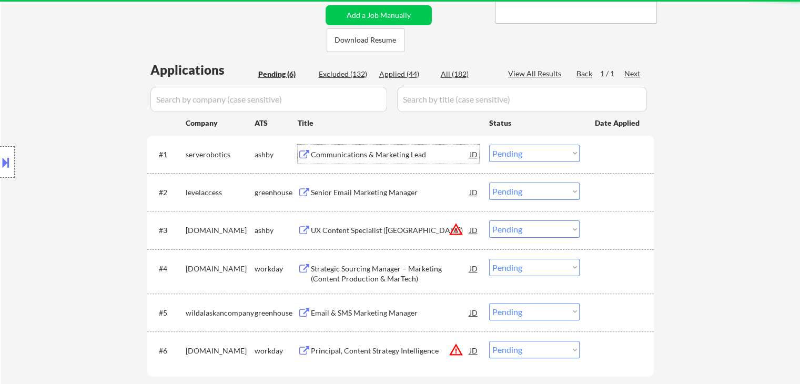
click at [370, 150] on div "Communications & Marketing Lead" at bounding box center [390, 154] width 159 height 11
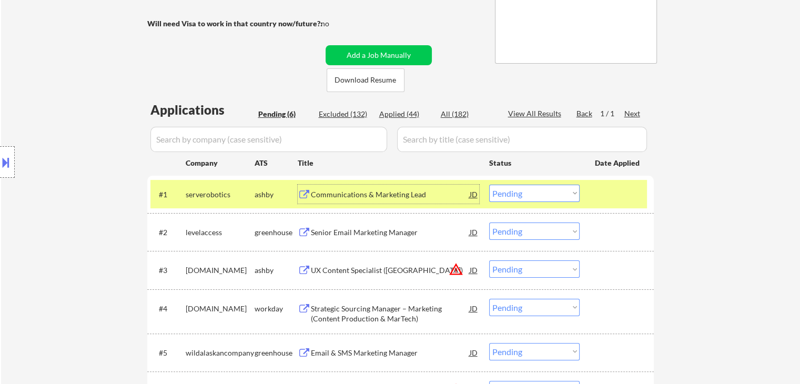
scroll to position [189, 0]
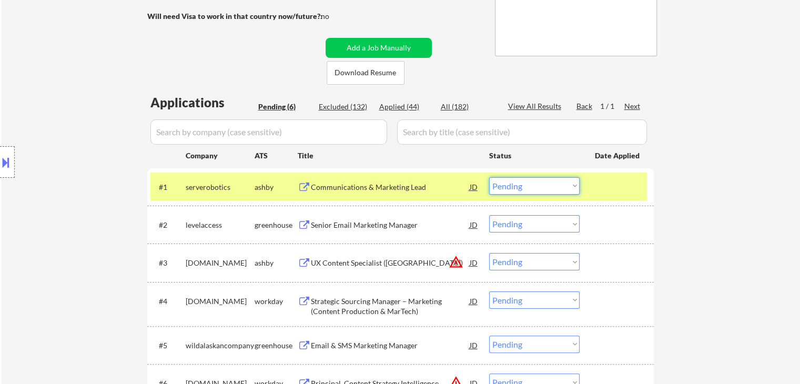
drag, startPoint x: 551, startPoint y: 186, endPoint x: 548, endPoint y: 214, distance: 29.1
click at [548, 214] on div "#1 serverobotics [PERSON_NAME] Communications & Marketing Lead JD Choose an opt…" at bounding box center [400, 288] width 506 height 240
click at [489, 177] on select "Choose an option... Pending Applied Excluded (Questions) Excluded (Expired) Exc…" at bounding box center [534, 185] width 90 height 17
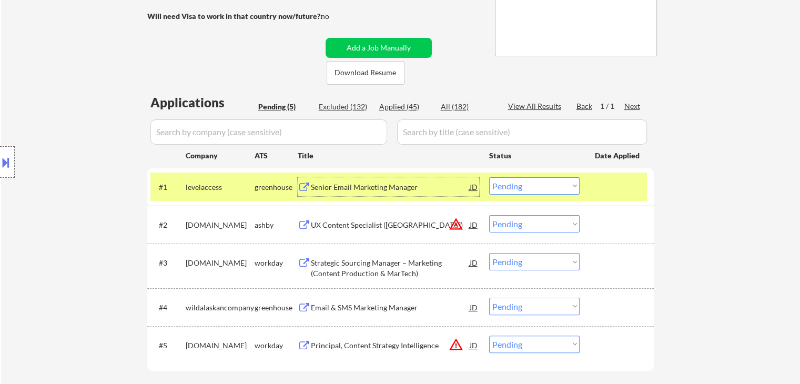
click at [362, 193] on div "Senior Email Marketing Manager" at bounding box center [390, 186] width 159 height 19
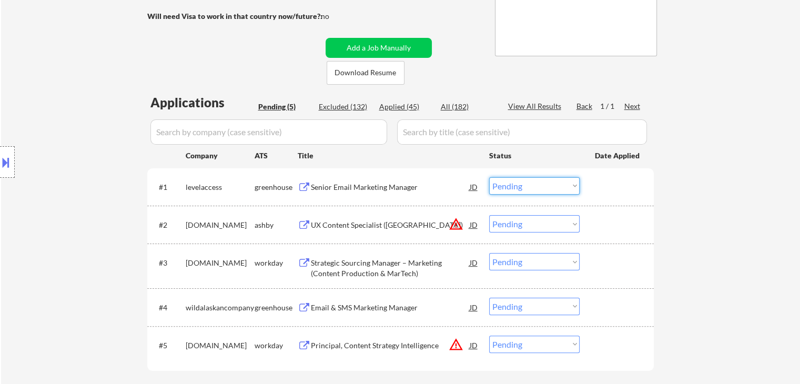
click at [517, 183] on select "Choose an option... Pending Applied Excluded (Questions) Excluded (Expired) Exc…" at bounding box center [534, 185] width 90 height 17
click at [489, 177] on select "Choose an option... Pending Applied Excluded (Questions) Excluded (Expired) Exc…" at bounding box center [534, 185] width 90 height 17
select select ""pending""
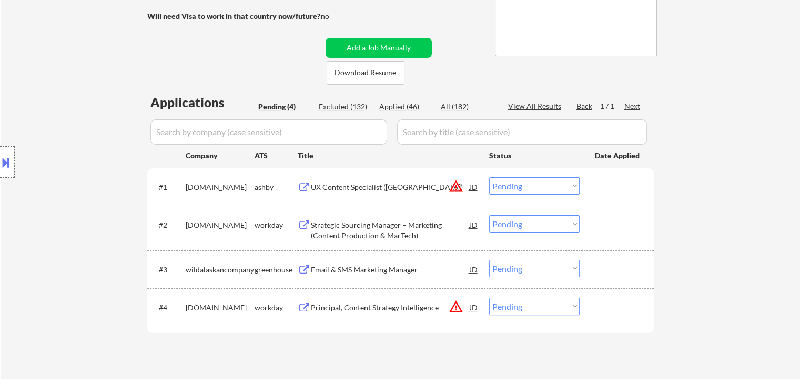
click at [364, 224] on div "Strategic Sourcing Manager – Marketing (Content Production & MarTech)" at bounding box center [390, 230] width 159 height 21
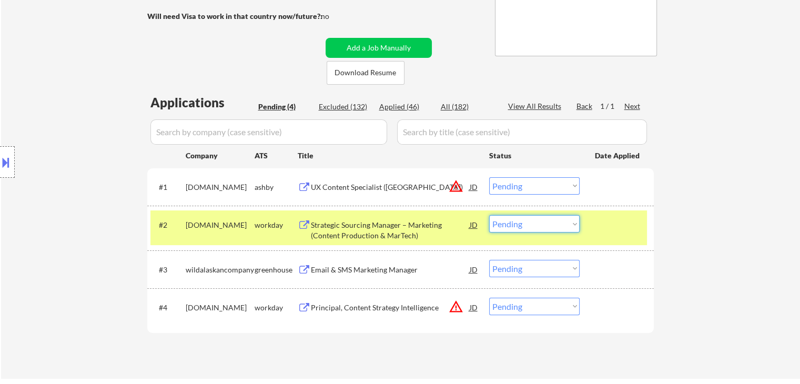
click at [557, 221] on select "Choose an option... Pending Applied Excluded (Questions) Excluded (Expired) Exc…" at bounding box center [534, 223] width 90 height 17
click at [489, 215] on select "Choose an option... Pending Applied Excluded (Questions) Excluded (Expired) Exc…" at bounding box center [534, 223] width 90 height 17
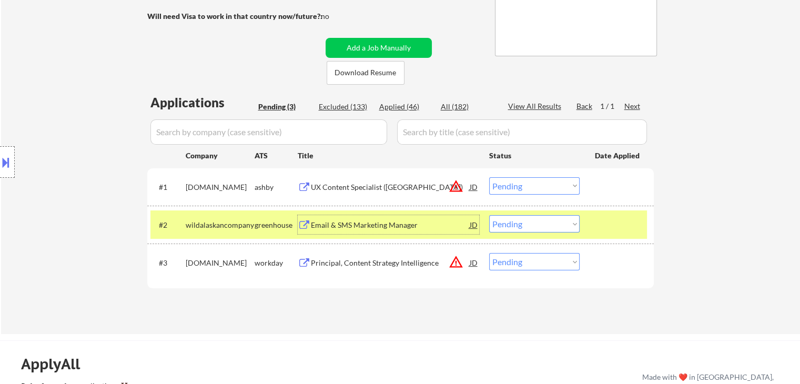
click at [337, 223] on div "Email & SMS Marketing Manager" at bounding box center [390, 225] width 159 height 11
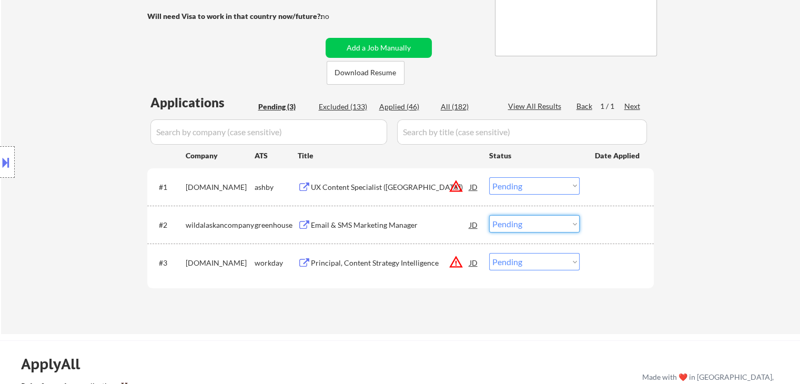
click at [509, 221] on select "Choose an option... Pending Applied Excluded (Questions) Excluded (Expired) Exc…" at bounding box center [534, 223] width 90 height 17
click at [489, 215] on select "Choose an option... Pending Applied Excluded (Questions) Excluded (Expired) Exc…" at bounding box center [534, 223] width 90 height 17
click at [346, 189] on div "UX Content Specialist ([GEOGRAPHIC_DATA])" at bounding box center [390, 187] width 159 height 11
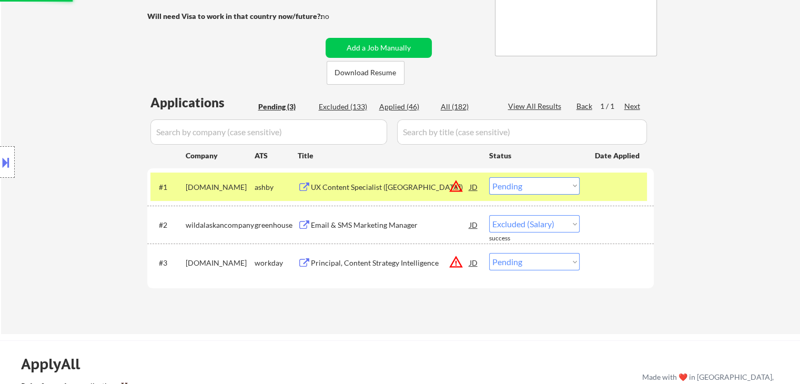
select select ""pending""
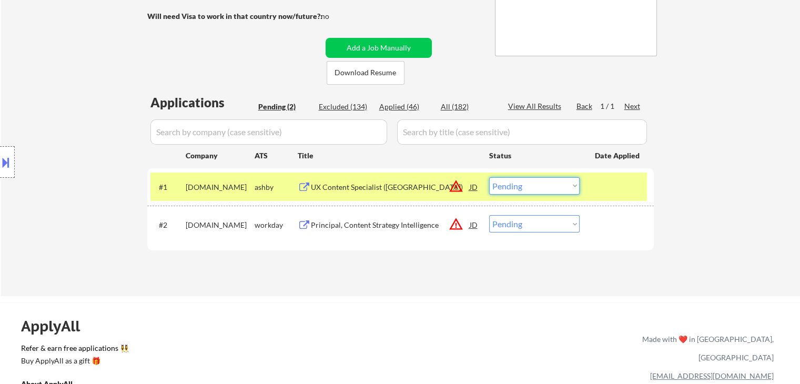
drag, startPoint x: 526, startPoint y: 183, endPoint x: 545, endPoint y: 271, distance: 89.8
click at [545, 271] on div "Applications Pending (2) Excluded (134) Applied (46) All (182) View All Results…" at bounding box center [400, 185] width 506 height 182
click at [489, 177] on select "Choose an option... Pending Applied Excluded (Questions) Excluded (Expired) Exc…" at bounding box center [534, 185] width 90 height 17
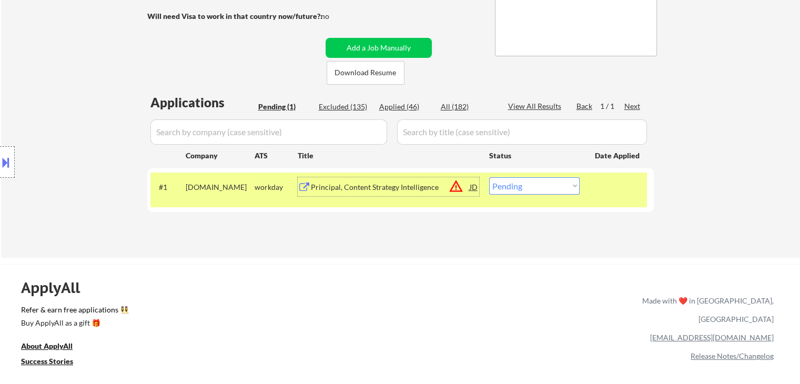
click at [347, 189] on div "Principal, Content Strategy Intelligence" at bounding box center [390, 187] width 159 height 11
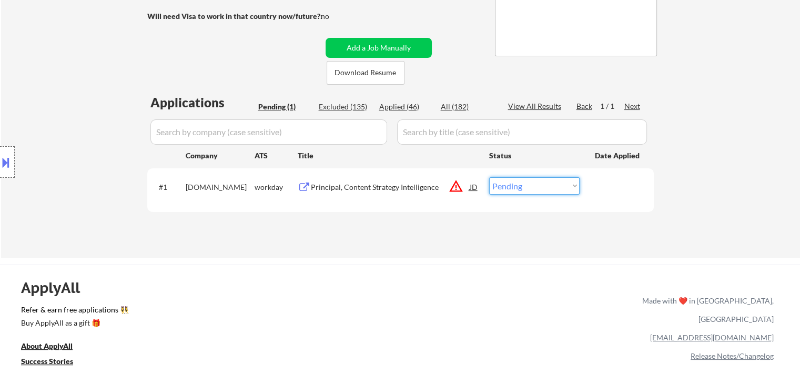
click at [522, 192] on select "Choose an option... Pending Applied Excluded (Questions) Excluded (Expired) Exc…" at bounding box center [534, 185] width 90 height 17
click at [489, 177] on select "Choose an option... Pending Applied Excluded (Questions) Excluded (Expired) Exc…" at bounding box center [534, 185] width 90 height 17
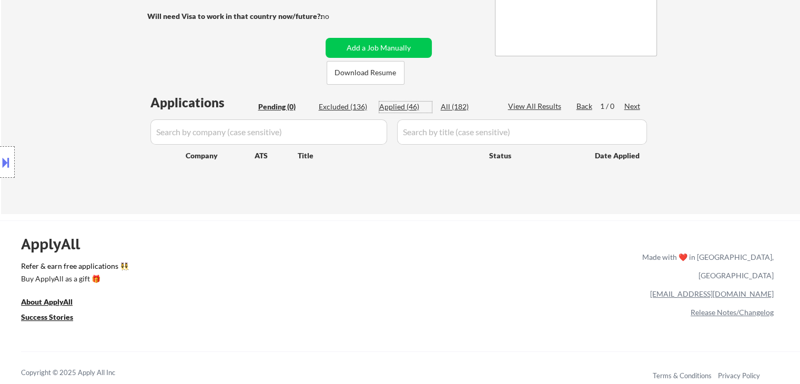
click at [395, 106] on div "Applied (46)" at bounding box center [405, 106] width 53 height 11
select select ""applied""
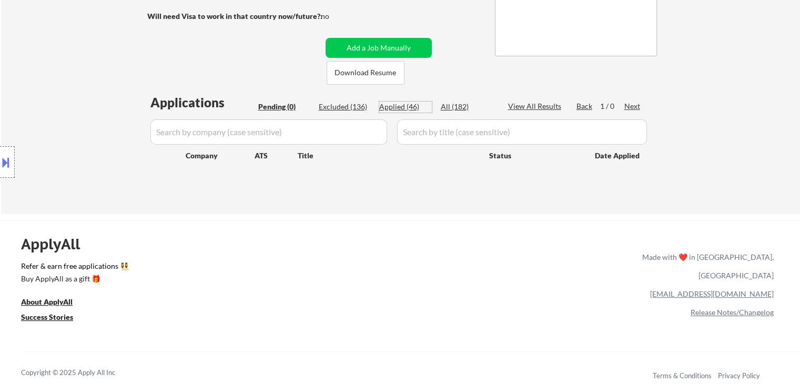
select select ""applied""
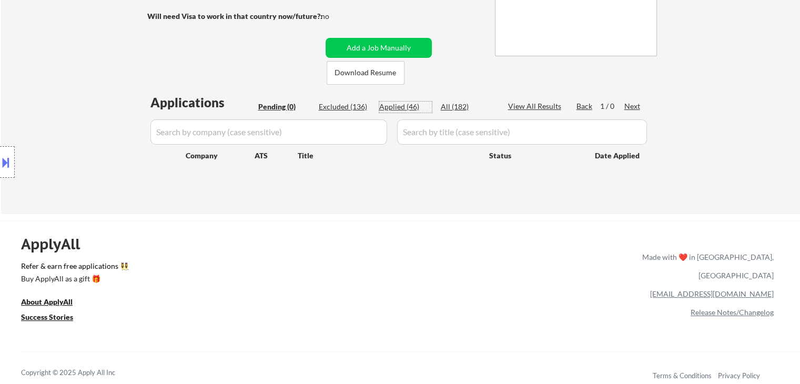
select select ""applied""
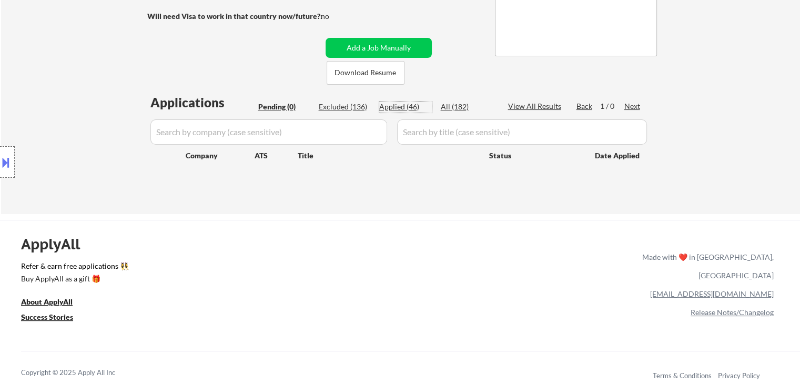
select select ""applied""
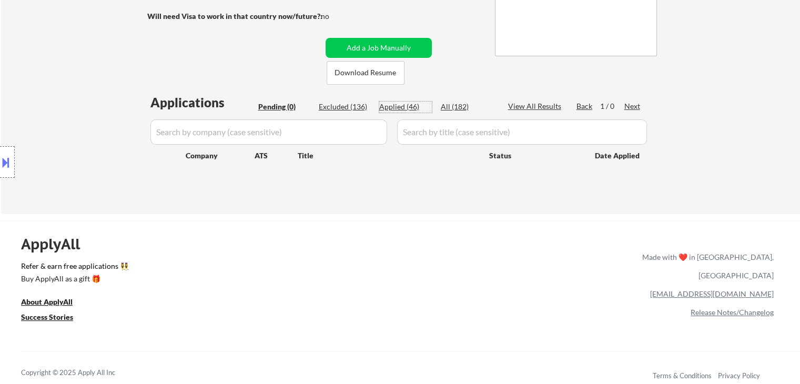
select select ""applied""
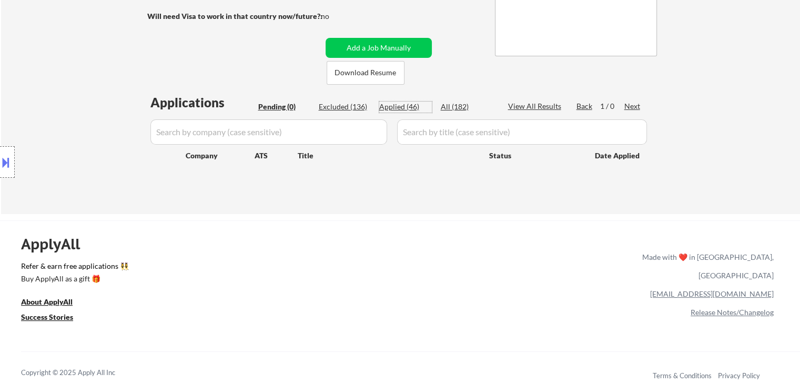
select select ""applied""
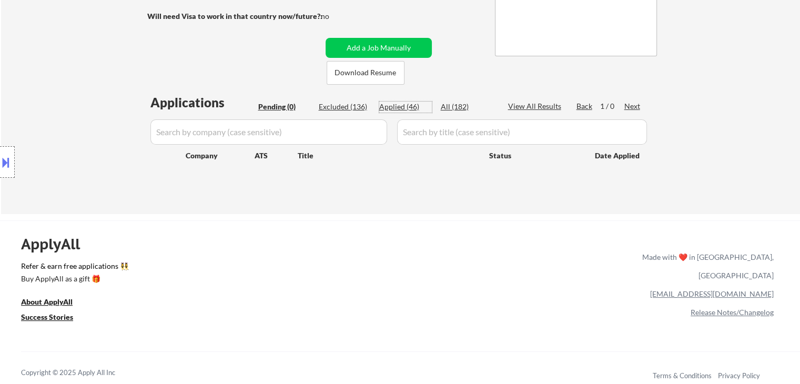
select select ""applied""
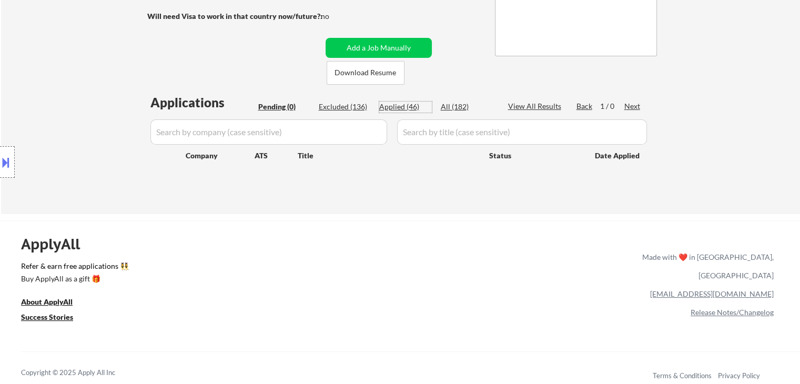
select select ""applied""
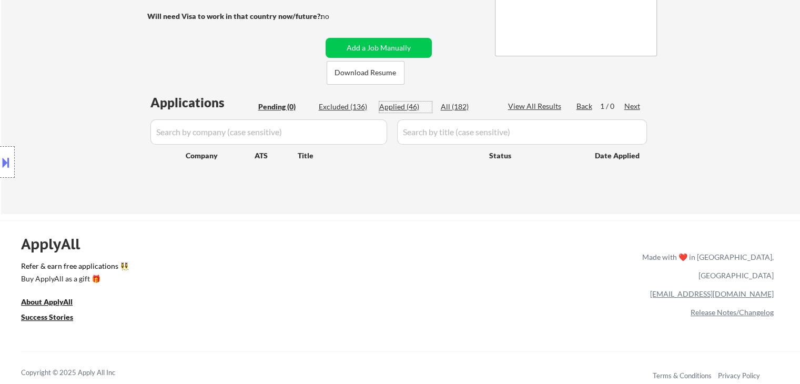
select select ""applied""
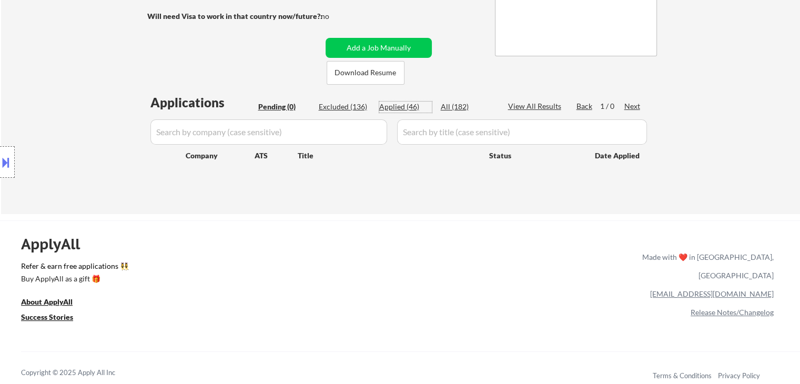
select select ""applied""
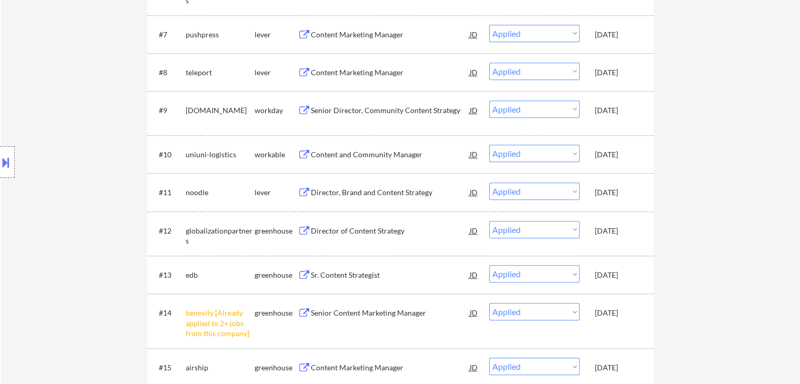
scroll to position [554, 0]
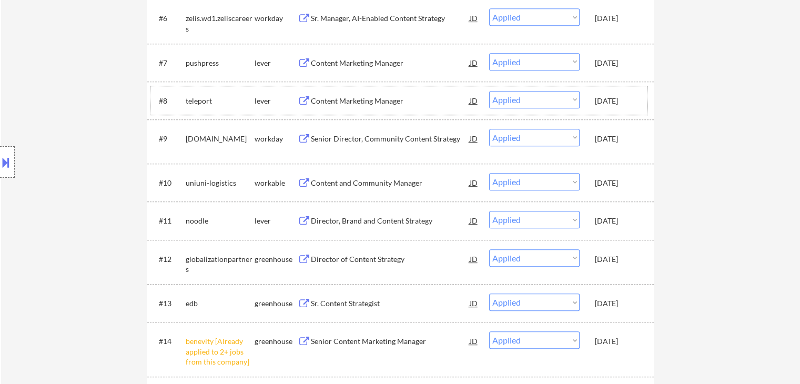
click at [196, 87] on div "#8 teleport lever Content Marketing Manager JD warning_amber Choose an option..…" at bounding box center [398, 100] width 496 height 28
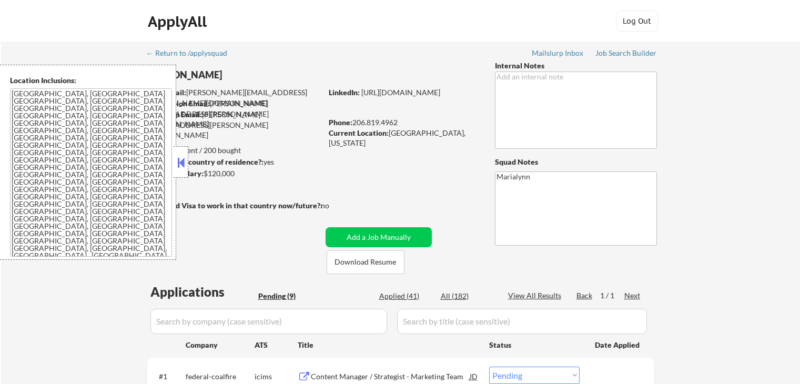
select select ""pending""
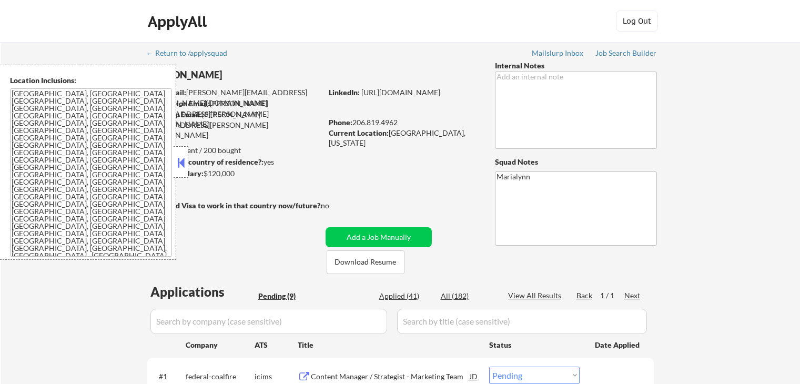
select select ""pending""
click at [412, 297] on div "Applied (41)" at bounding box center [405, 296] width 53 height 11
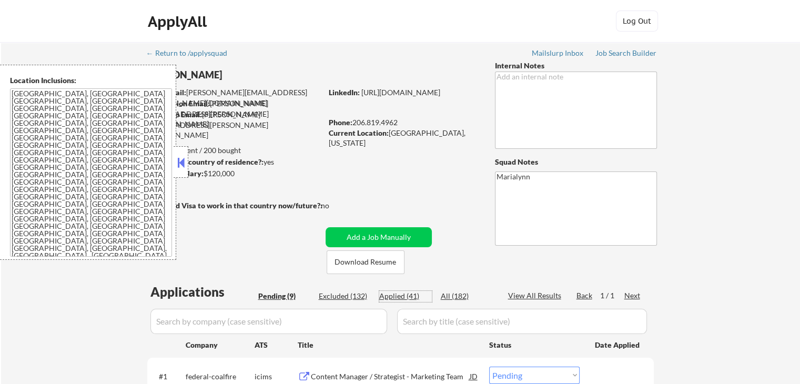
select select ""applied""
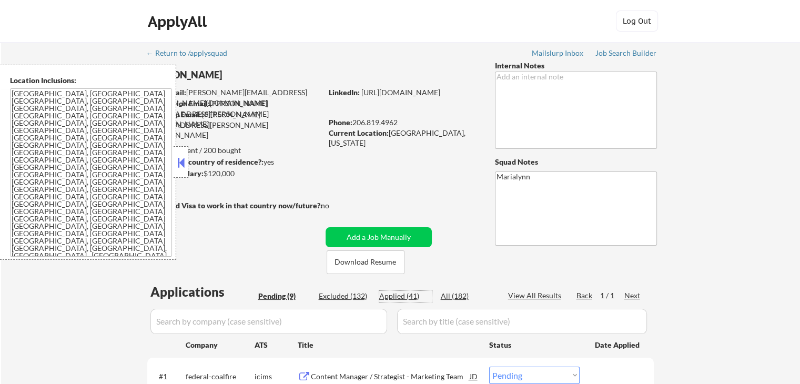
select select ""applied""
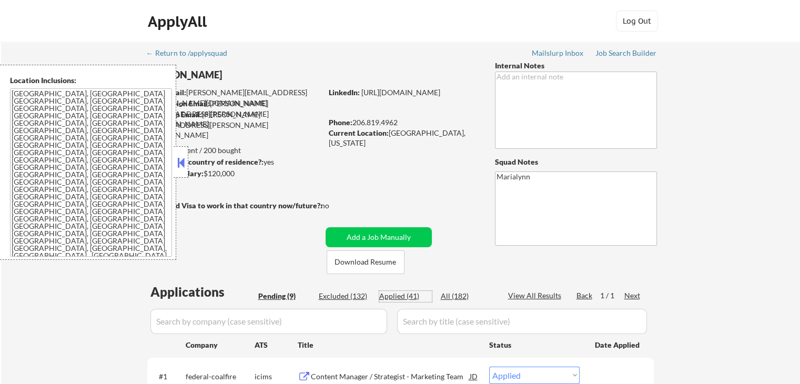
select select ""applied""
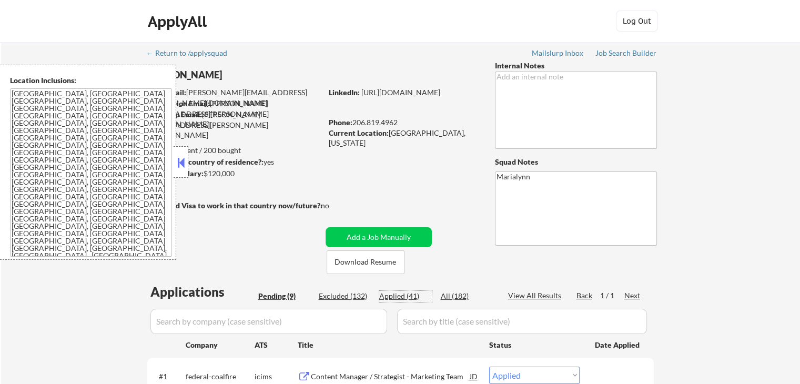
select select ""applied""
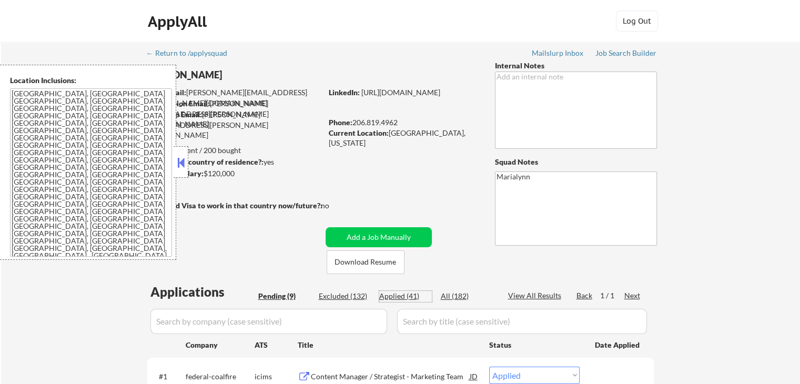
select select ""applied""
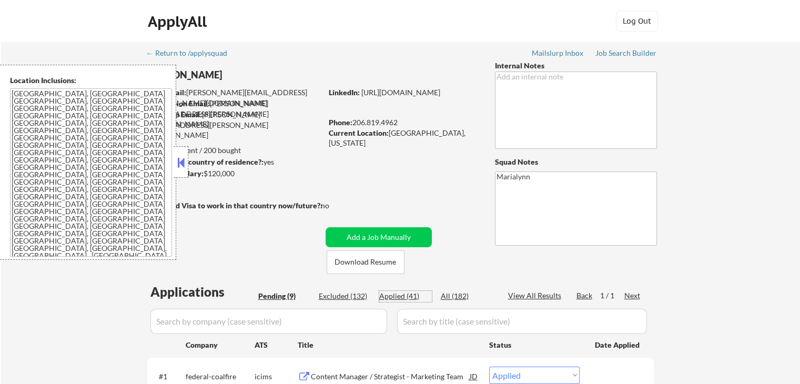
select select ""applied""
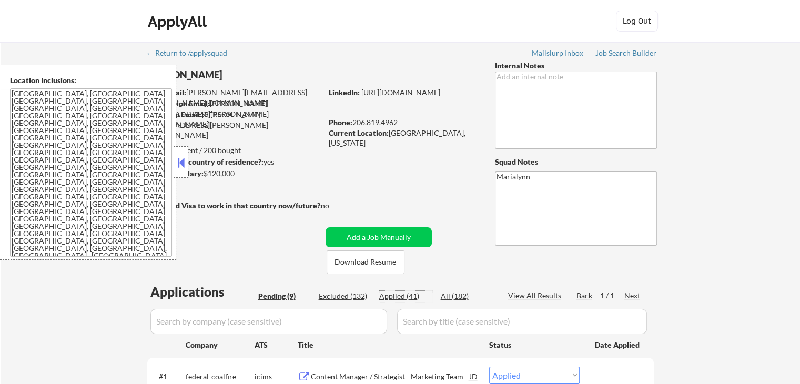
select select ""applied""
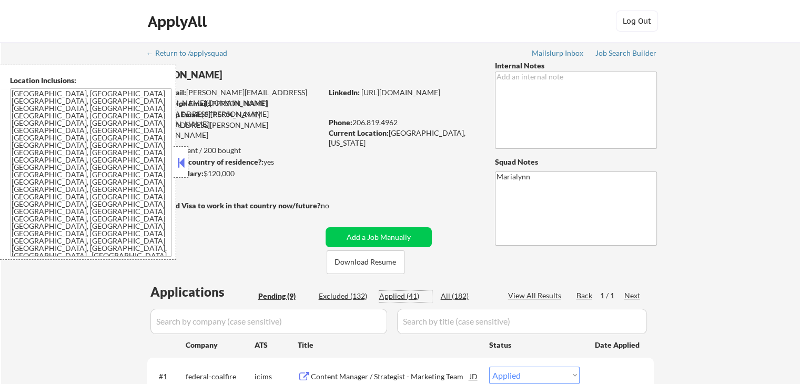
select select ""applied""
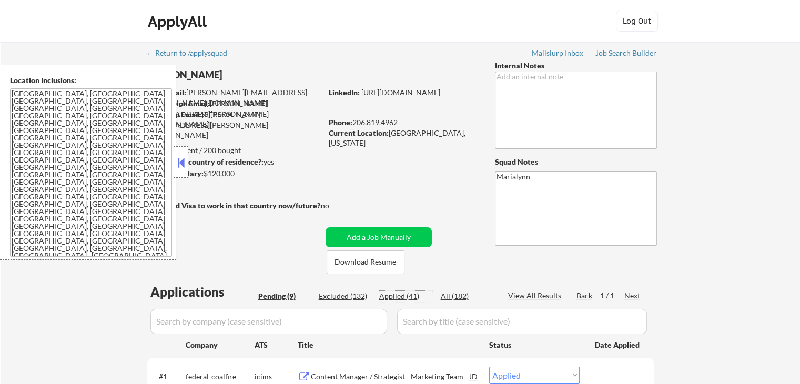
select select ""applied""
click at [181, 162] on button at bounding box center [181, 163] width 12 height 16
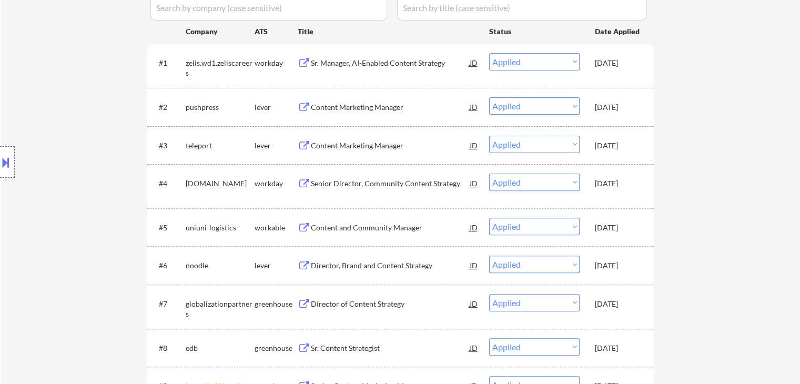
scroll to position [313, 0]
select select ""applied""
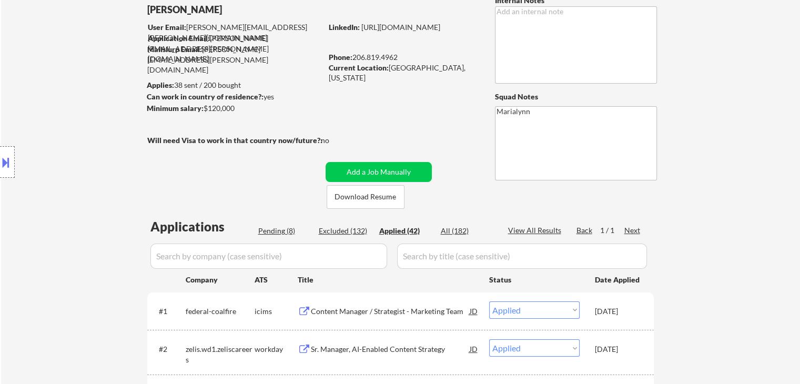
scroll to position [61, 0]
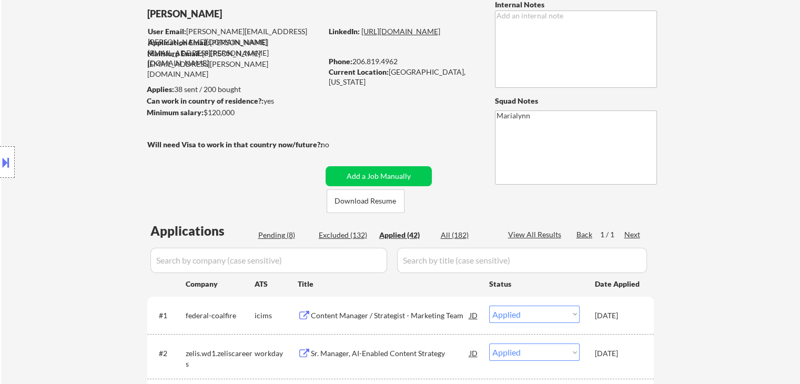
click at [384, 36] on link "https://www.linkedin.com/in/patrickmcnerthney/" at bounding box center [400, 31] width 79 height 9
select select ""applied""
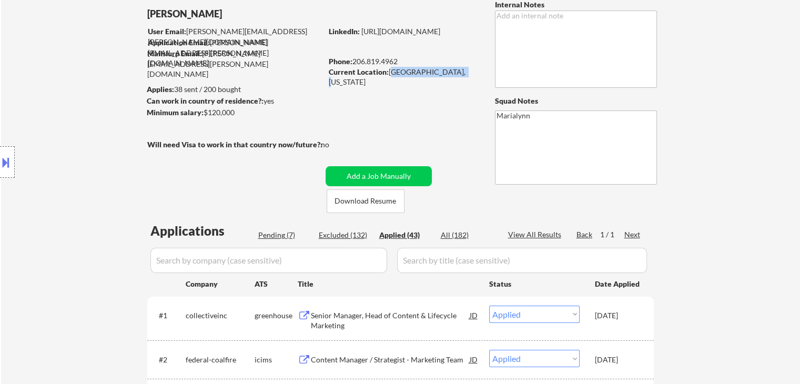
copy div "Seattle, Washington"
drag, startPoint x: 389, startPoint y: 74, endPoint x: 464, endPoint y: 74, distance: 75.2
click at [464, 74] on div "Current Location: Seattle, Washington" at bounding box center [403, 77] width 149 height 21
select select ""applied""
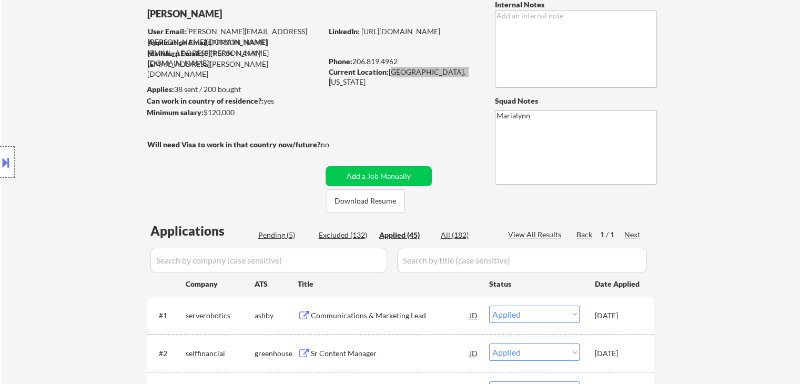
select select ""applied""
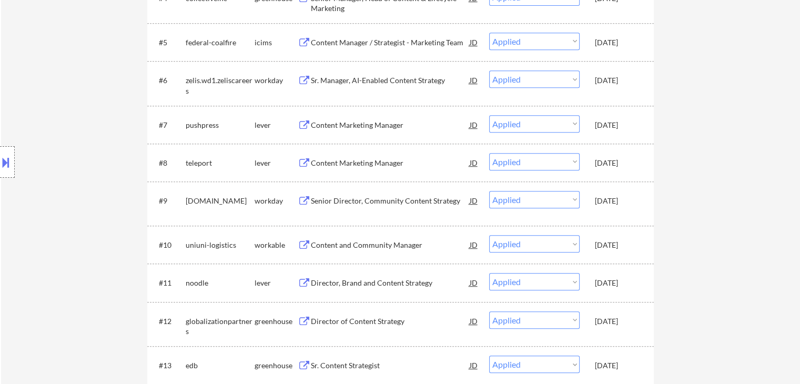
scroll to position [493, 0]
click at [222, 167] on div "teleport" at bounding box center [220, 161] width 69 height 19
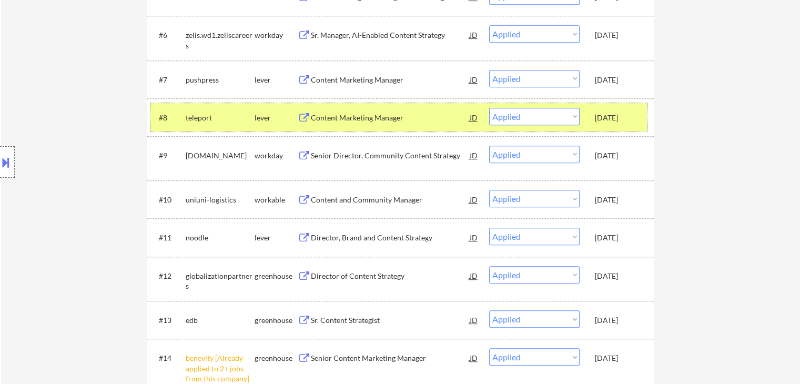
scroll to position [541, 0]
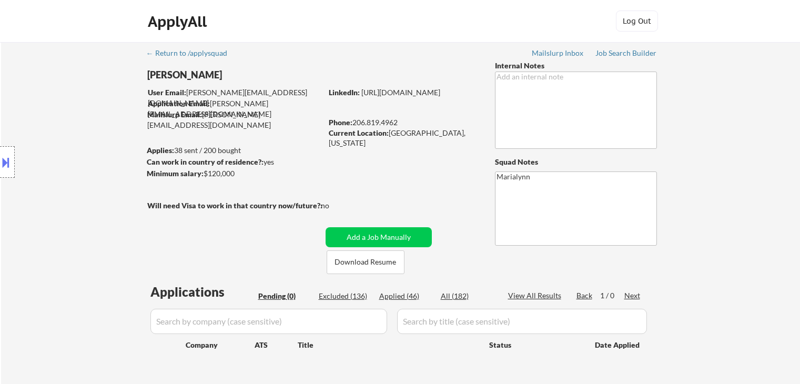
scroll to position [555, 0]
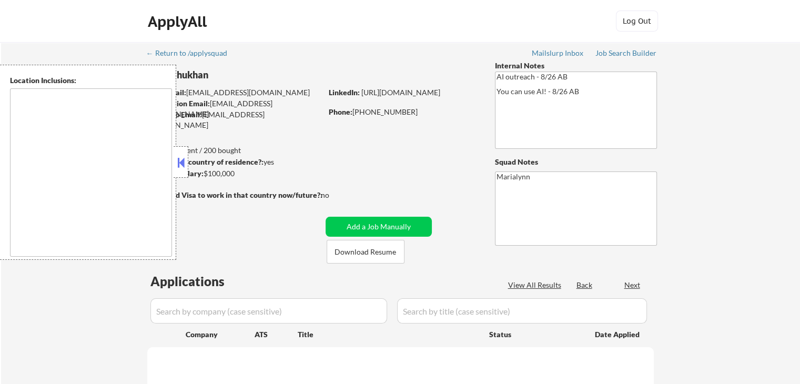
select select ""pending""
type textarea "[GEOGRAPHIC_DATA], [GEOGRAPHIC_DATA] [GEOGRAPHIC_DATA], [GEOGRAPHIC_DATA] [GEOG…"
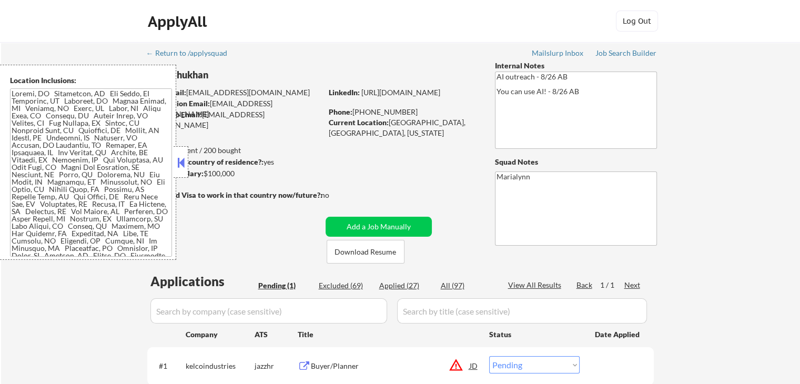
click at [182, 163] on button at bounding box center [181, 163] width 12 height 16
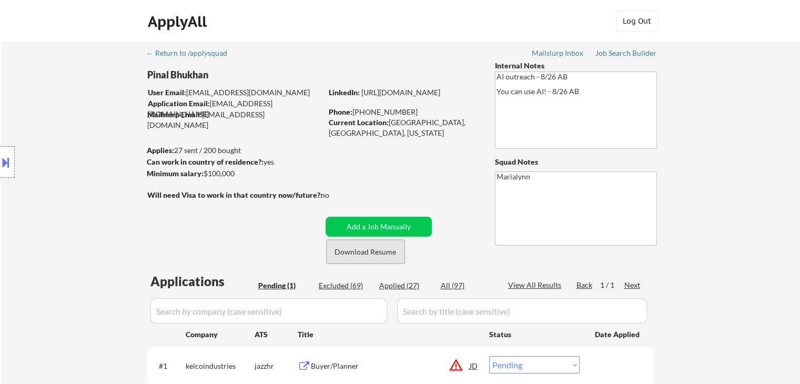
click at [384, 256] on button "Download Resume" at bounding box center [365, 252] width 78 height 24
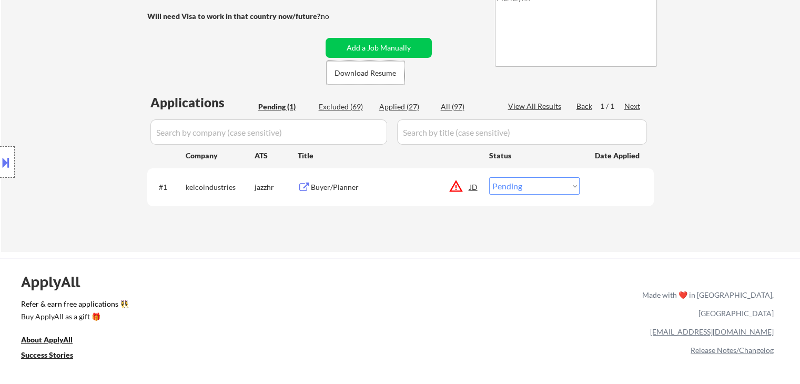
scroll to position [185, 0]
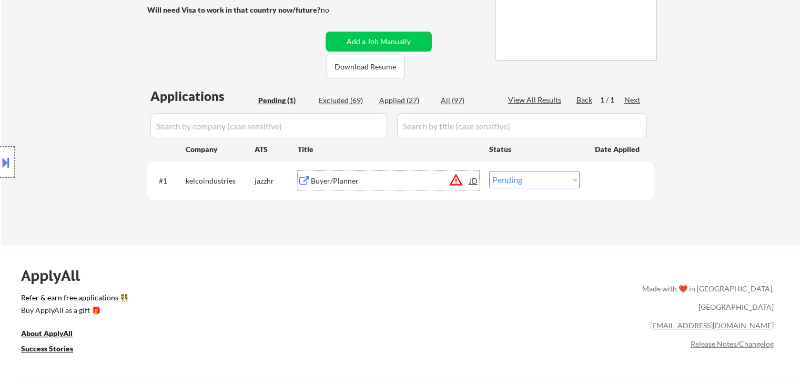
click at [395, 187] on div "Buyer/Planner" at bounding box center [390, 180] width 159 height 19
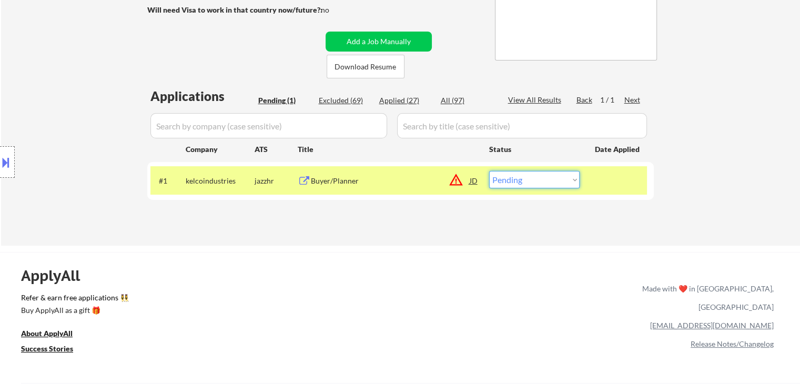
click at [527, 177] on select "Choose an option... Pending Applied Excluded (Questions) Excluded (Expired) Exc…" at bounding box center [534, 179] width 90 height 17
select select ""excluded__location_""
click at [489, 171] on select "Choose an option... Pending Applied Excluded (Questions) Excluded (Expired) Exc…" at bounding box center [534, 179] width 90 height 17
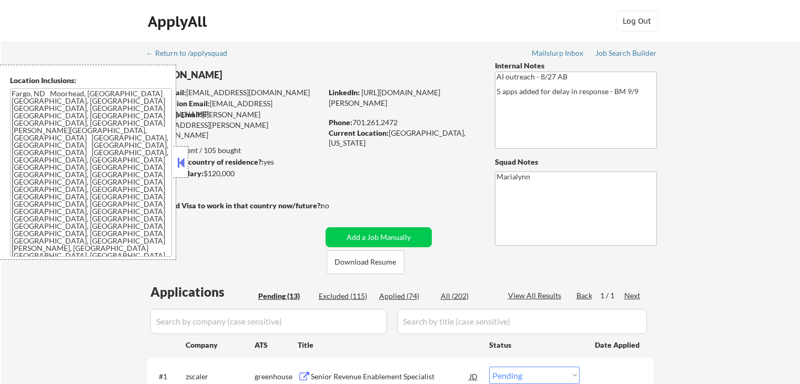
select select ""pending""
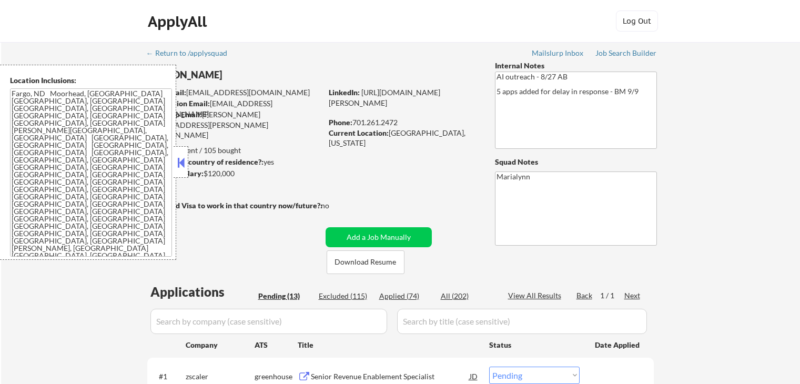
select select ""pending""
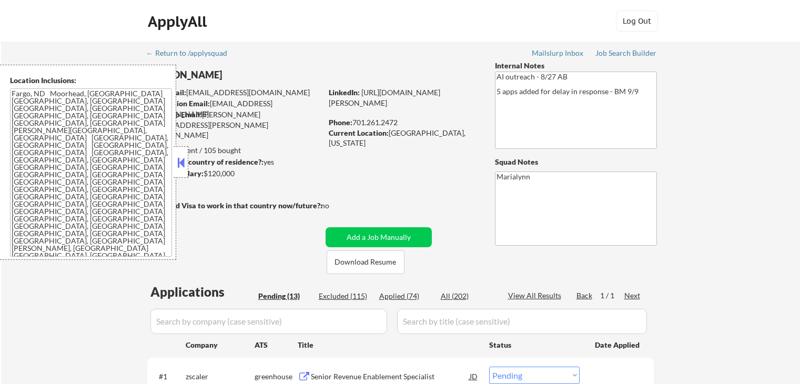
select select ""pending""
click at [179, 153] on div at bounding box center [180, 162] width 15 height 32
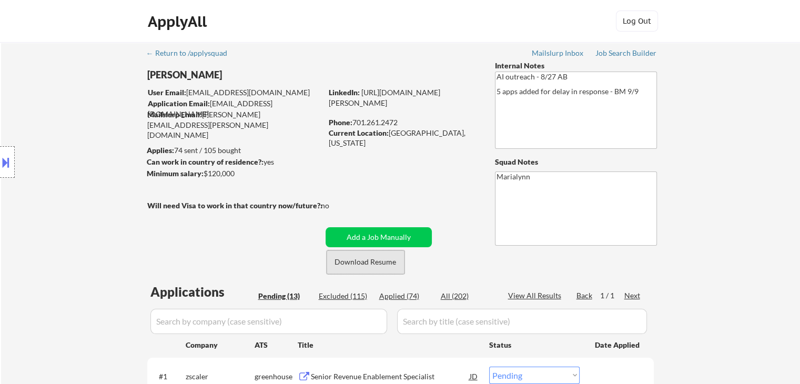
click at [351, 266] on button "Download Resume" at bounding box center [365, 262] width 78 height 24
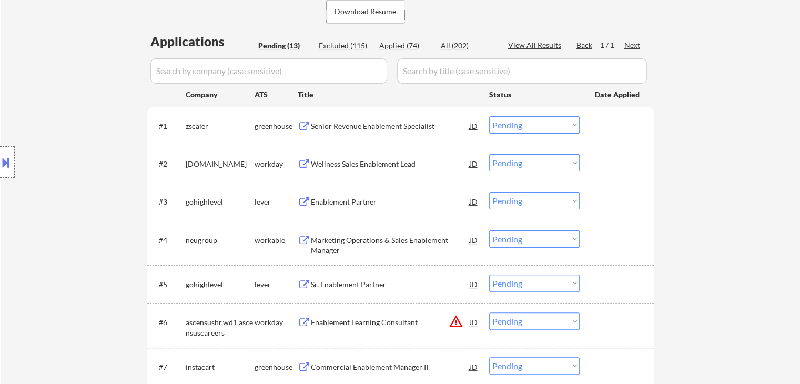
scroll to position [265, 0]
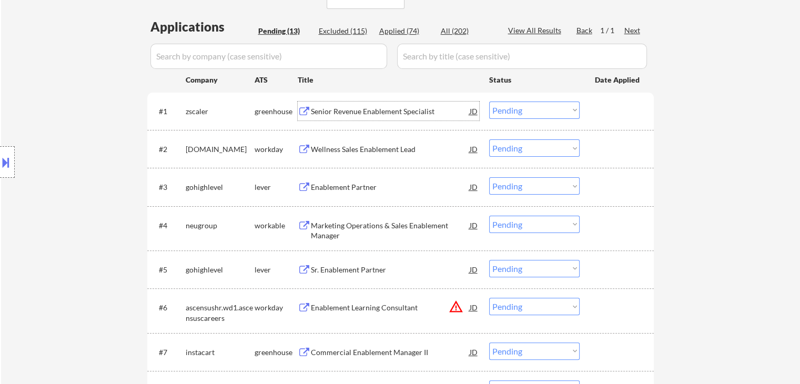
click at [374, 114] on div "Senior Revenue Enablement Specialist" at bounding box center [390, 111] width 159 height 11
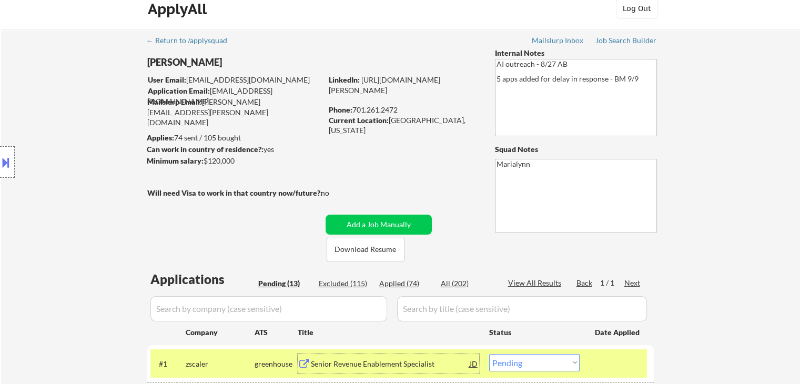
scroll to position [0, 0]
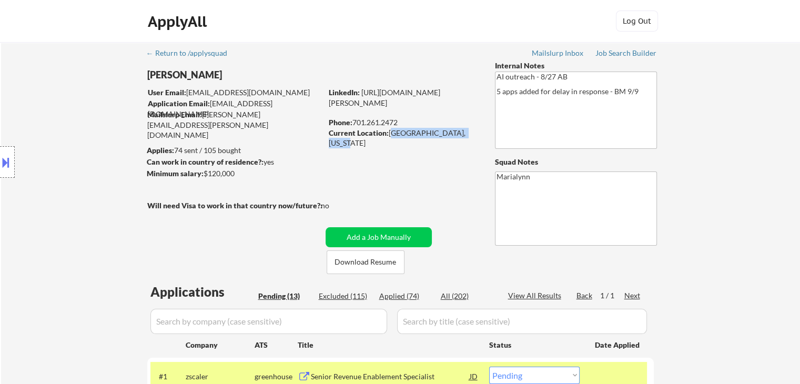
copy div "[GEOGRAPHIC_DATA], [US_STATE]"
drag, startPoint x: 389, startPoint y: 132, endPoint x: 473, endPoint y: 137, distance: 84.2
click at [473, 137] on div "Current Location: [GEOGRAPHIC_DATA], [US_STATE]" at bounding box center [403, 138] width 149 height 21
click at [437, 100] on link "[URL][DOMAIN_NAME][PERSON_NAME]" at bounding box center [384, 97] width 111 height 19
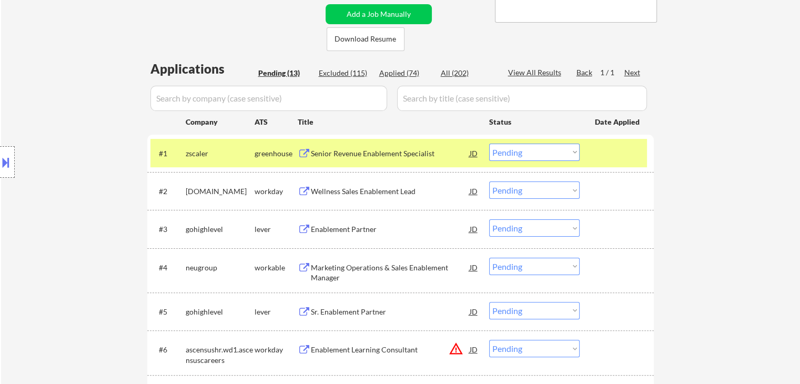
scroll to position [263, 0]
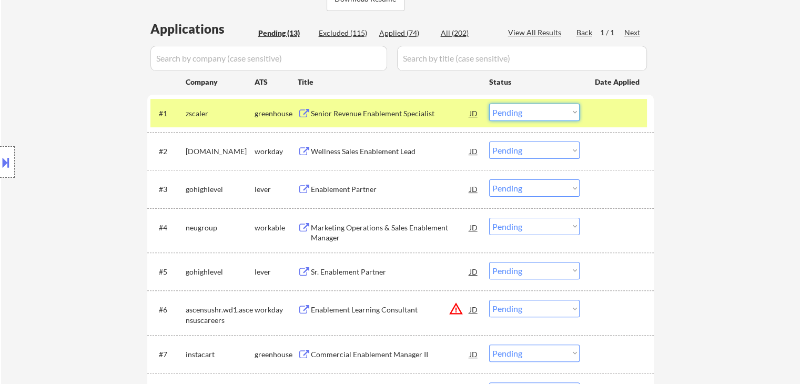
click at [528, 113] on select "Choose an option... Pending Applied Excluded (Questions) Excluded (Expired) Exc…" at bounding box center [534, 112] width 90 height 17
click at [489, 104] on select "Choose an option... Pending Applied Excluded (Questions) Excluded (Expired) Exc…" at bounding box center [534, 112] width 90 height 17
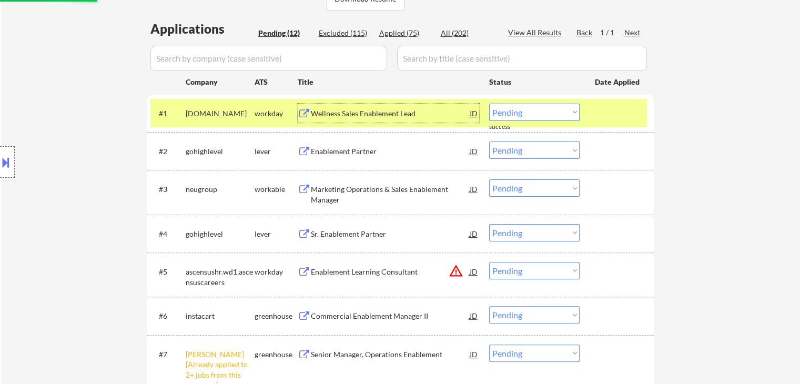
click at [343, 117] on div "Wellness Sales Enablement Lead" at bounding box center [390, 113] width 159 height 11
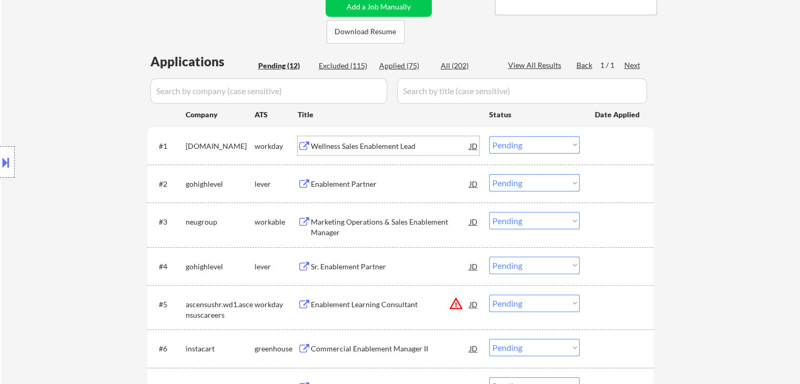
scroll to position [236, 0]
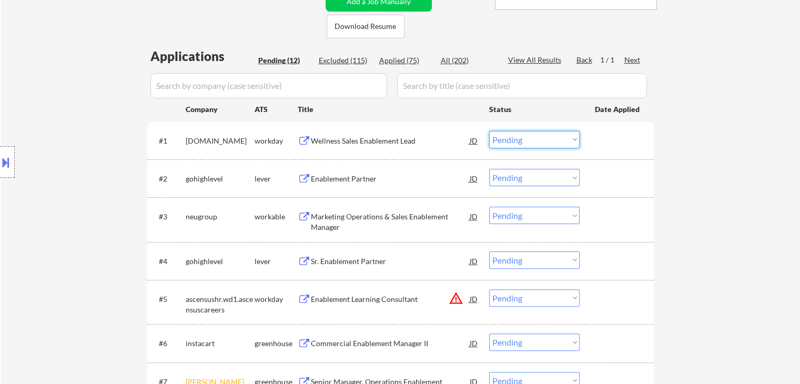
click at [545, 141] on select "Choose an option... Pending Applied Excluded (Questions) Excluded (Expired) Exc…" at bounding box center [534, 139] width 90 height 17
click at [489, 131] on select "Choose an option... Pending Applied Excluded (Questions) Excluded (Expired) Exc…" at bounding box center [534, 139] width 90 height 17
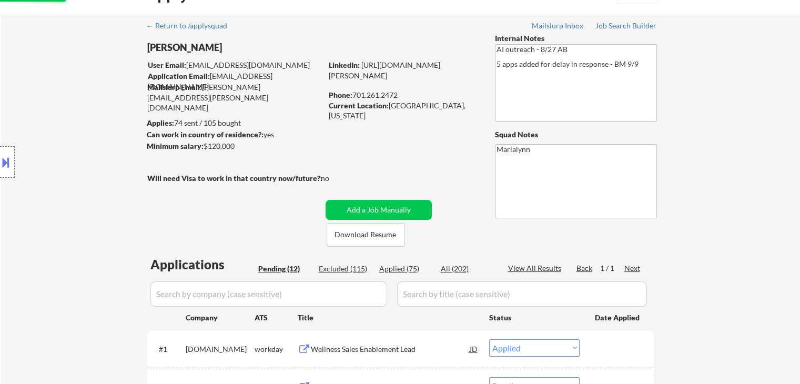
scroll to position [27, 0]
select select ""pending""
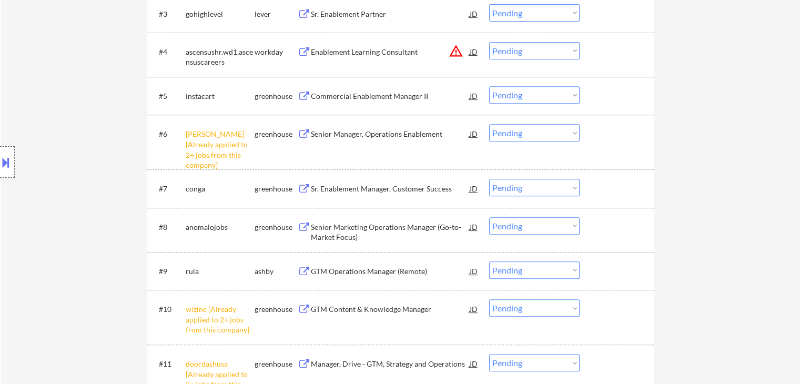
scroll to position [450, 0]
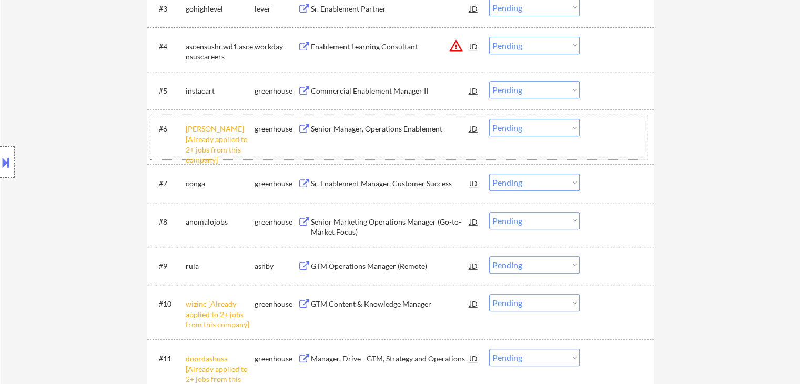
click at [517, 136] on div "#6 [PERSON_NAME] [Already applied to 2+ jobs from this company] greenhouse Seni…" at bounding box center [398, 136] width 496 height 45
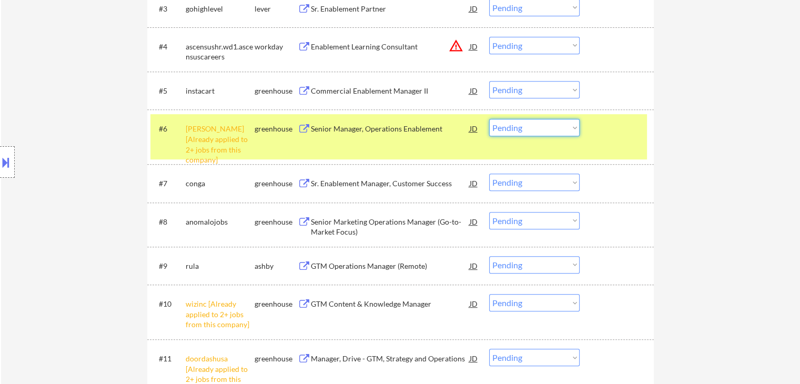
click at [556, 122] on select "Choose an option... Pending Applied Excluded (Questions) Excluded (Expired) Exc…" at bounding box center [534, 127] width 90 height 17
click at [489, 119] on select "Choose an option... Pending Applied Excluded (Questions) Excluded (Expired) Exc…" at bounding box center [534, 127] width 90 height 17
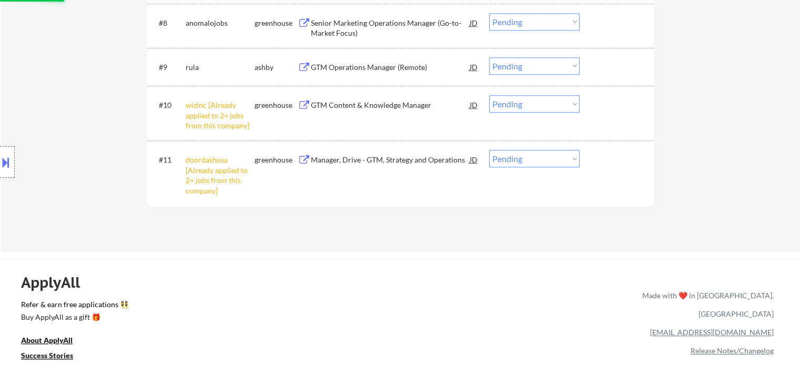
scroll to position [652, 0]
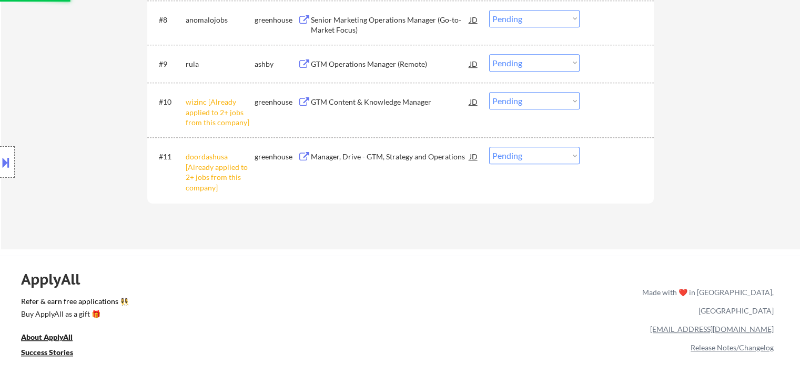
select select ""pending""
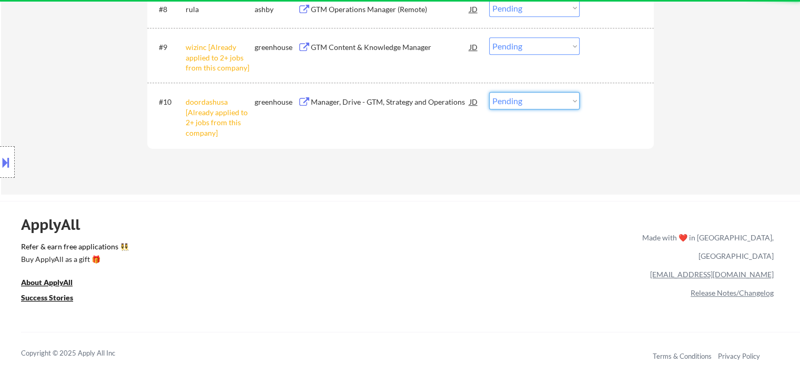
click at [541, 104] on select "Choose an option... Pending Applied Excluded (Questions) Excluded (Expired) Exc…" at bounding box center [534, 100] width 90 height 17
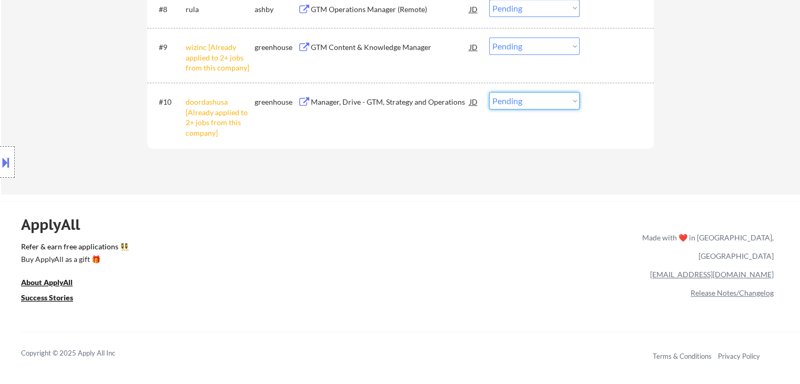
select select ""excluded__other_""
click at [489, 92] on select "Choose an option... Pending Applied Excluded (Questions) Excluded (Expired) Exc…" at bounding box center [534, 100] width 90 height 17
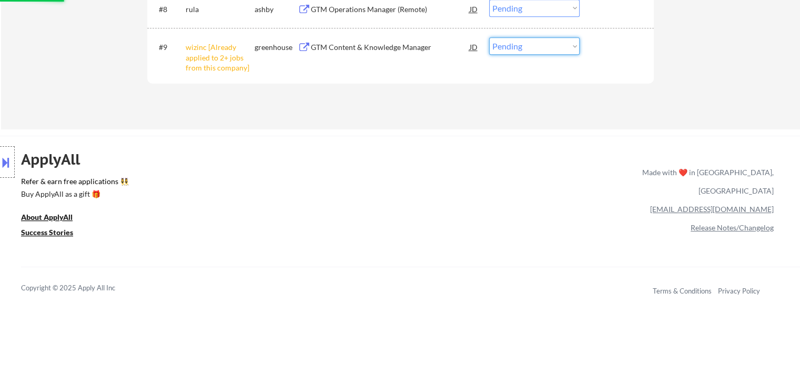
click at [547, 39] on select "Choose an option... Pending Applied Excluded (Questions) Excluded (Expired) Exc…" at bounding box center [534, 45] width 90 height 17
select select ""excluded__other_""
click at [489, 37] on select "Choose an option... Pending Applied Excluded (Questions) Excluded (Expired) Exc…" at bounding box center [534, 45] width 90 height 17
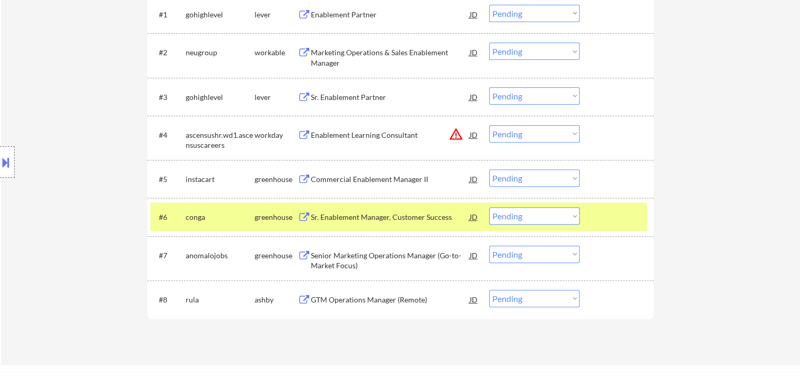
scroll to position [364, 0]
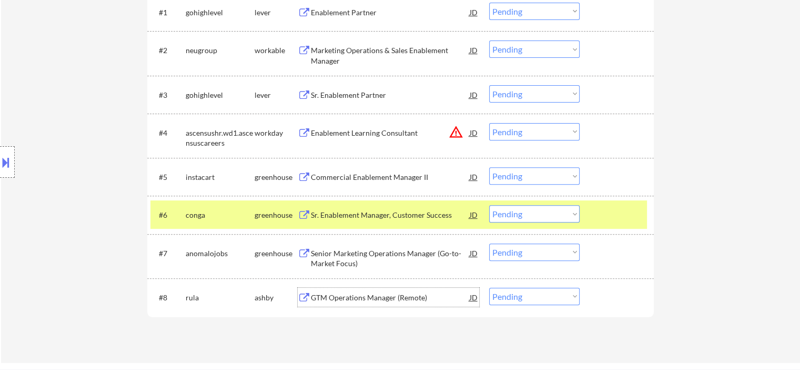
click at [402, 297] on div "GTM Operations Manager (Remote)" at bounding box center [390, 297] width 159 height 11
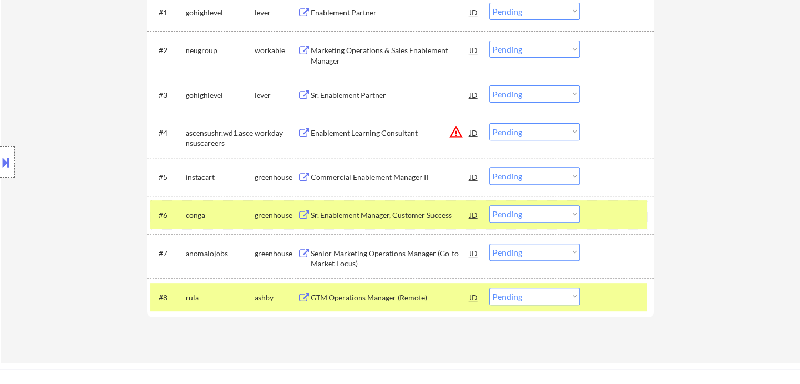
click at [254, 216] on div "greenhouse" at bounding box center [275, 215] width 43 height 11
